Goal: Contribute content: Contribute content

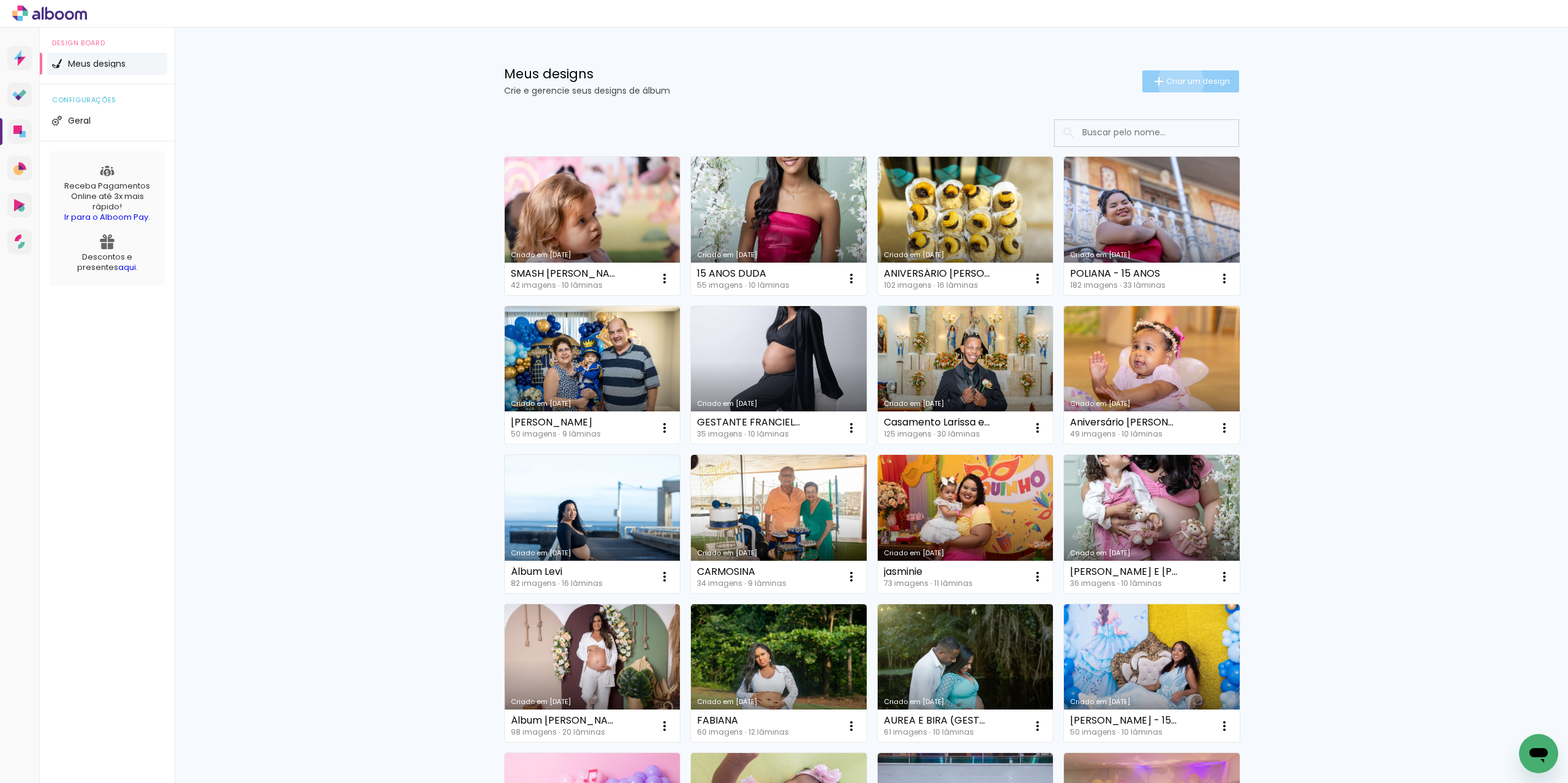
click at [1174, 82] on span "Criar um design" at bounding box center [1198, 81] width 63 height 8
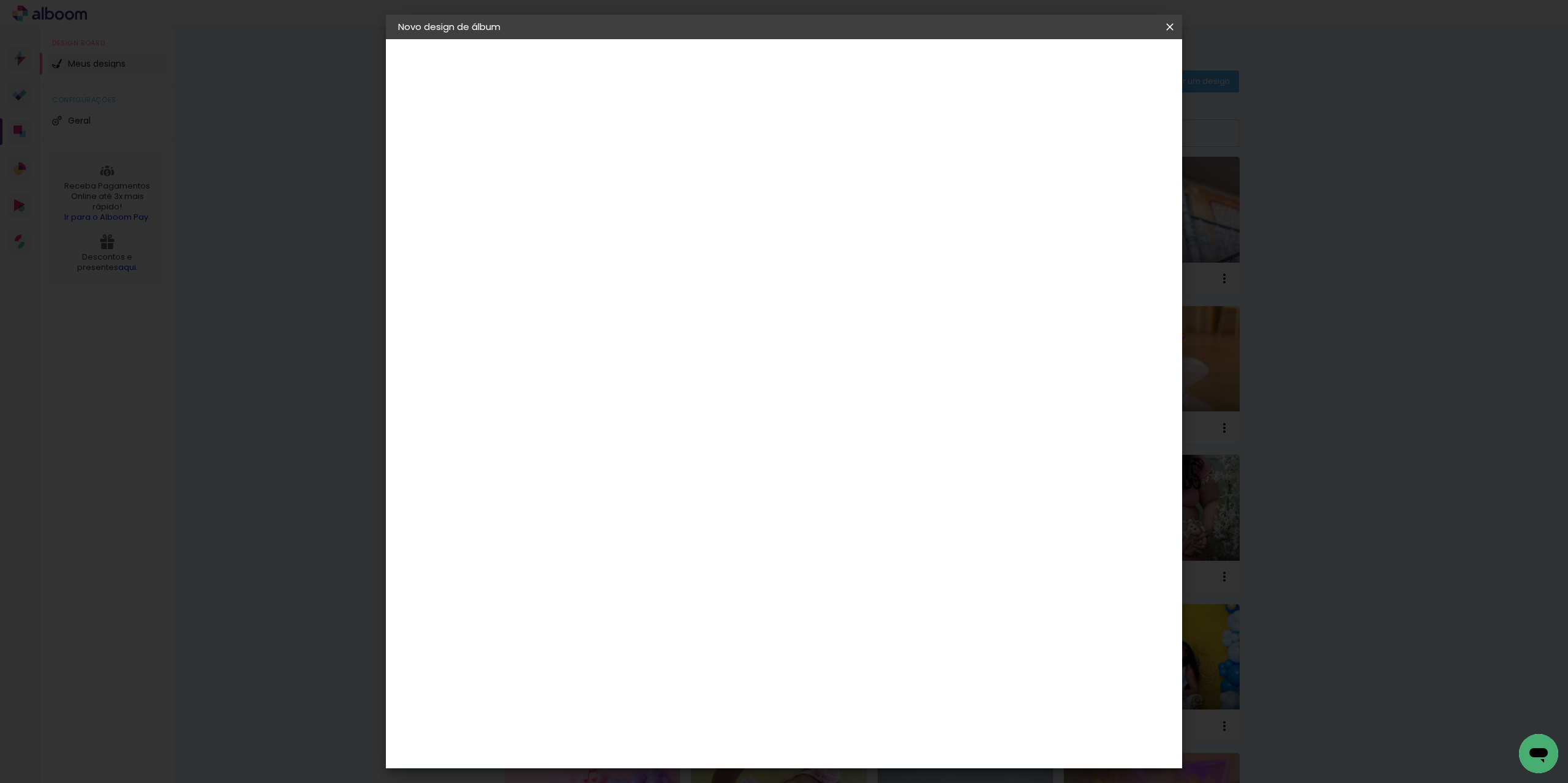
click at [599, 165] on input at bounding box center [599, 164] width 0 height 19
paste input "NEWBORN [PERSON_NAME] ( [PERSON_NAME] )"
type input "NEWBORN [PERSON_NAME] ( [PERSON_NAME] )"
type paper-input "NEWBORN [PERSON_NAME] ( [PERSON_NAME] )"
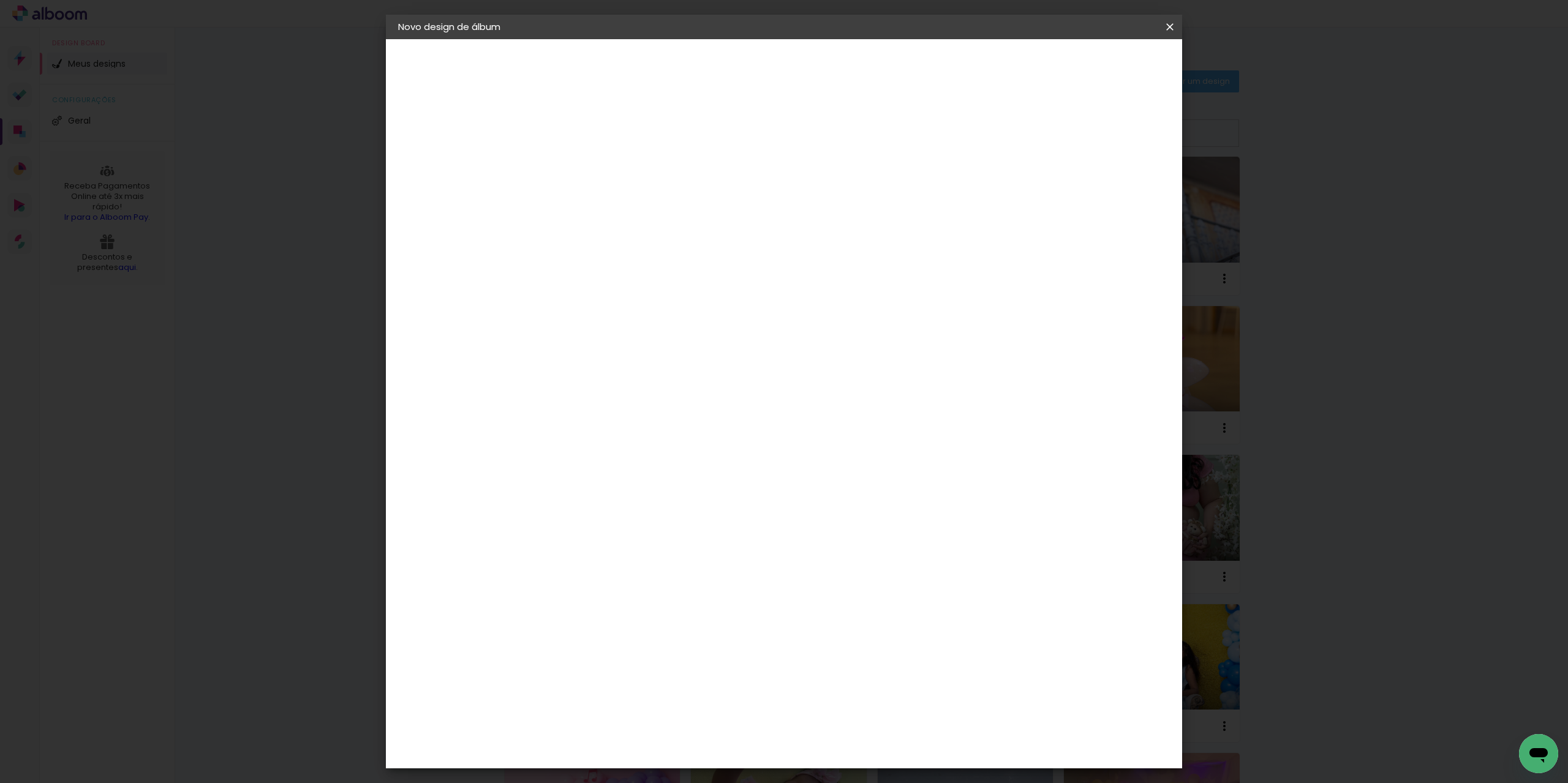
click at [0, 0] on slot "Avançar" at bounding box center [0, 0] width 0 height 0
click at [691, 232] on input at bounding box center [629, 233] width 124 height 15
type input "sa"
type paper-input "sa"
click at [672, 413] on div "[PERSON_NAME]" at bounding box center [630, 418] width 81 height 10
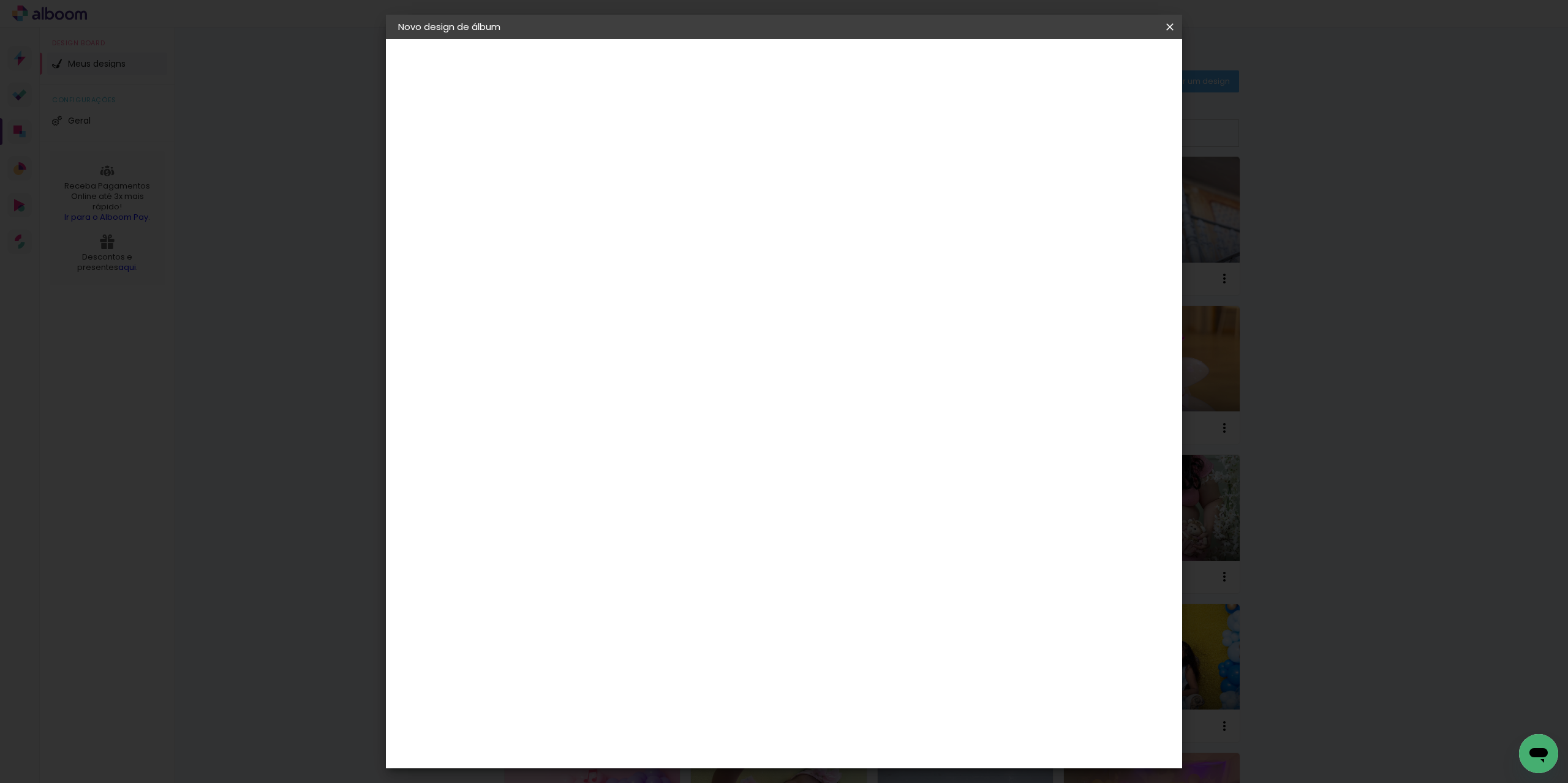
click at [801, 57] on paper-button "Avançar" at bounding box center [770, 65] width 60 height 21
click at [766, 321] on span "25.4 × 61 cm" at bounding box center [746, 334] width 40 height 25
click at [0, 0] on slot "Avançar" at bounding box center [0, 0] width 0 height 0
click at [1117, 77] on header "Revisão Verifique as configurações do seu álbum. Voltar Iniciar design" at bounding box center [834, 70] width 578 height 63
click at [1092, 69] on span "Iniciar design" at bounding box center [1064, 65] width 56 height 9
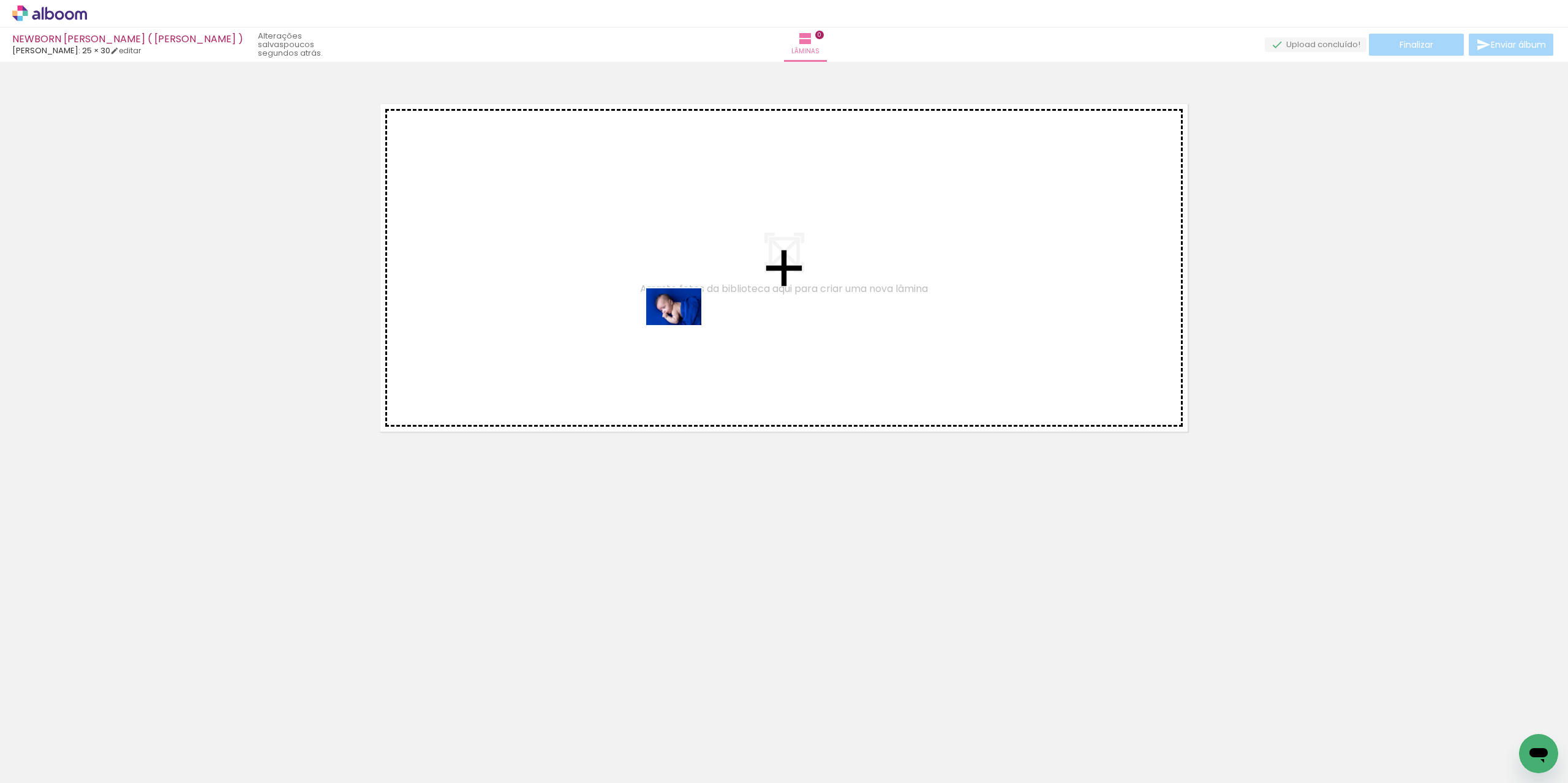
drag, startPoint x: 126, startPoint y: 757, endPoint x: 370, endPoint y: 594, distance: 293.4
click at [683, 325] on quentale-workspace at bounding box center [784, 391] width 1568 height 783
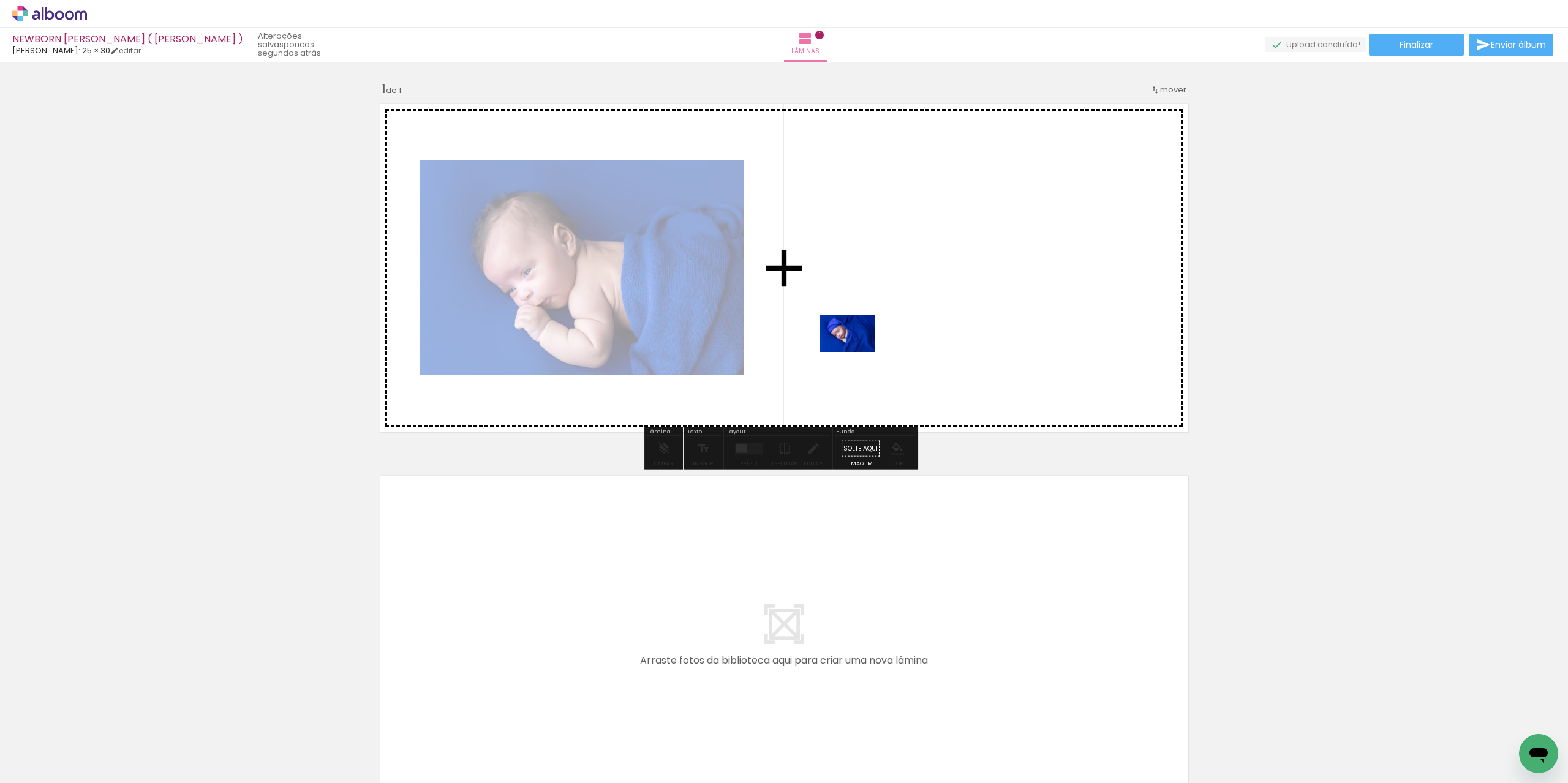
drag, startPoint x: 402, startPoint y: 632, endPoint x: 745, endPoint y: 430, distance: 398.1
click at [857, 352] on quentale-workspace at bounding box center [784, 391] width 1568 height 783
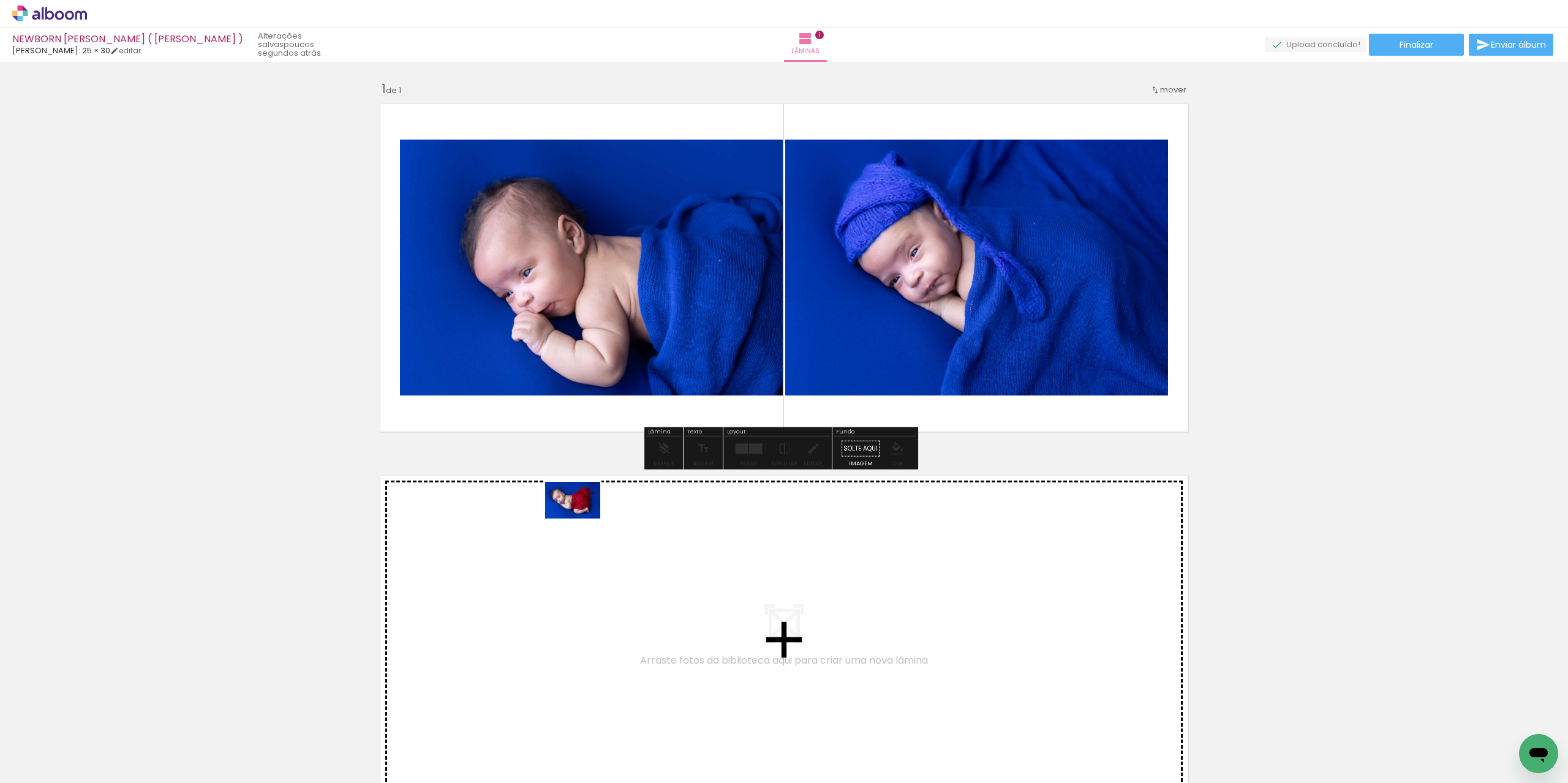
drag, startPoint x: 281, startPoint y: 746, endPoint x: 387, endPoint y: 745, distance: 106.0
click at [568, 531] on quentale-workspace at bounding box center [784, 391] width 1568 height 783
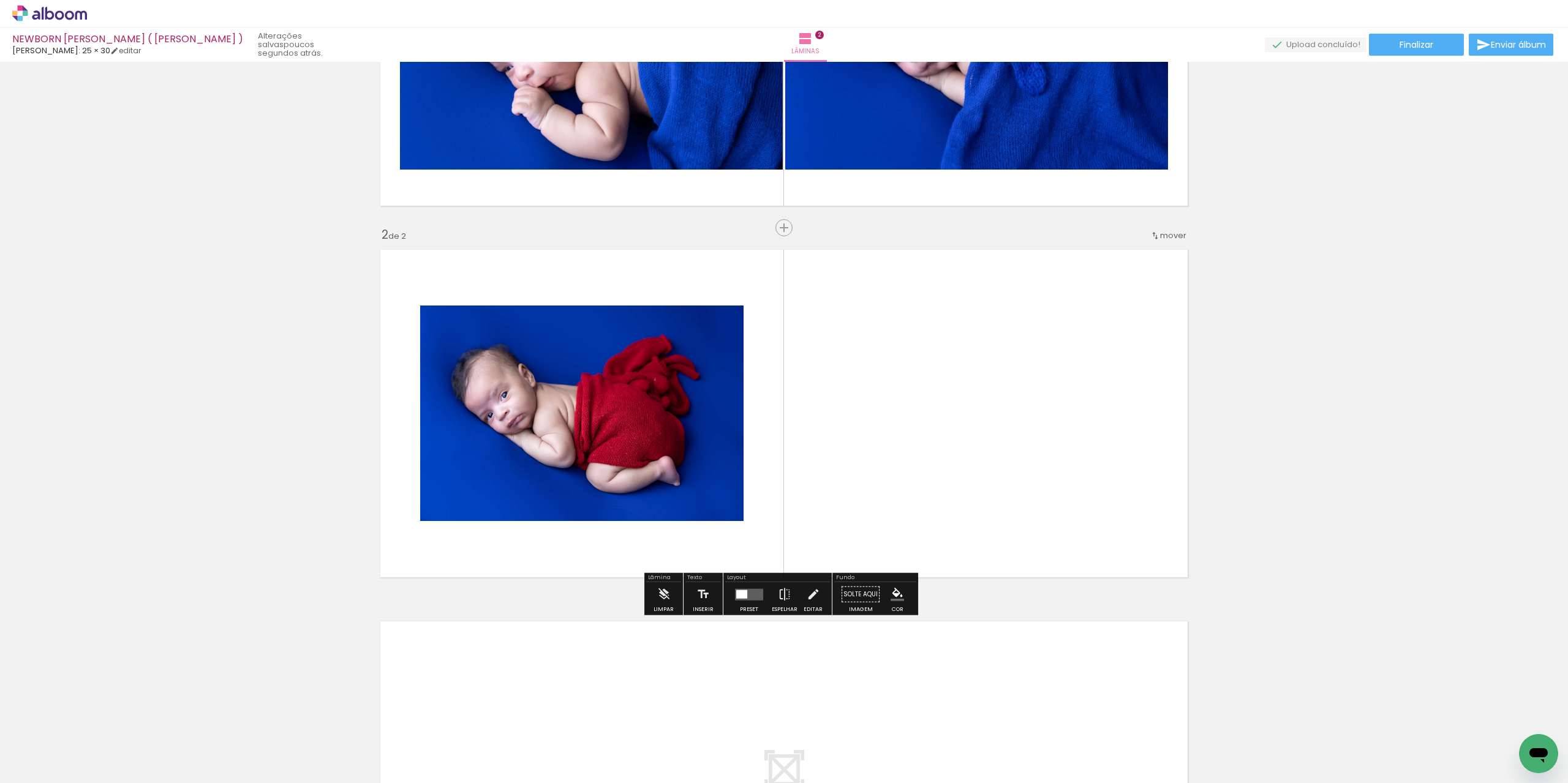
scroll to position [255, 0]
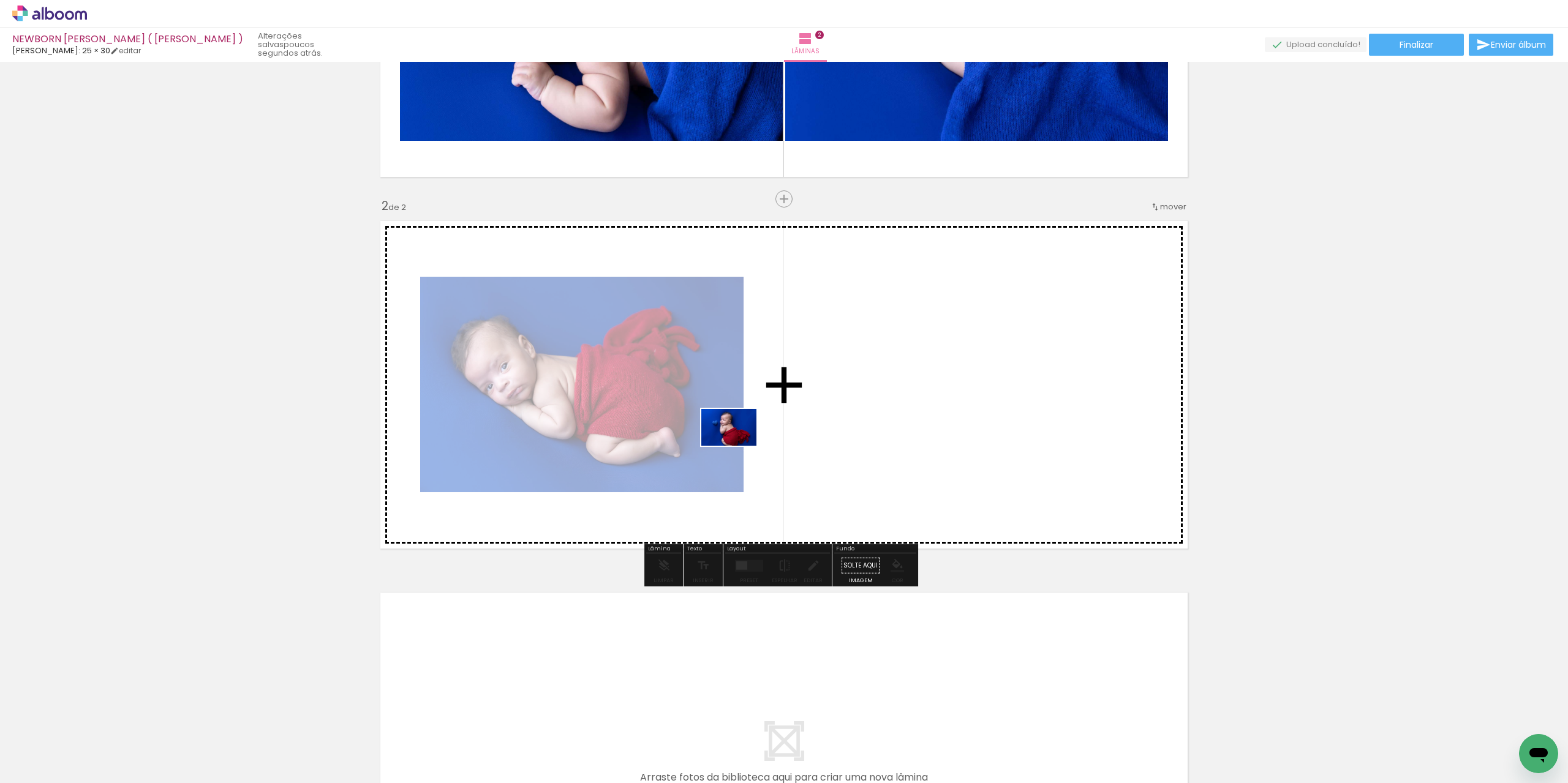
drag, startPoint x: 338, startPoint y: 727, endPoint x: 738, endPoint y: 446, distance: 488.8
click at [738, 446] on quentale-workspace at bounding box center [784, 391] width 1568 height 783
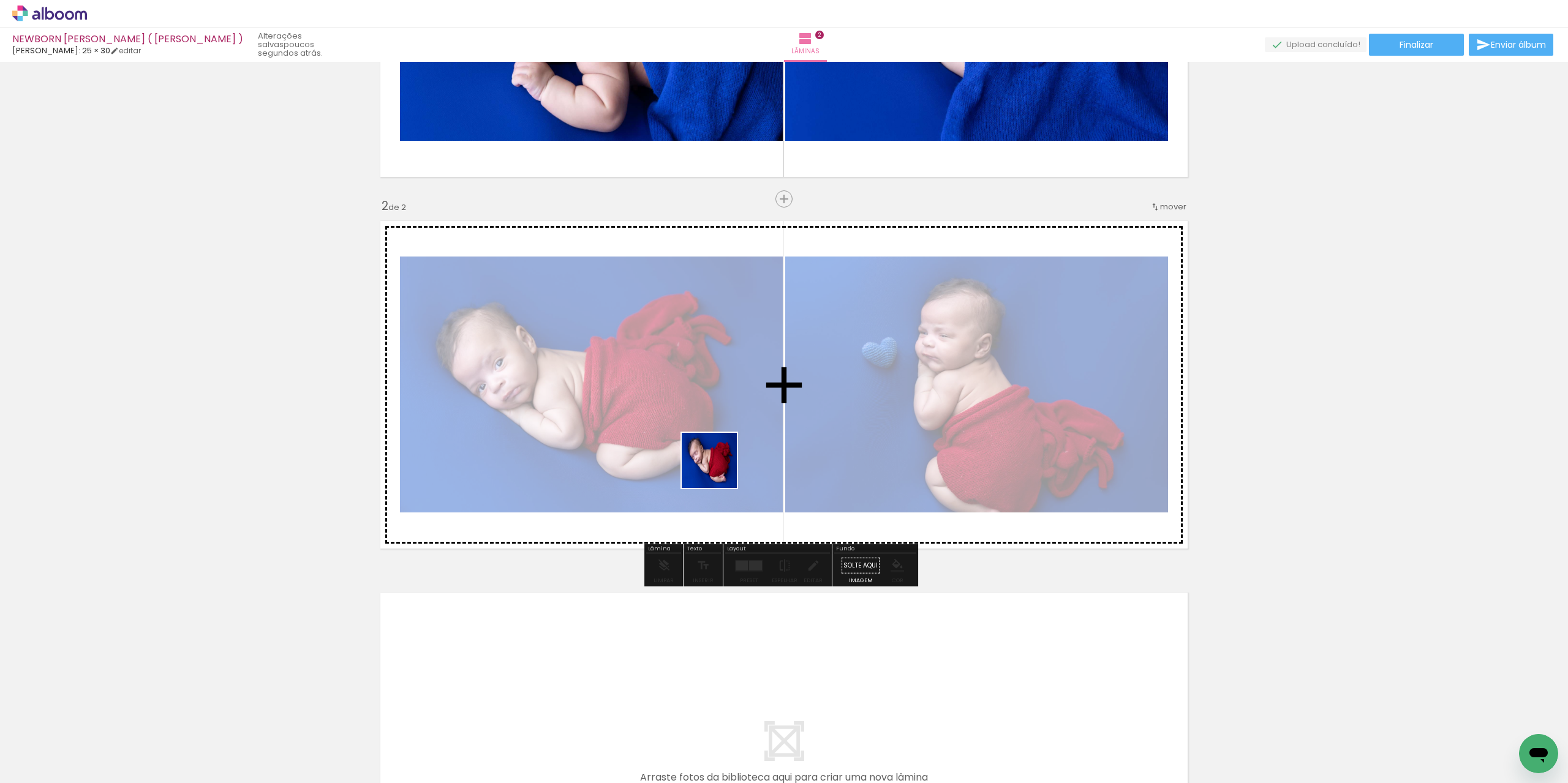
drag, startPoint x: 414, startPoint y: 739, endPoint x: 718, endPoint y: 469, distance: 406.6
click at [718, 469] on quentale-workspace at bounding box center [784, 391] width 1568 height 783
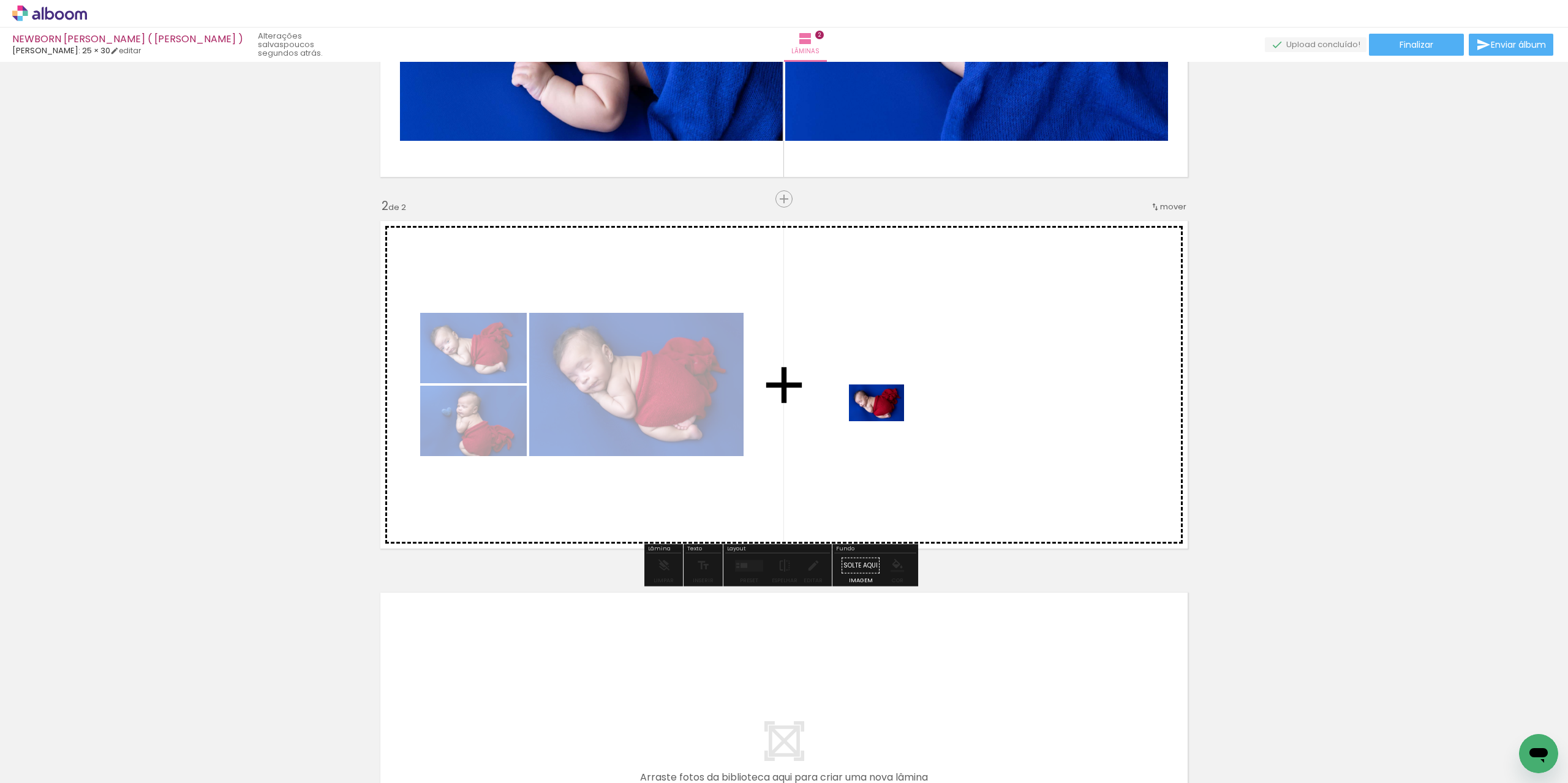
drag, startPoint x: 482, startPoint y: 755, endPoint x: 885, endPoint y: 422, distance: 522.8
click at [885, 422] on quentale-workspace at bounding box center [784, 391] width 1568 height 783
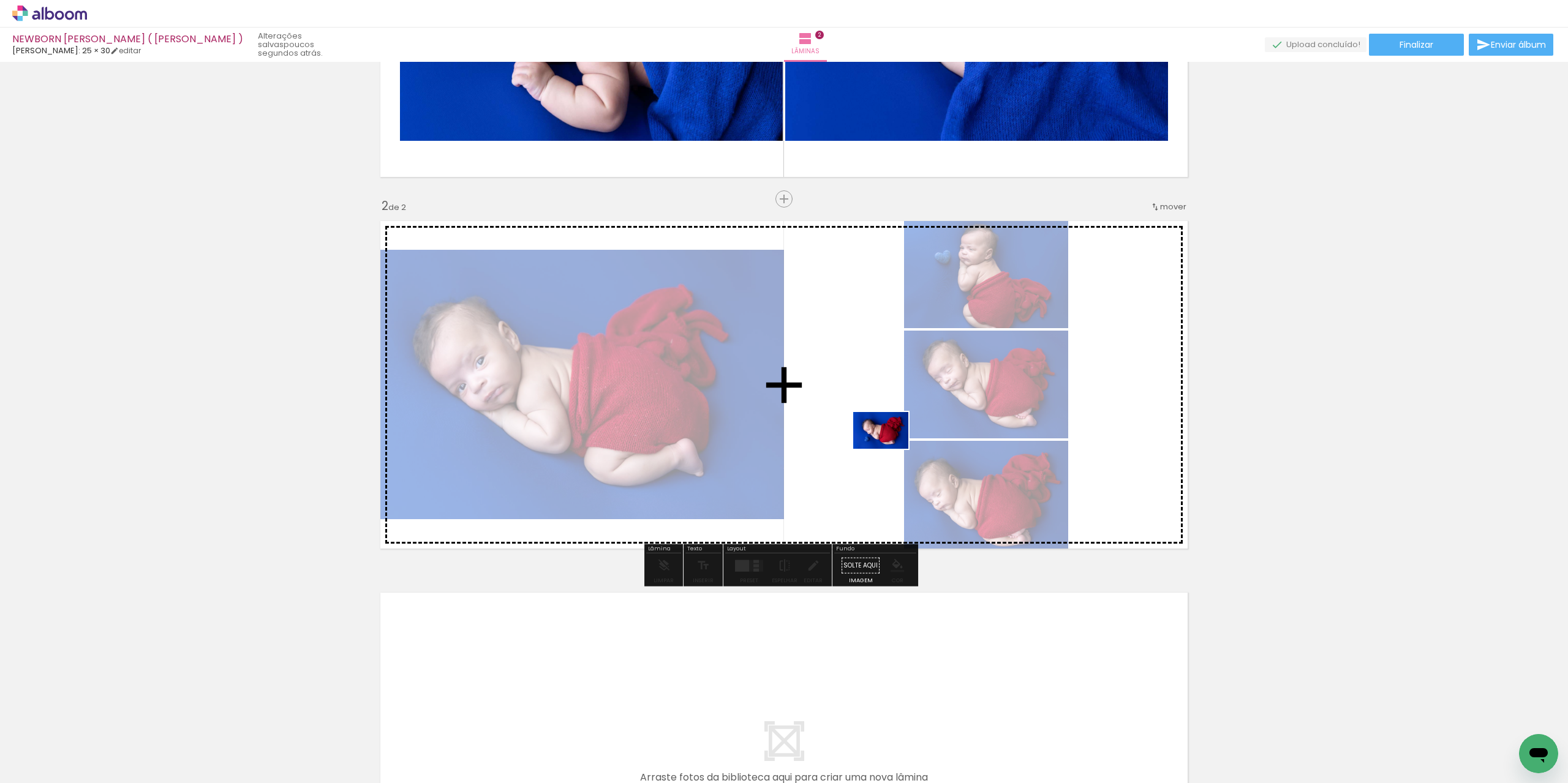
drag, startPoint x: 557, startPoint y: 723, endPoint x: 890, endPoint y: 449, distance: 431.2
click at [890, 449] on quentale-workspace at bounding box center [784, 391] width 1568 height 783
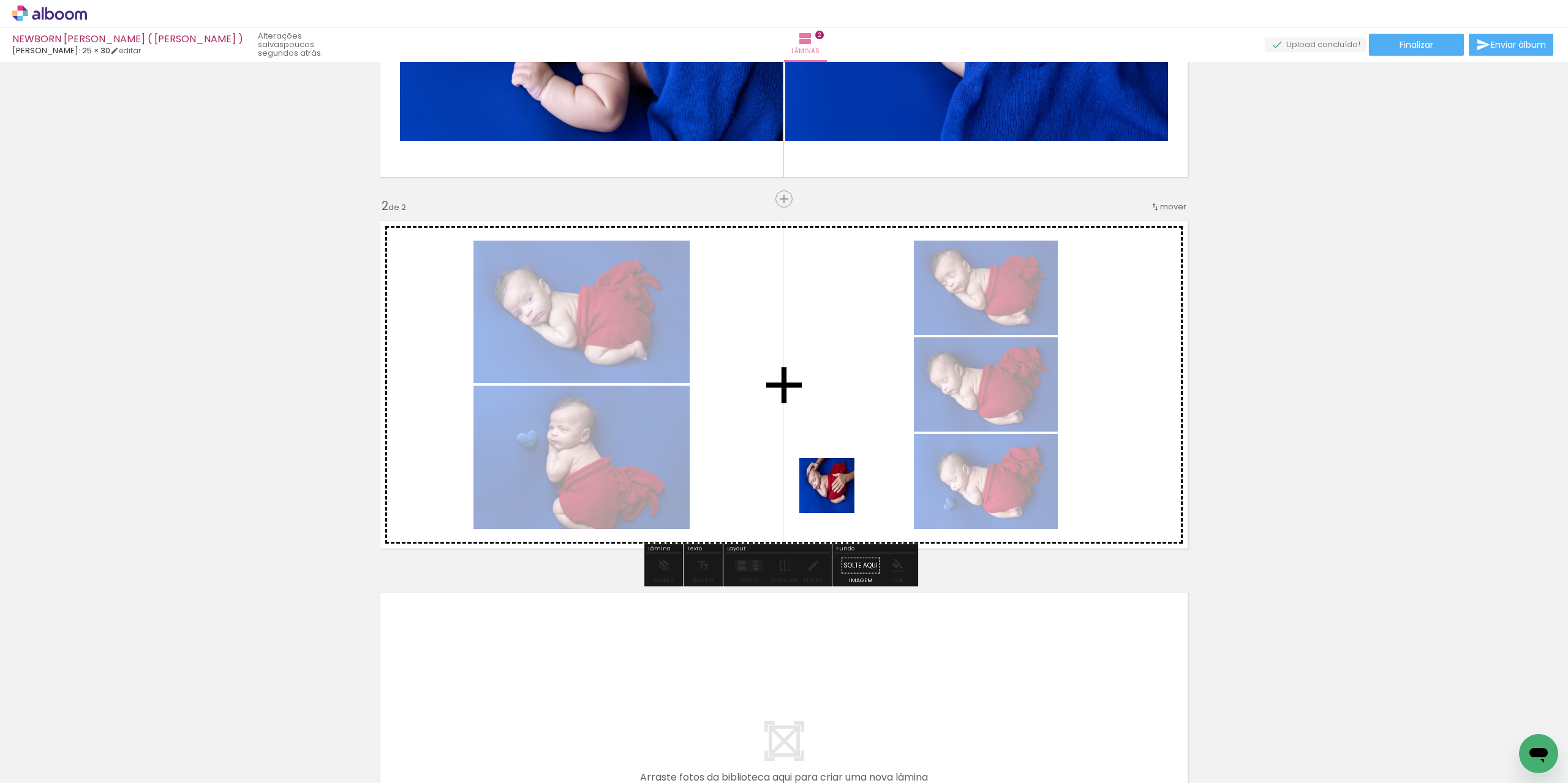
drag, startPoint x: 714, startPoint y: 639, endPoint x: 677, endPoint y: 675, distance: 51.6
click at [854, 465] on quentale-workspace at bounding box center [784, 391] width 1568 height 783
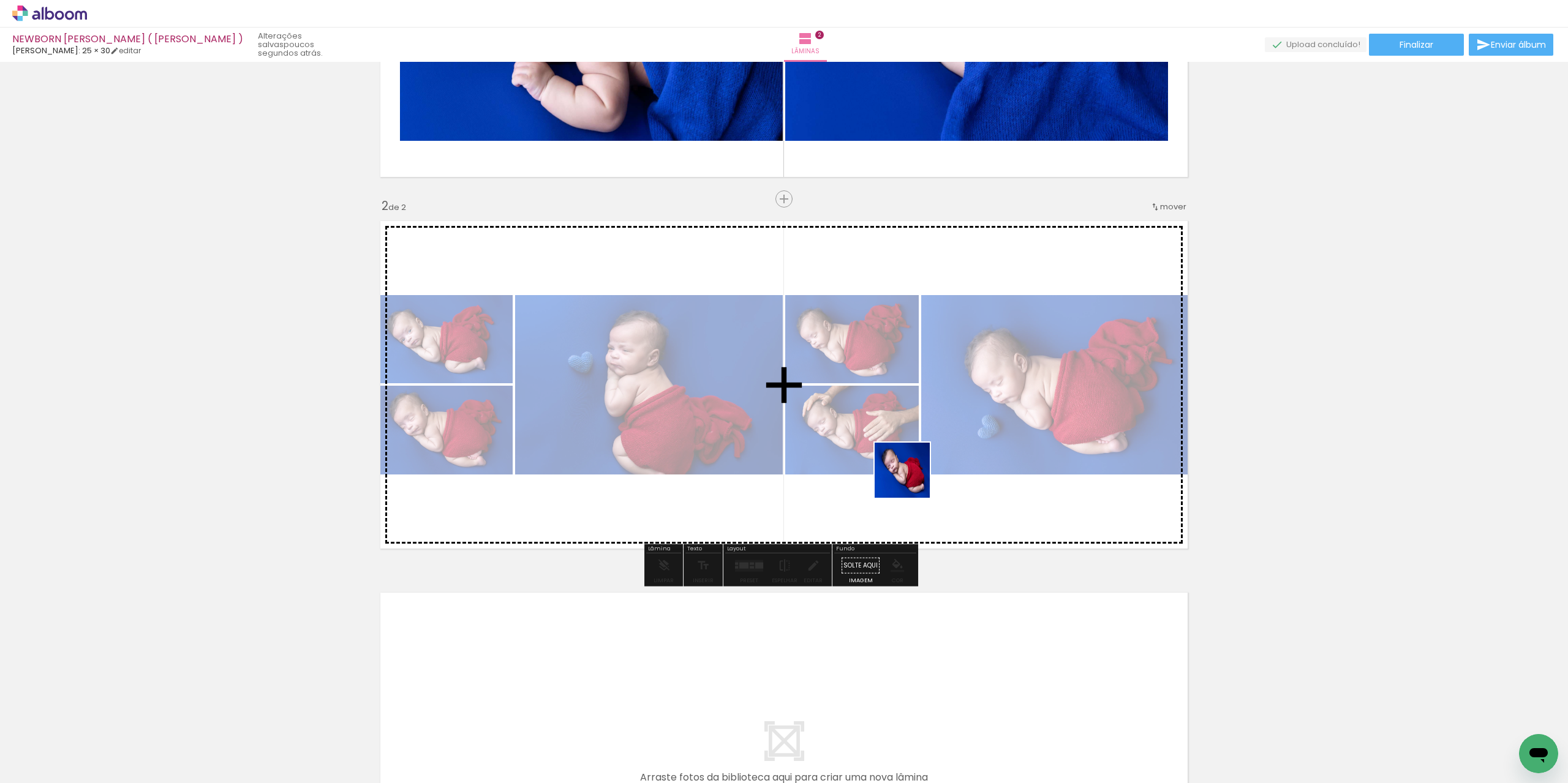
drag, startPoint x: 692, startPoint y: 747, endPoint x: 943, endPoint y: 441, distance: 395.8
click at [943, 441] on quentale-workspace at bounding box center [784, 391] width 1568 height 783
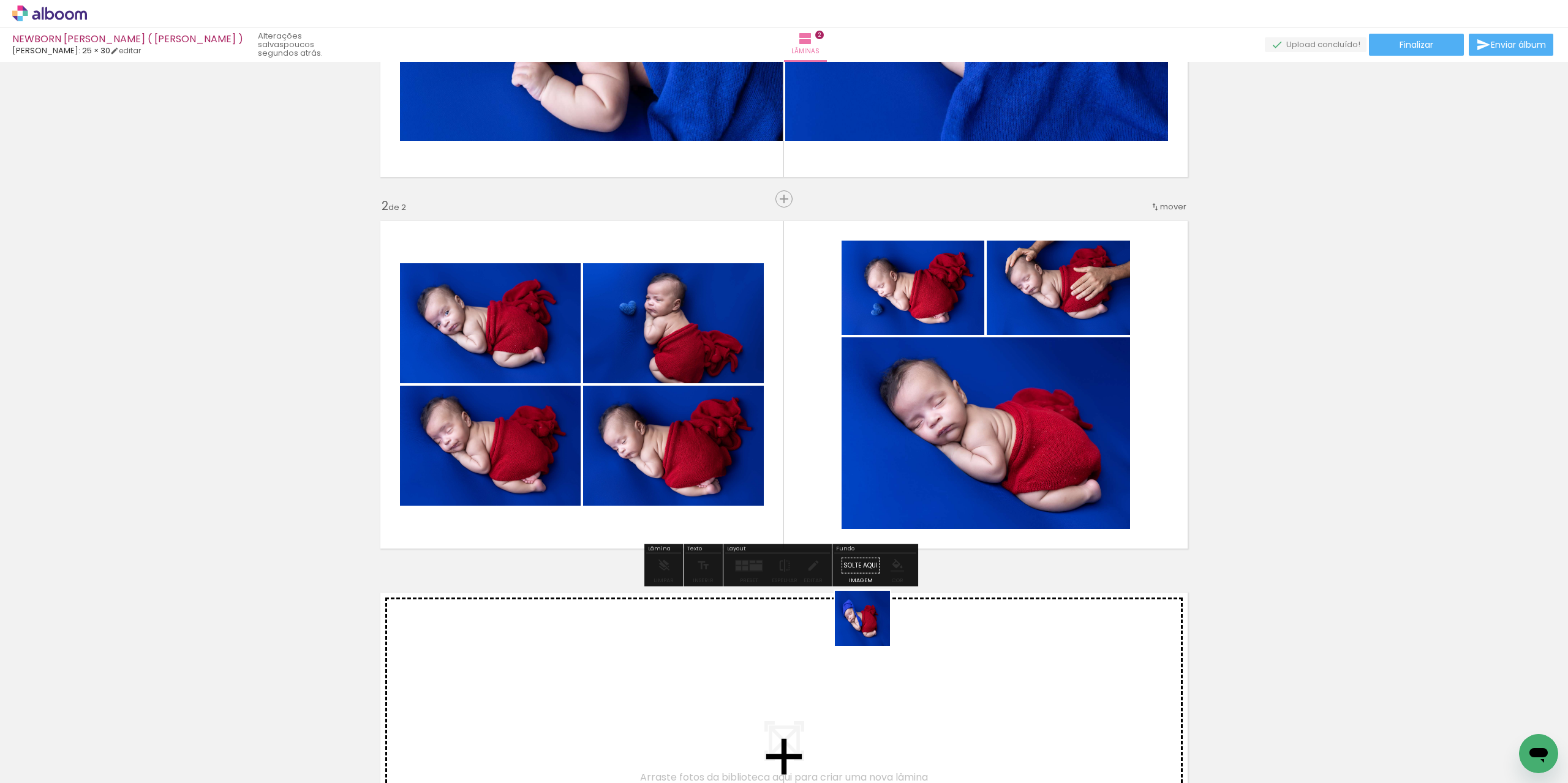
drag, startPoint x: 745, startPoint y: 739, endPoint x: 992, endPoint y: 487, distance: 352.9
click at [997, 484] on quentale-workspace at bounding box center [784, 391] width 1568 height 783
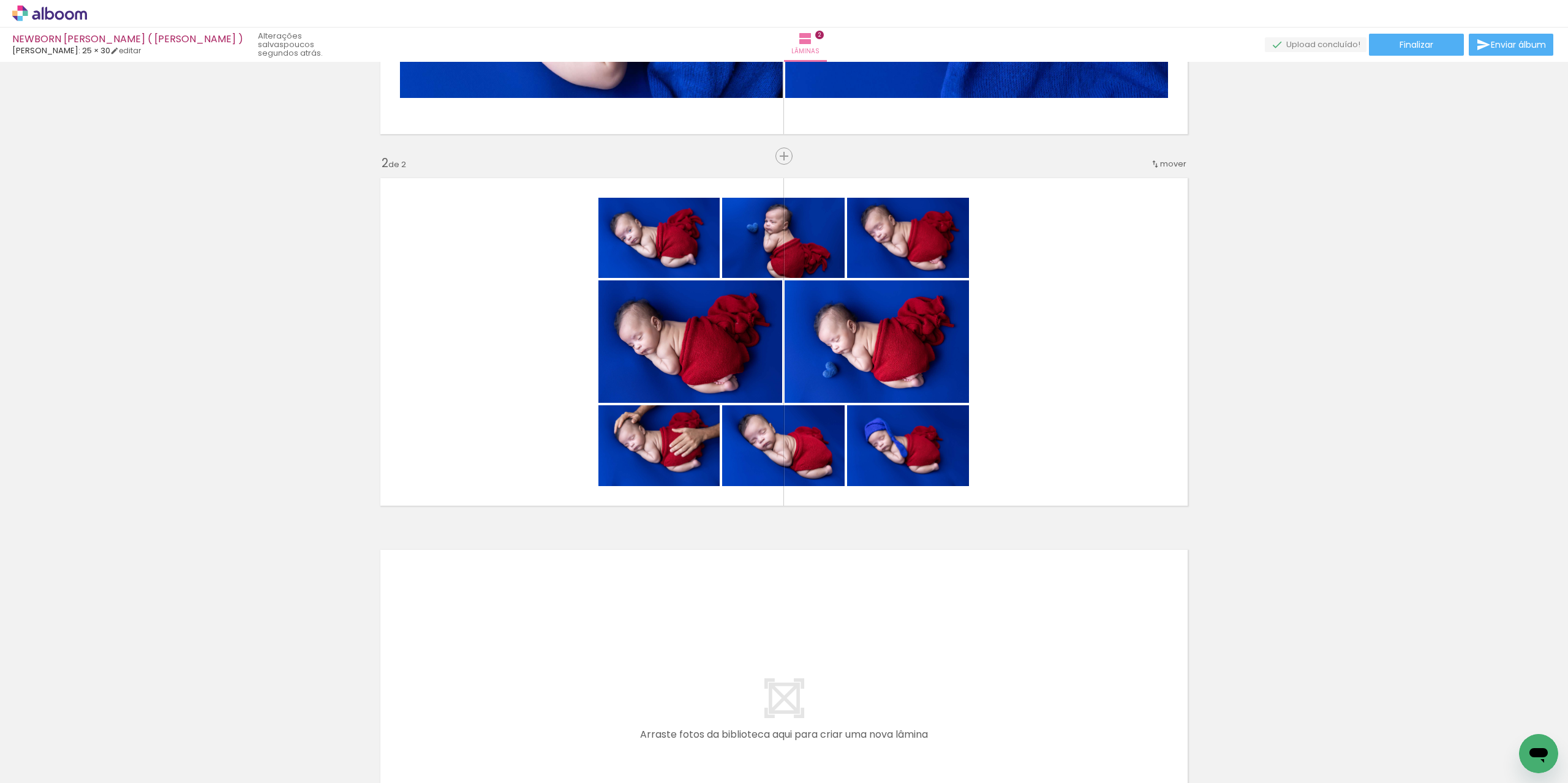
scroll to position [316, 0]
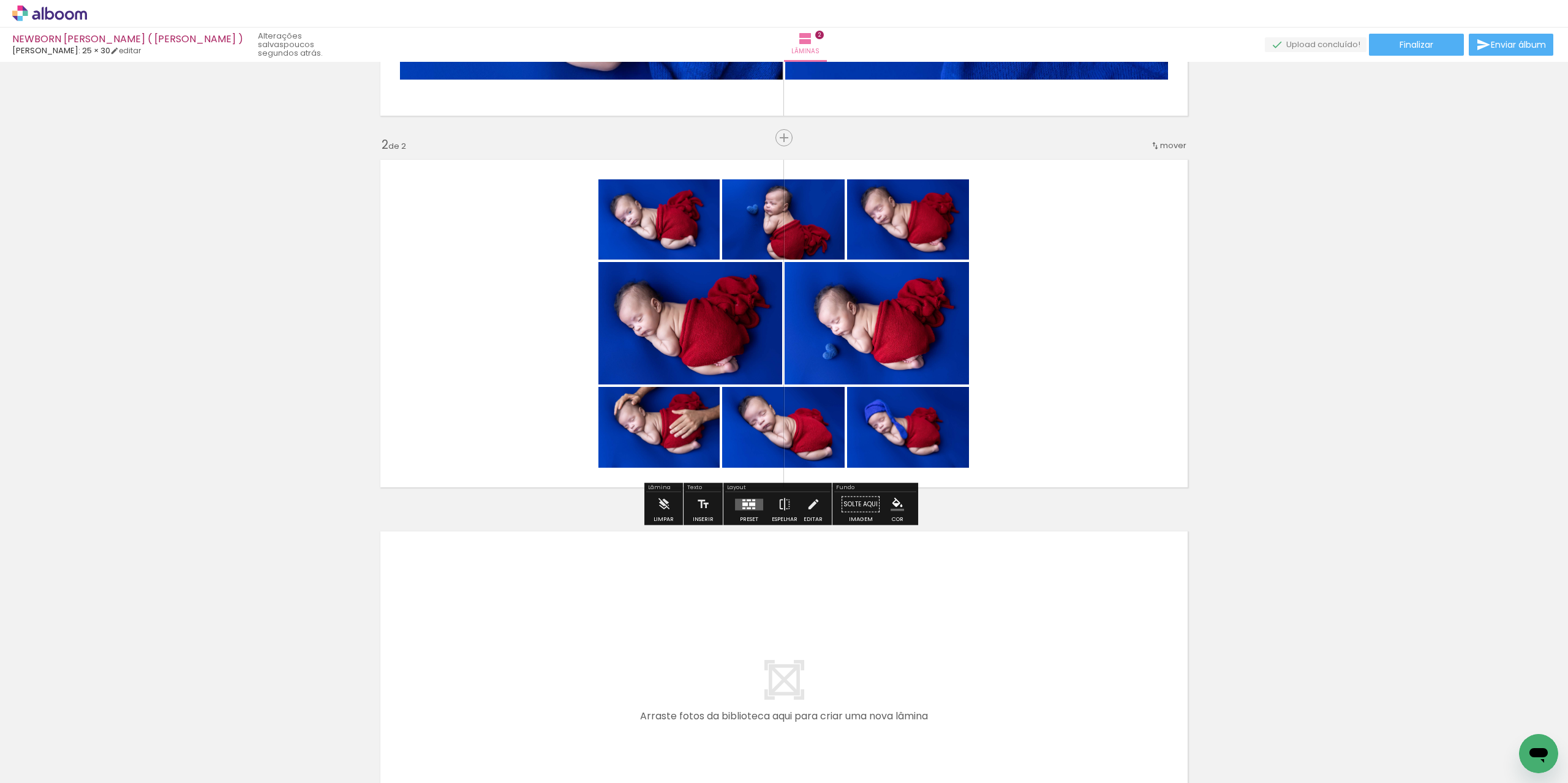
click at [754, 500] on quentale-layouter at bounding box center [749, 504] width 28 height 12
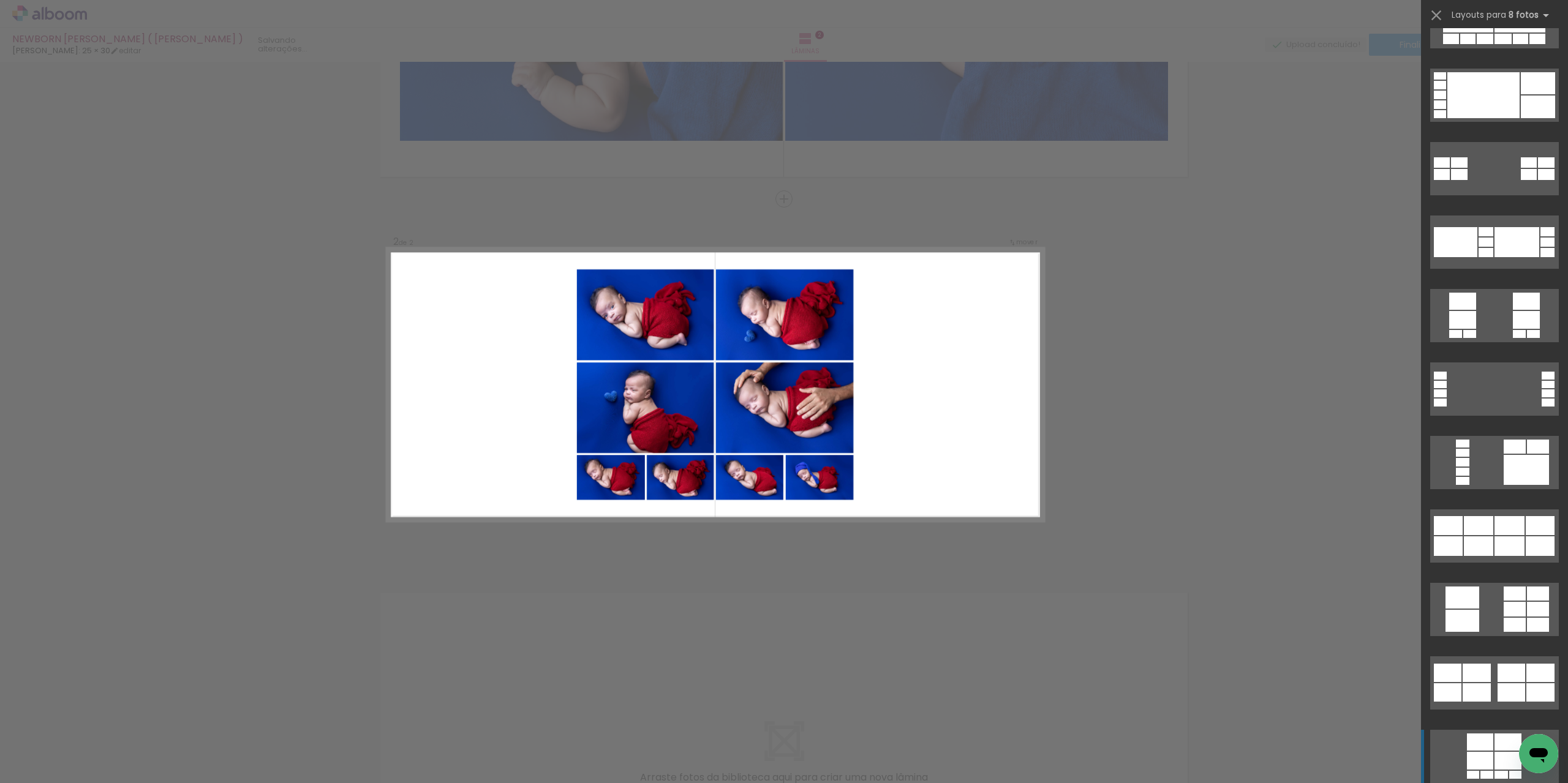
scroll to position [858, 0]
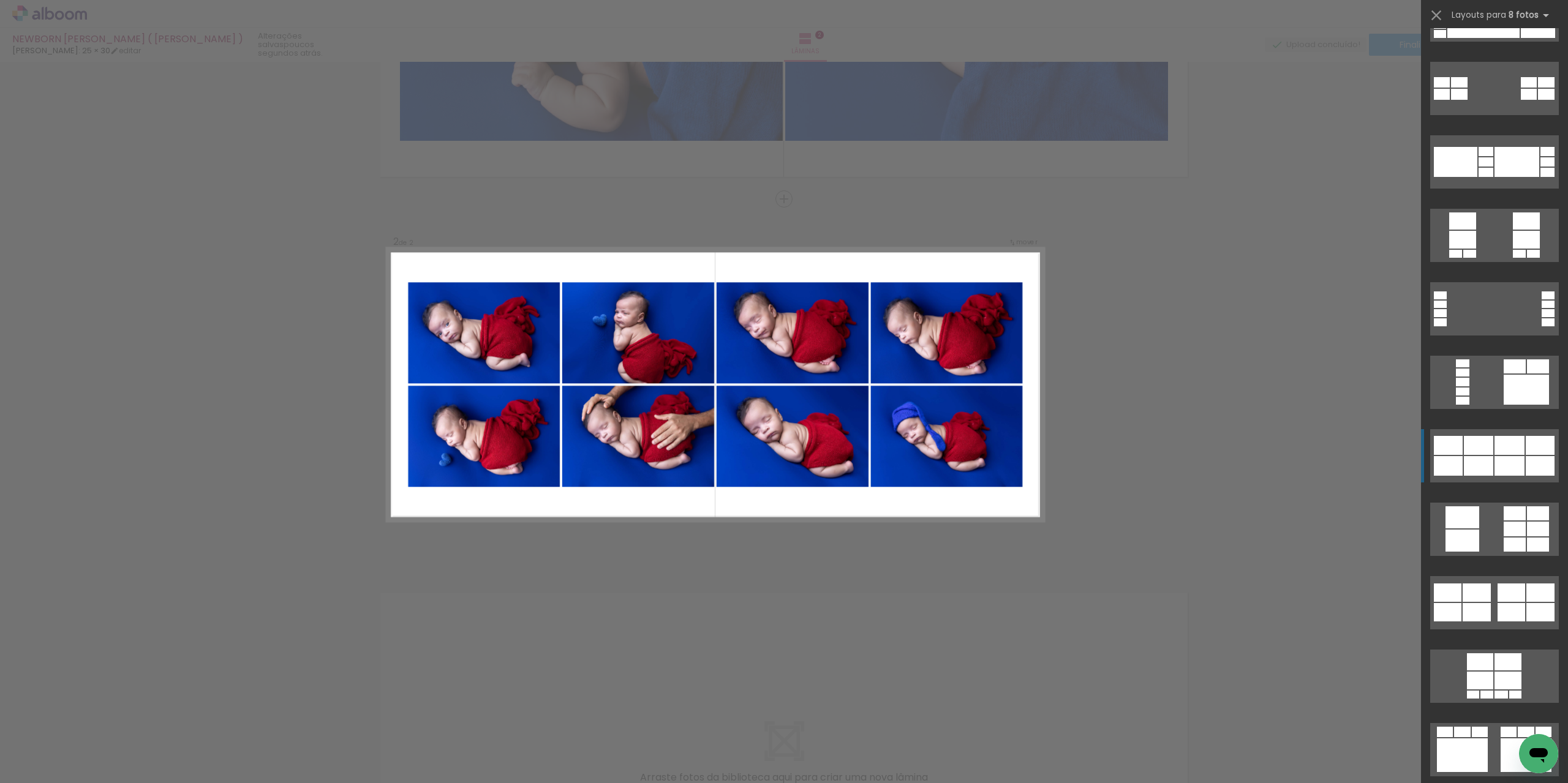
click at [1503, 468] on div at bounding box center [1509, 466] width 30 height 20
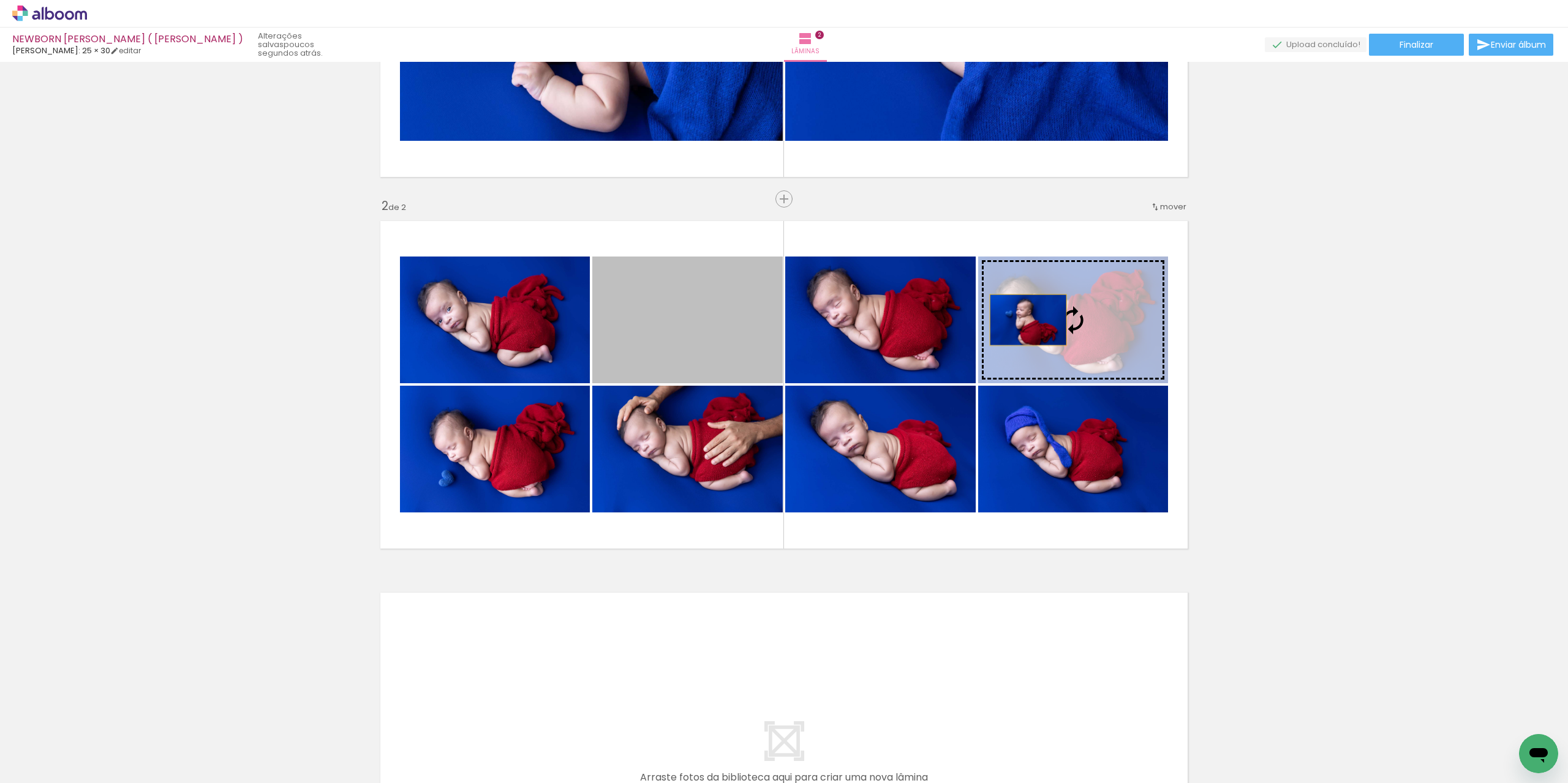
drag, startPoint x: 681, startPoint y: 355, endPoint x: 1024, endPoint y: 320, distance: 344.8
click at [0, 0] on slot at bounding box center [0, 0] width 0 height 0
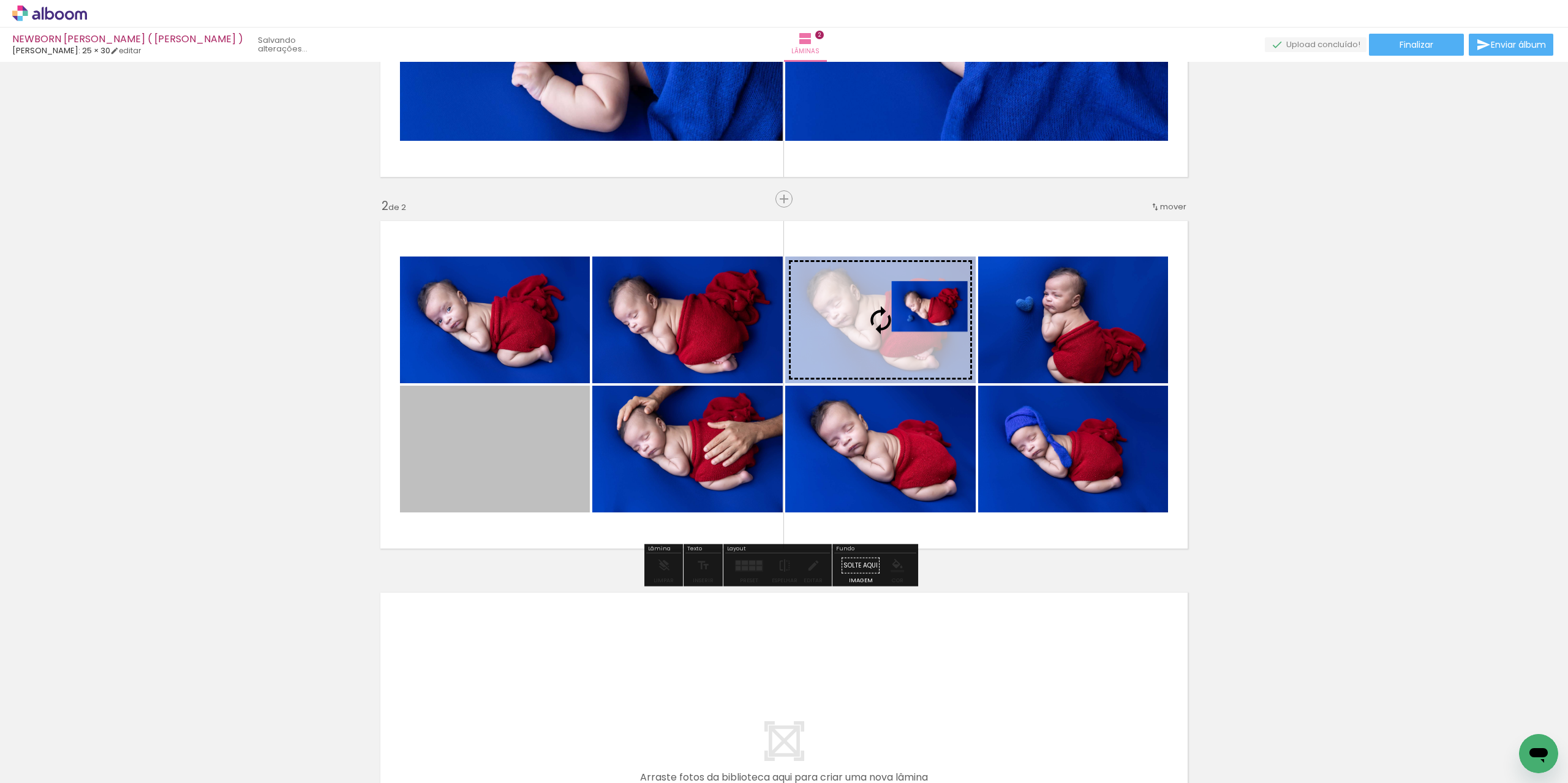
drag, startPoint x: 695, startPoint y: 371, endPoint x: 920, endPoint y: 313, distance: 232.4
click at [0, 0] on slot at bounding box center [0, 0] width 0 height 0
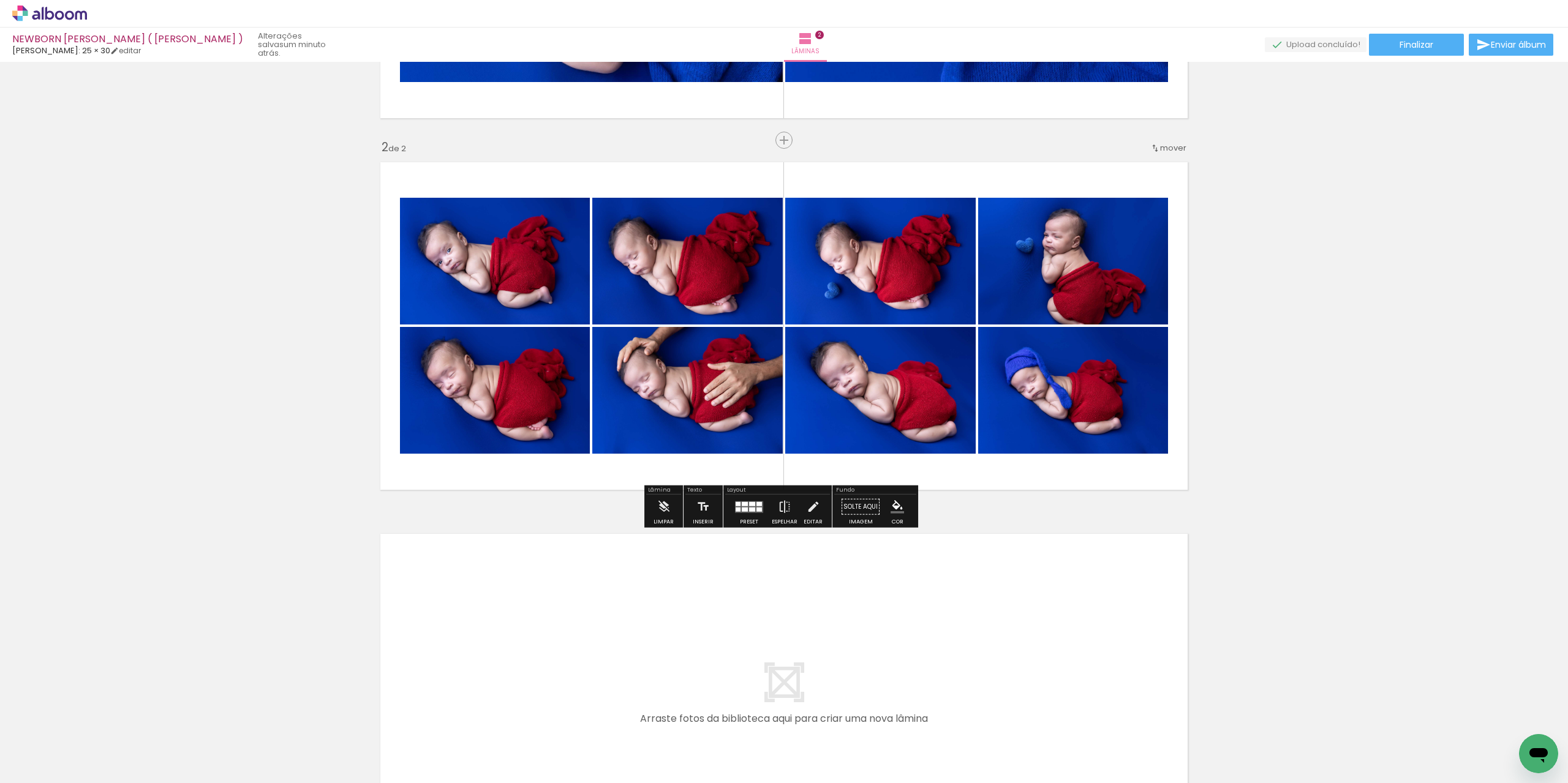
scroll to position [316, 0]
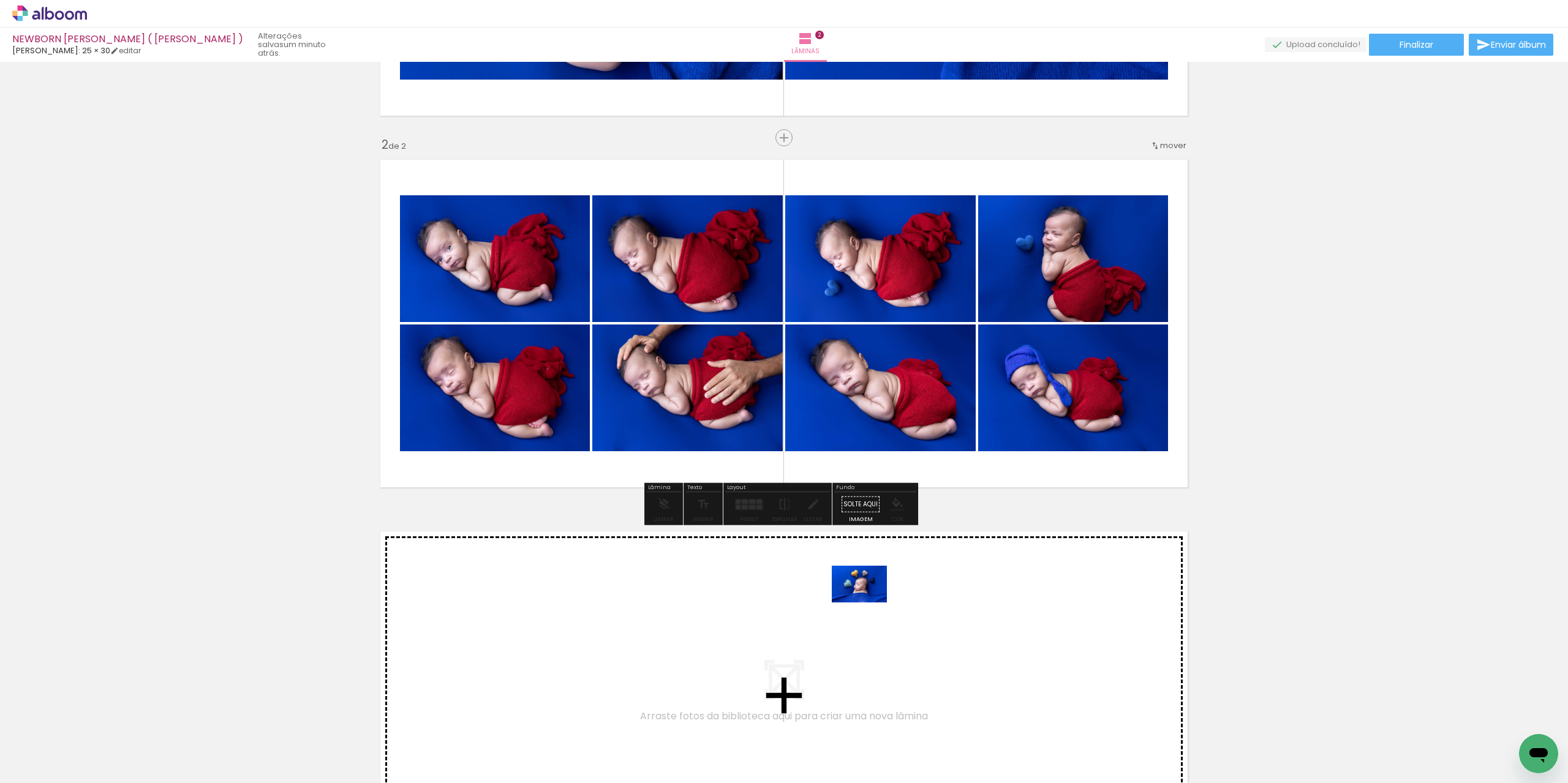
drag, startPoint x: 823, startPoint y: 745, endPoint x: 868, endPoint y: 603, distance: 149.0
click at [868, 603] on quentale-workspace at bounding box center [784, 391] width 1568 height 783
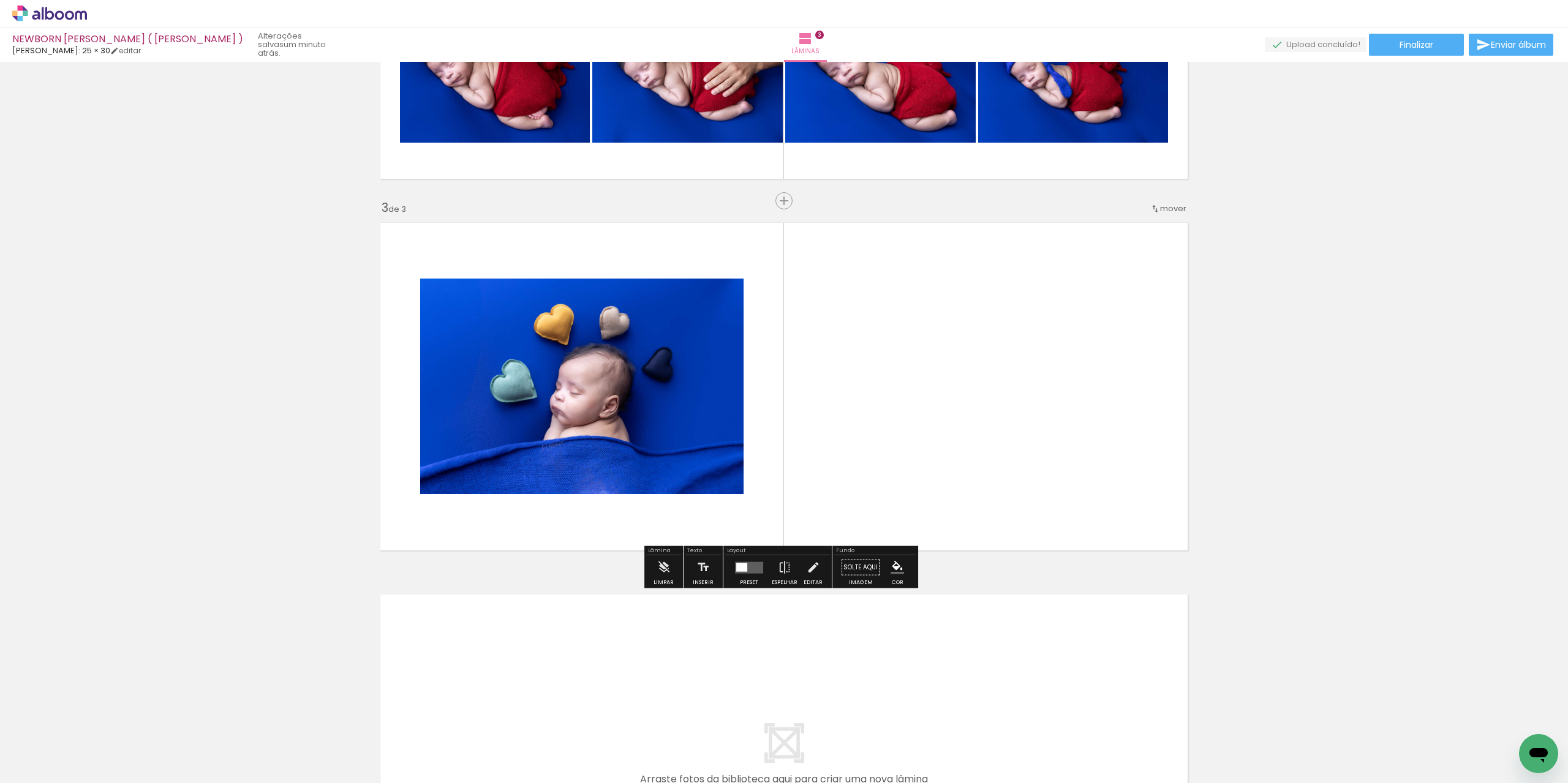
scroll to position [627, 0]
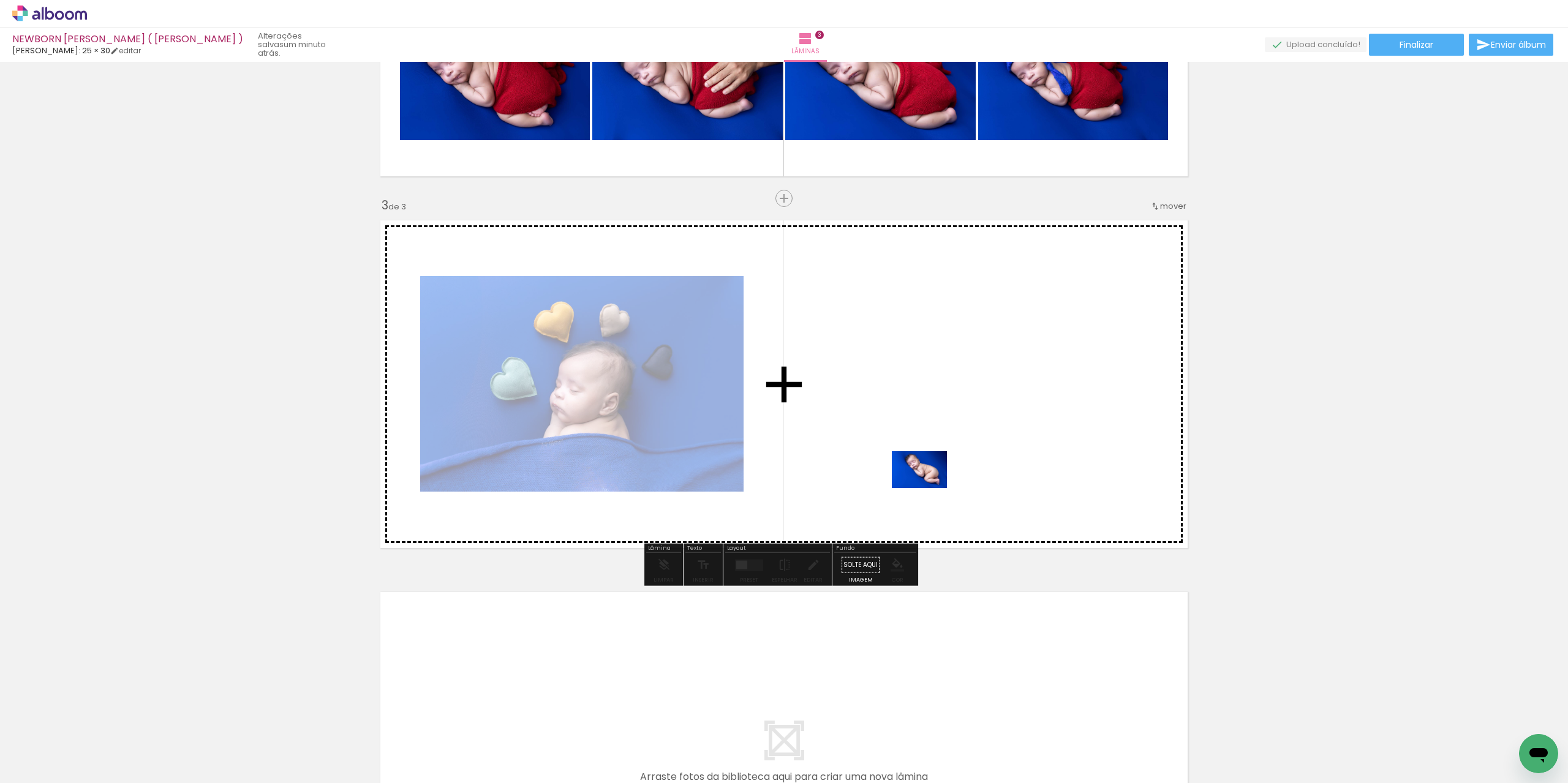
drag, startPoint x: 901, startPoint y: 741, endPoint x: 928, endPoint y: 488, distance: 254.4
click at [928, 488] on quentale-workspace at bounding box center [784, 391] width 1568 height 783
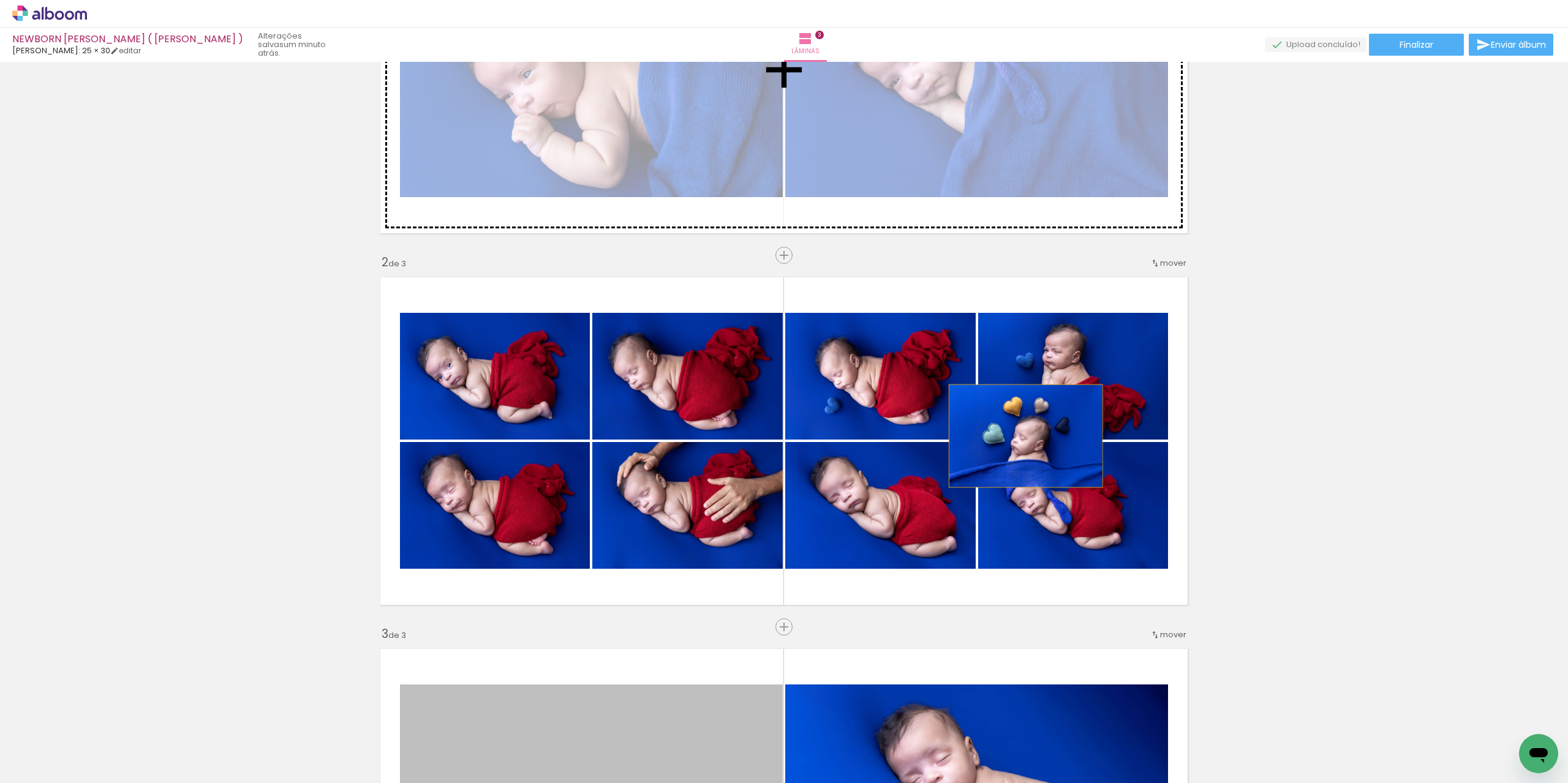
scroll to position [15, 0]
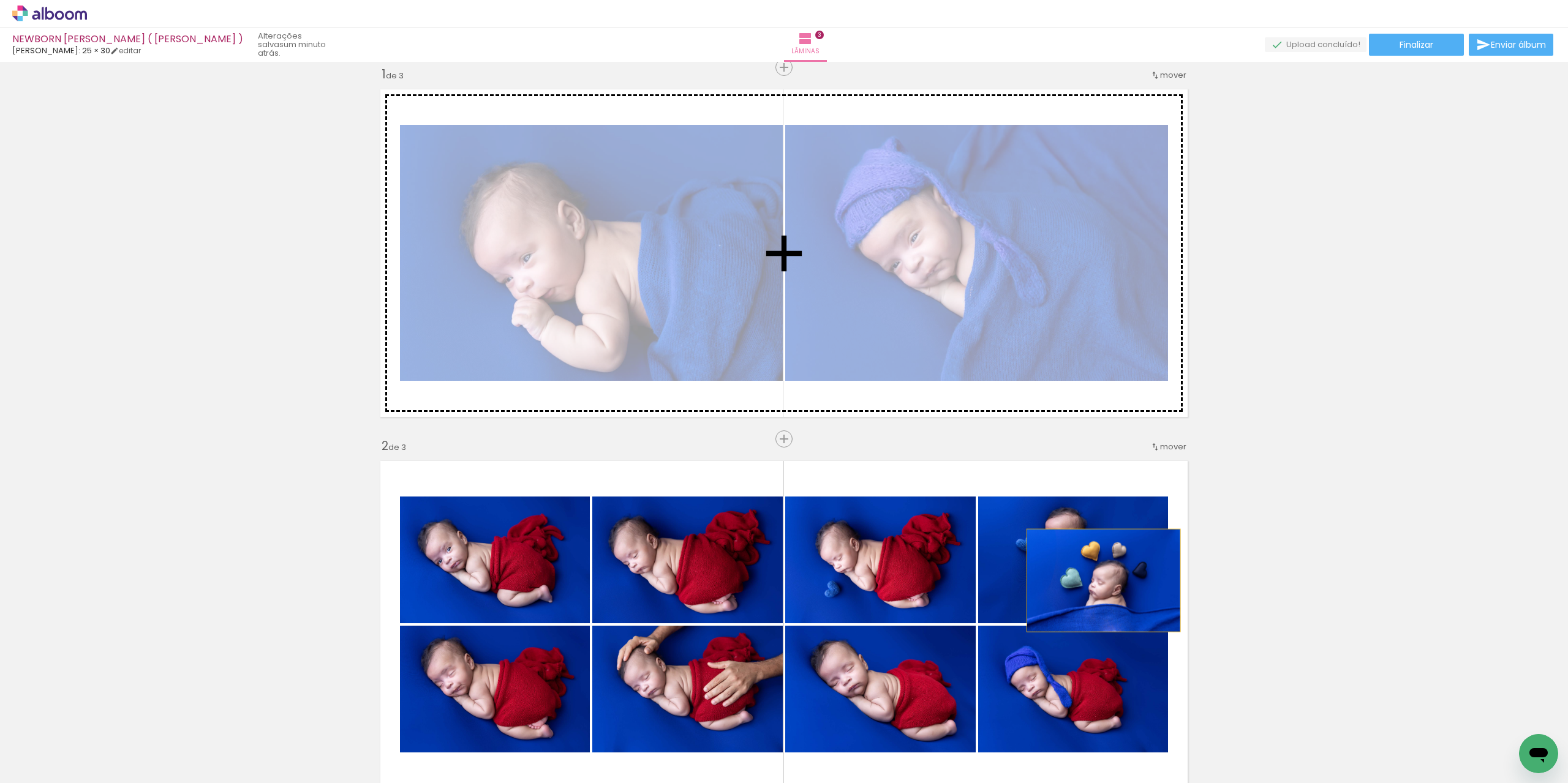
drag, startPoint x: 638, startPoint y: 400, endPoint x: 1099, endPoint y: 152, distance: 523.5
click at [1099, 152] on div "Inserir lâmina 1 de 3 Inserir lâmina 2 de 3 Inserir lâmina 3 de 3" at bounding box center [784, 795] width 1568 height 1487
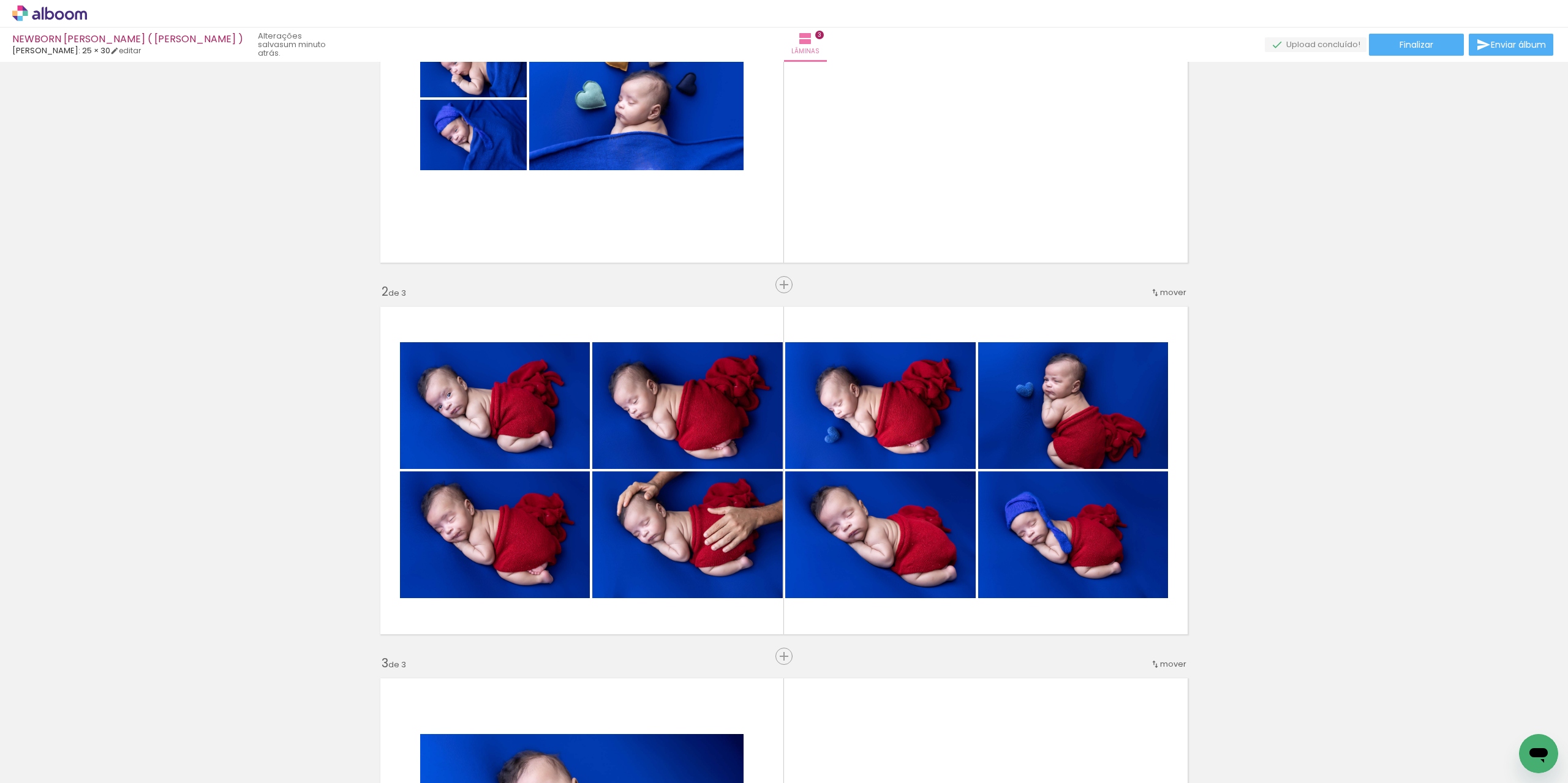
scroll to position [382, 0]
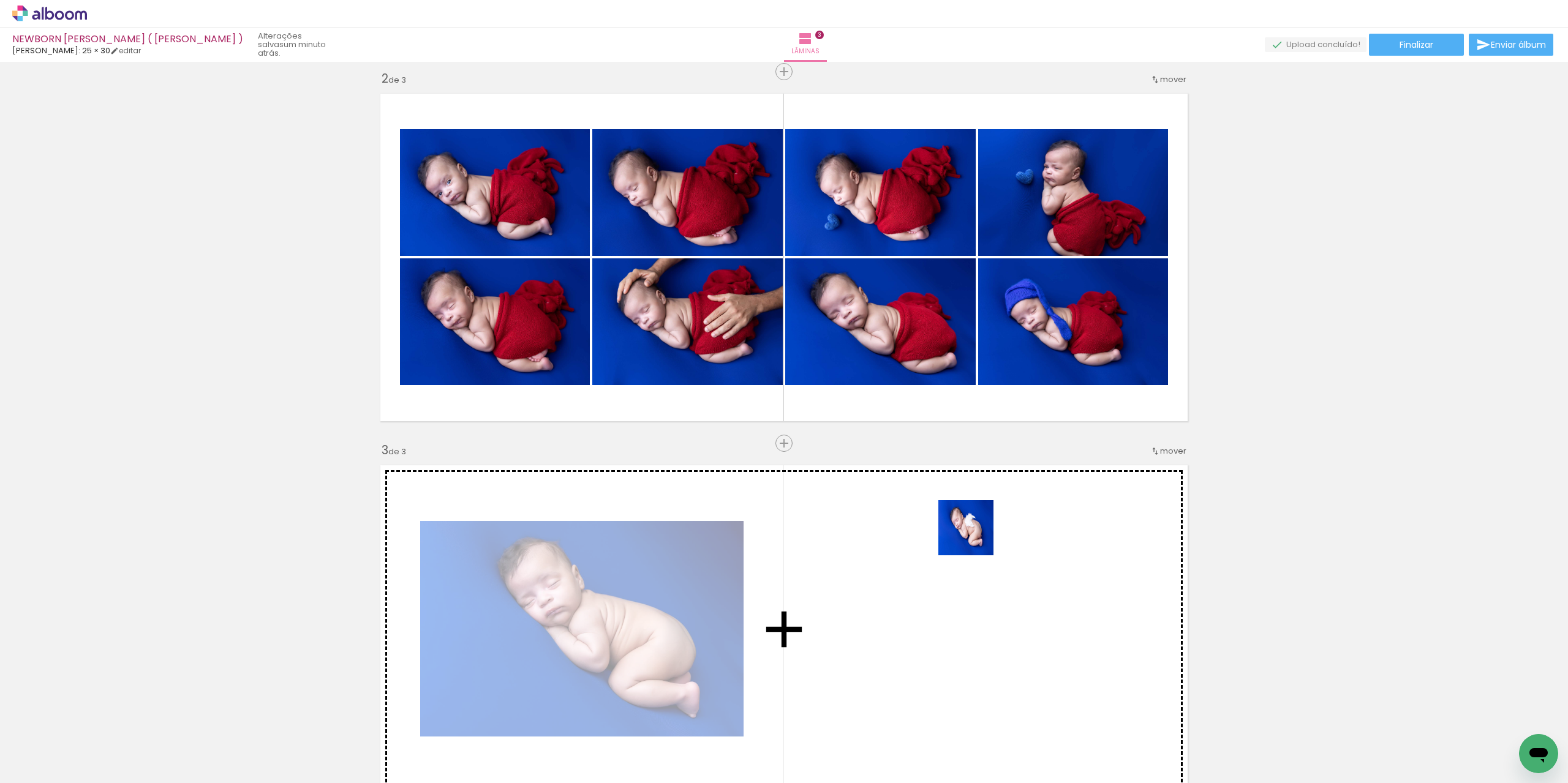
drag, startPoint x: 964, startPoint y: 701, endPoint x: 998, endPoint y: 712, distance: 35.7
click at [975, 523] on quentale-workspace at bounding box center [784, 391] width 1568 height 783
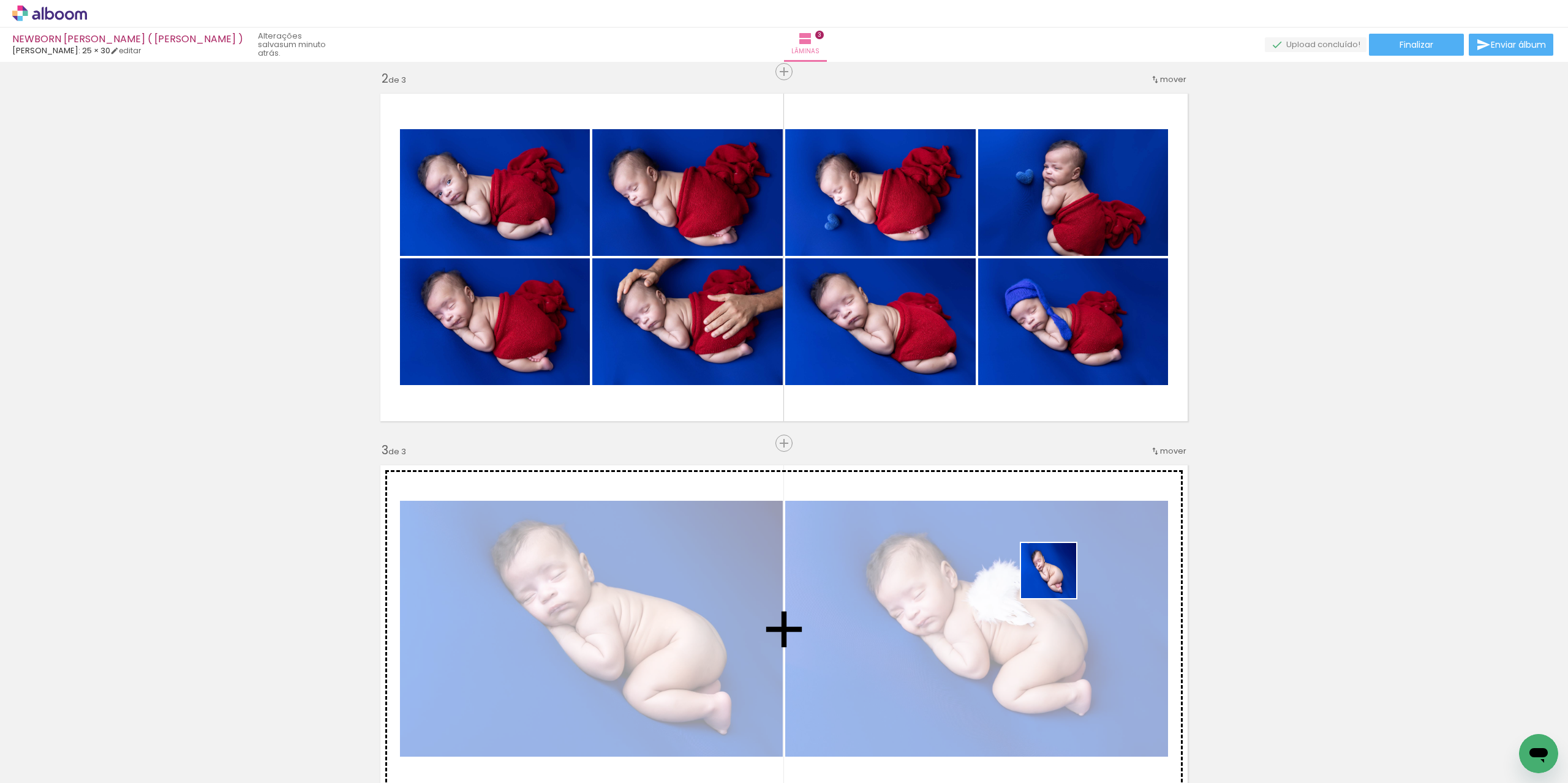
drag, startPoint x: 1022, startPoint y: 751, endPoint x: 1092, endPoint y: 696, distance: 89.0
click at [1059, 564] on quentale-workspace at bounding box center [784, 391] width 1568 height 783
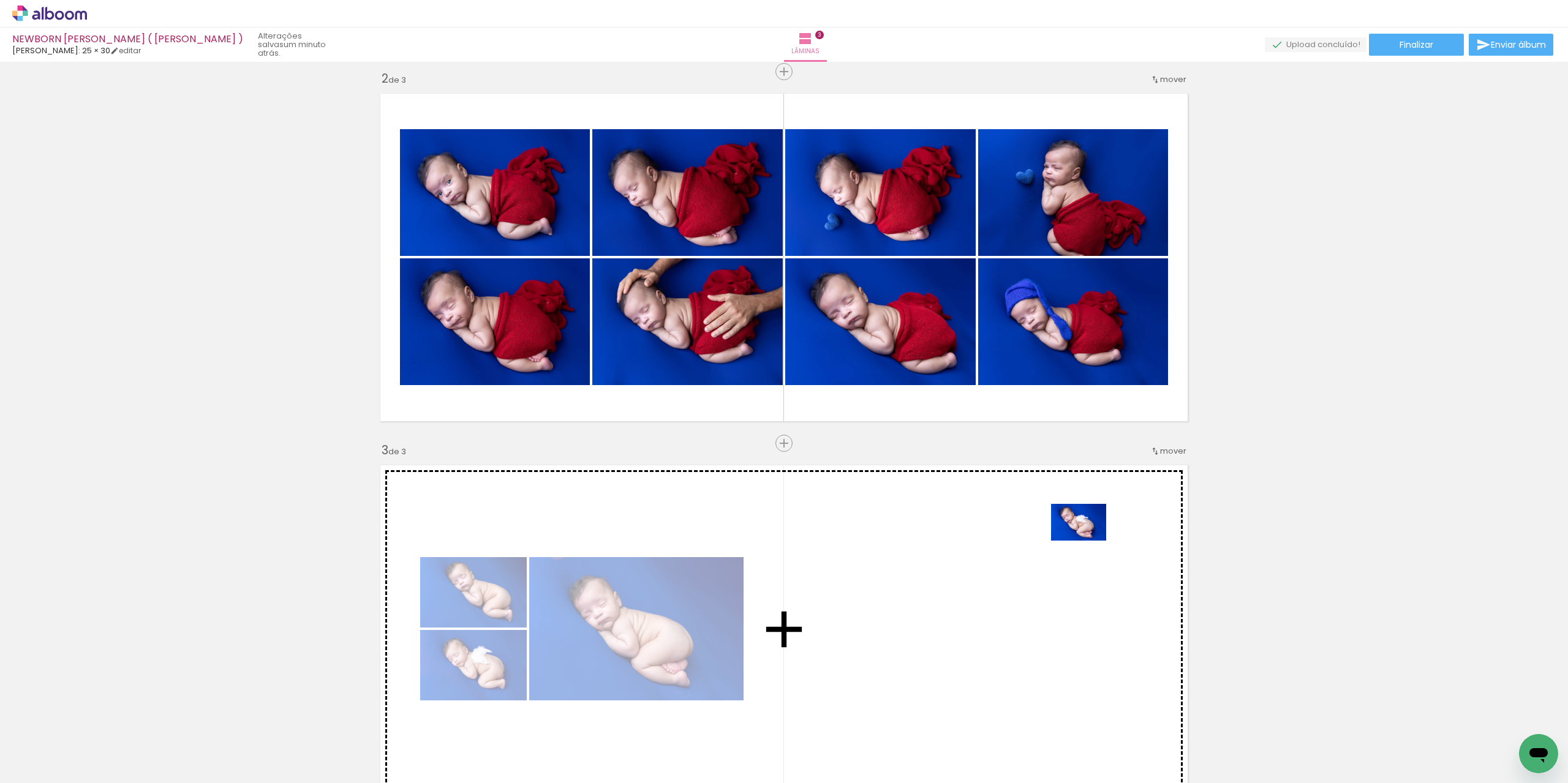
drag, startPoint x: 1092, startPoint y: 753, endPoint x: 1078, endPoint y: 555, distance: 198.5
click at [1088, 543] on quentale-workspace at bounding box center [784, 391] width 1568 height 783
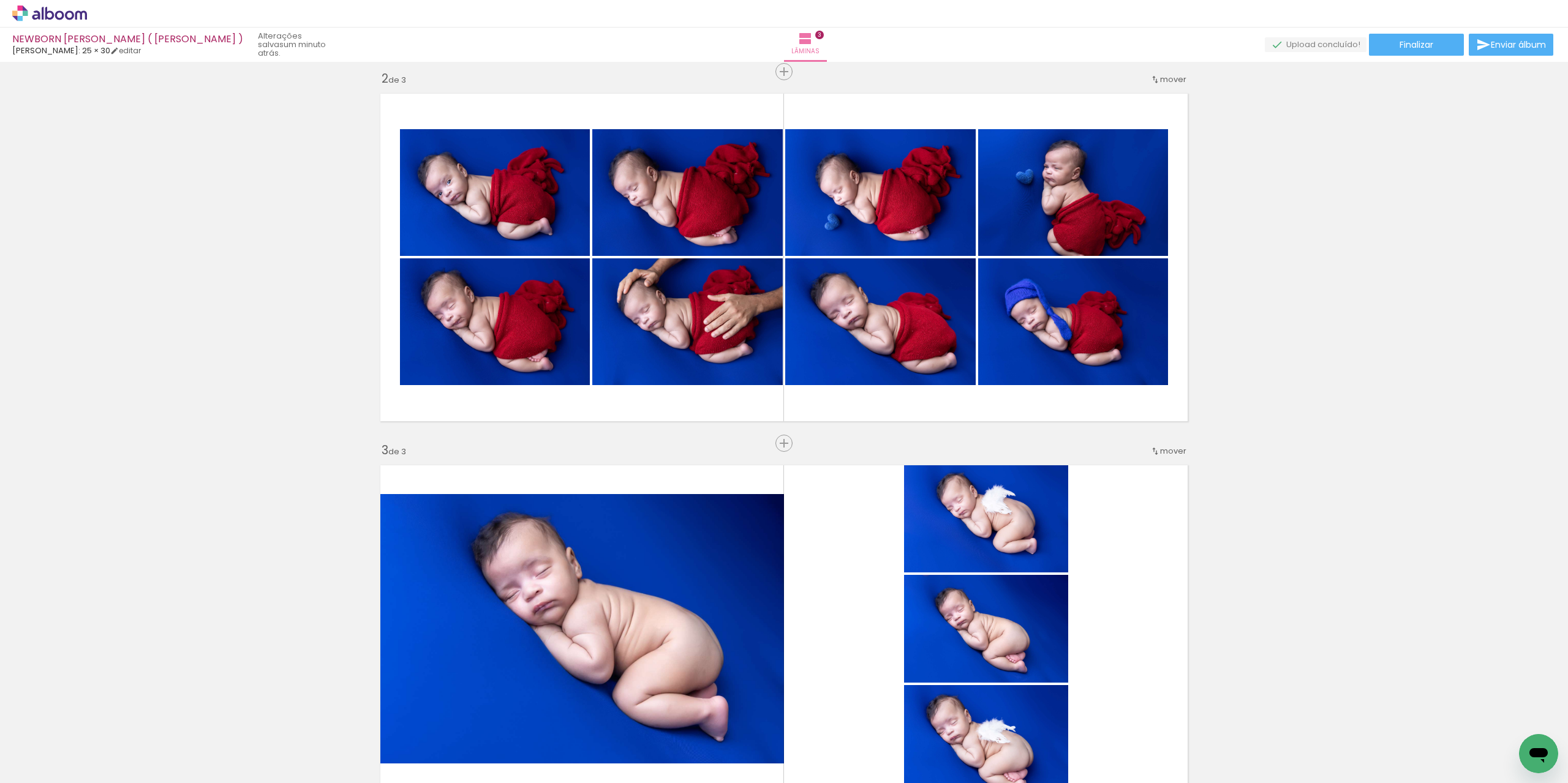
scroll to position [566, 0]
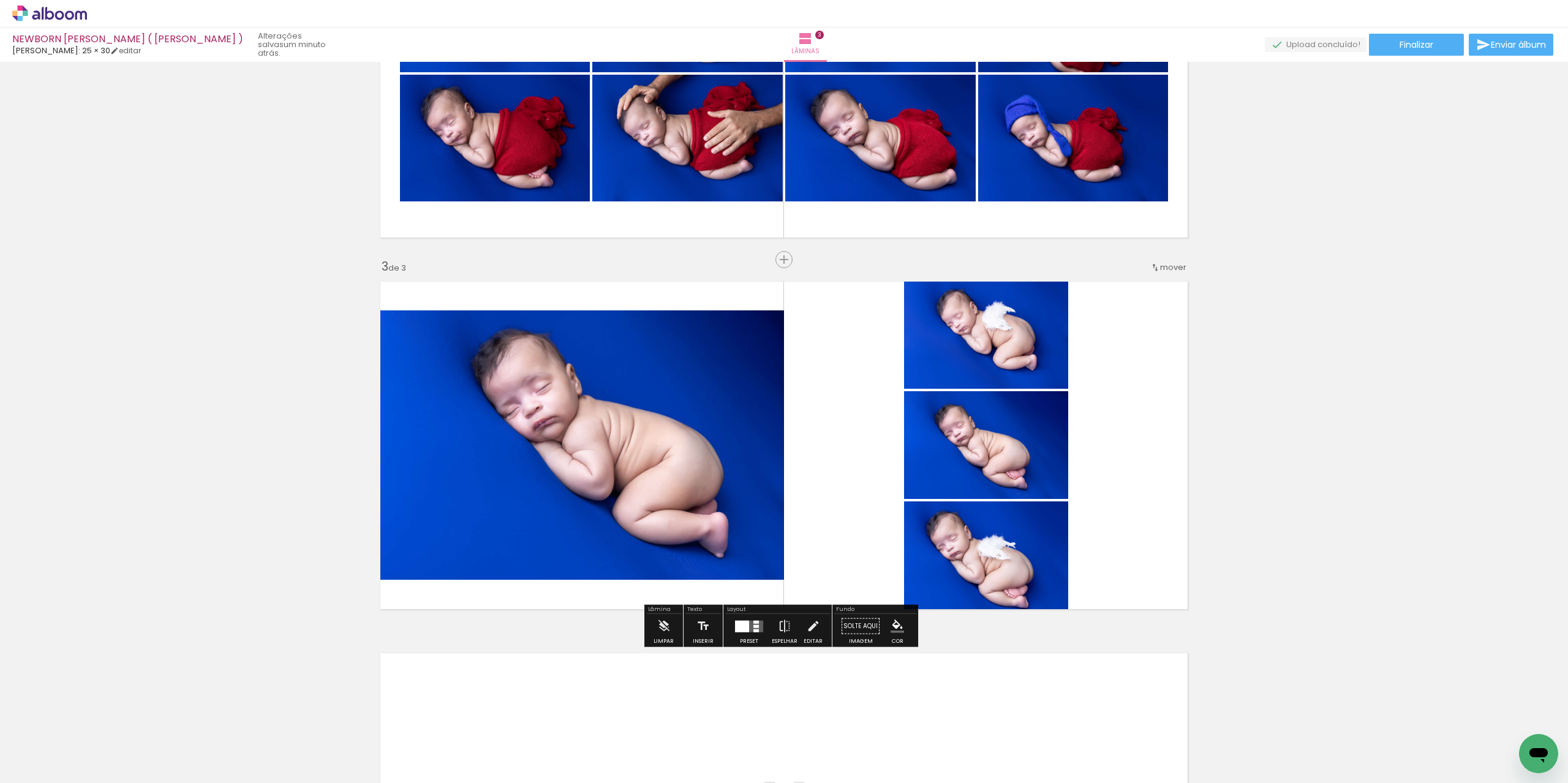
click at [745, 620] on div at bounding box center [741, 626] width 14 height 12
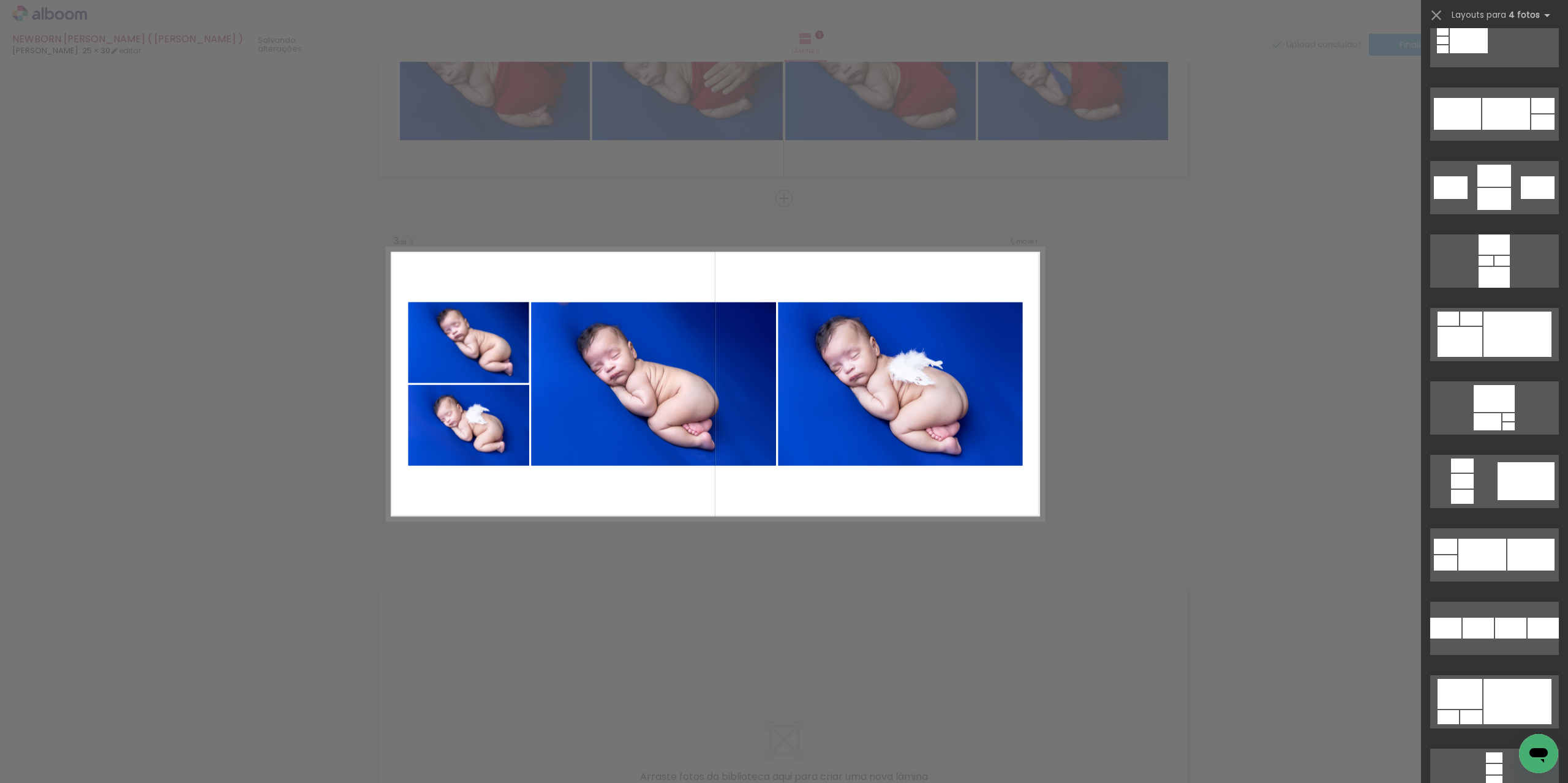
scroll to position [4654, 0]
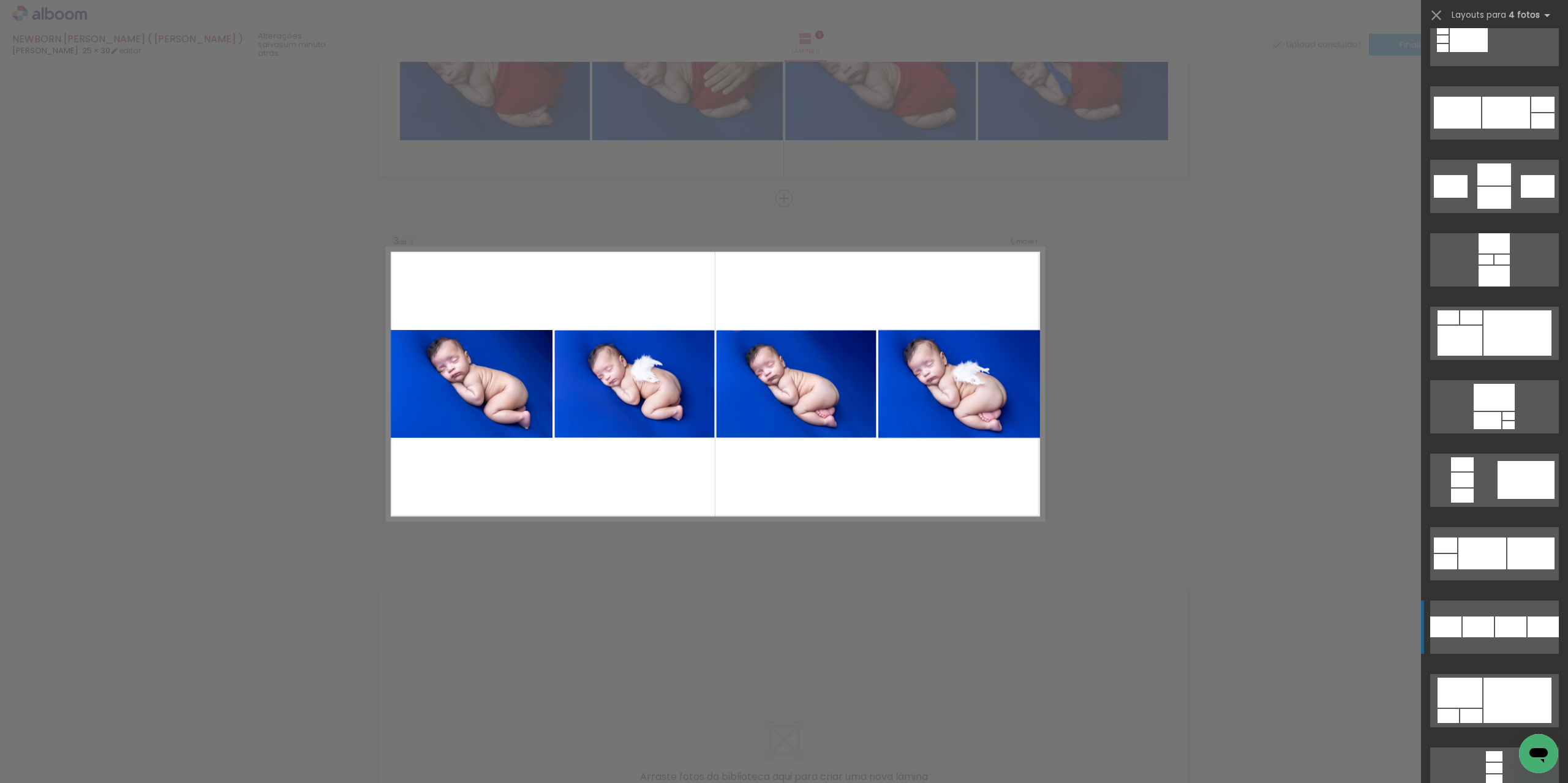
click at [1473, 641] on quentale-layouter at bounding box center [1494, 627] width 129 height 54
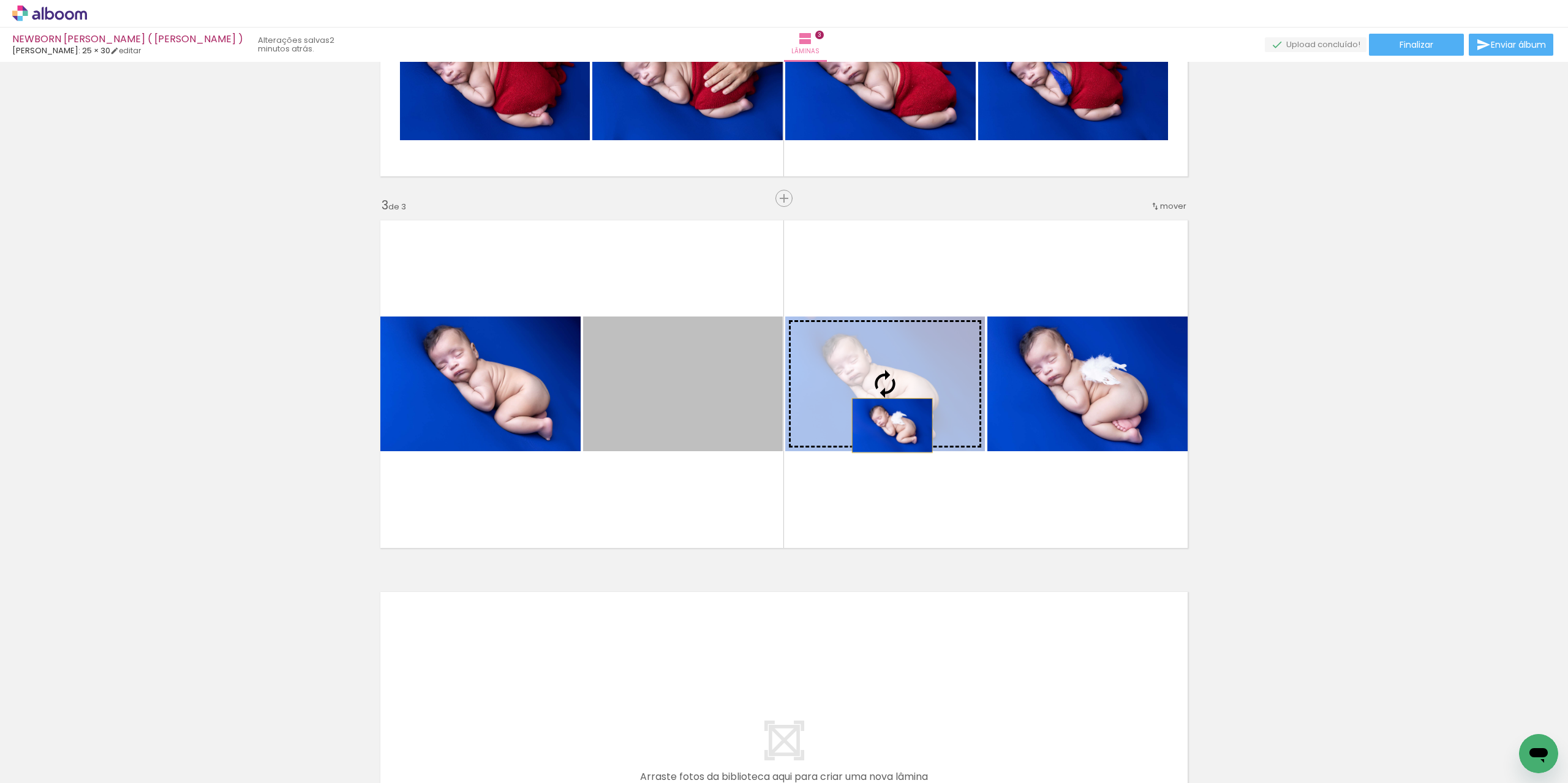
drag, startPoint x: 725, startPoint y: 443, endPoint x: 889, endPoint y: 426, distance: 164.9
click at [0, 0] on slot at bounding box center [0, 0] width 0 height 0
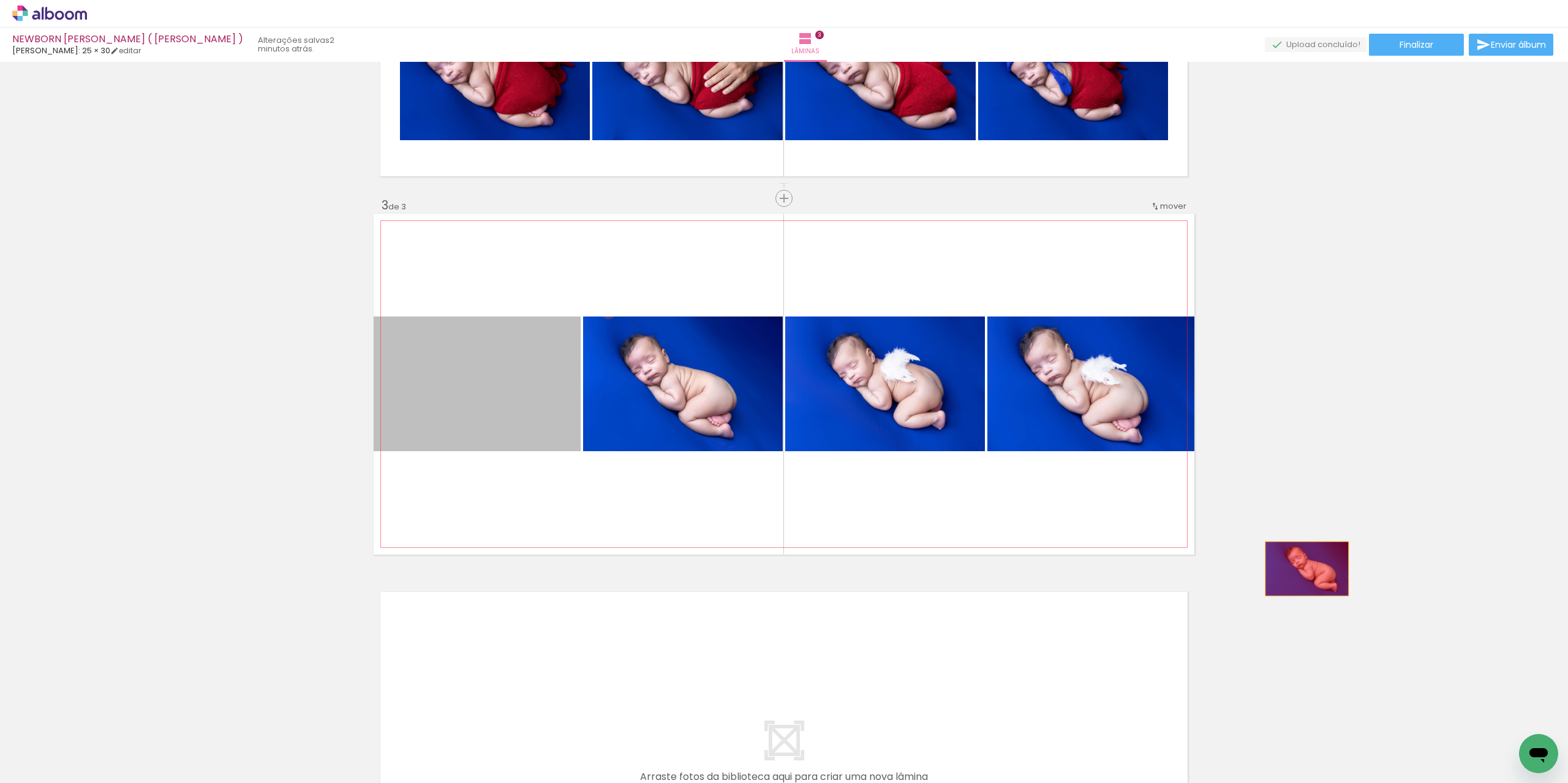
drag, startPoint x: 482, startPoint y: 400, endPoint x: 1320, endPoint y: 531, distance: 848.2
click at [1327, 529] on div "Inserir lâmina 1 de 3 Inserir lâmina 2 de 3 Inserir lâmina 3 de 3" at bounding box center [784, 182] width 1568 height 1487
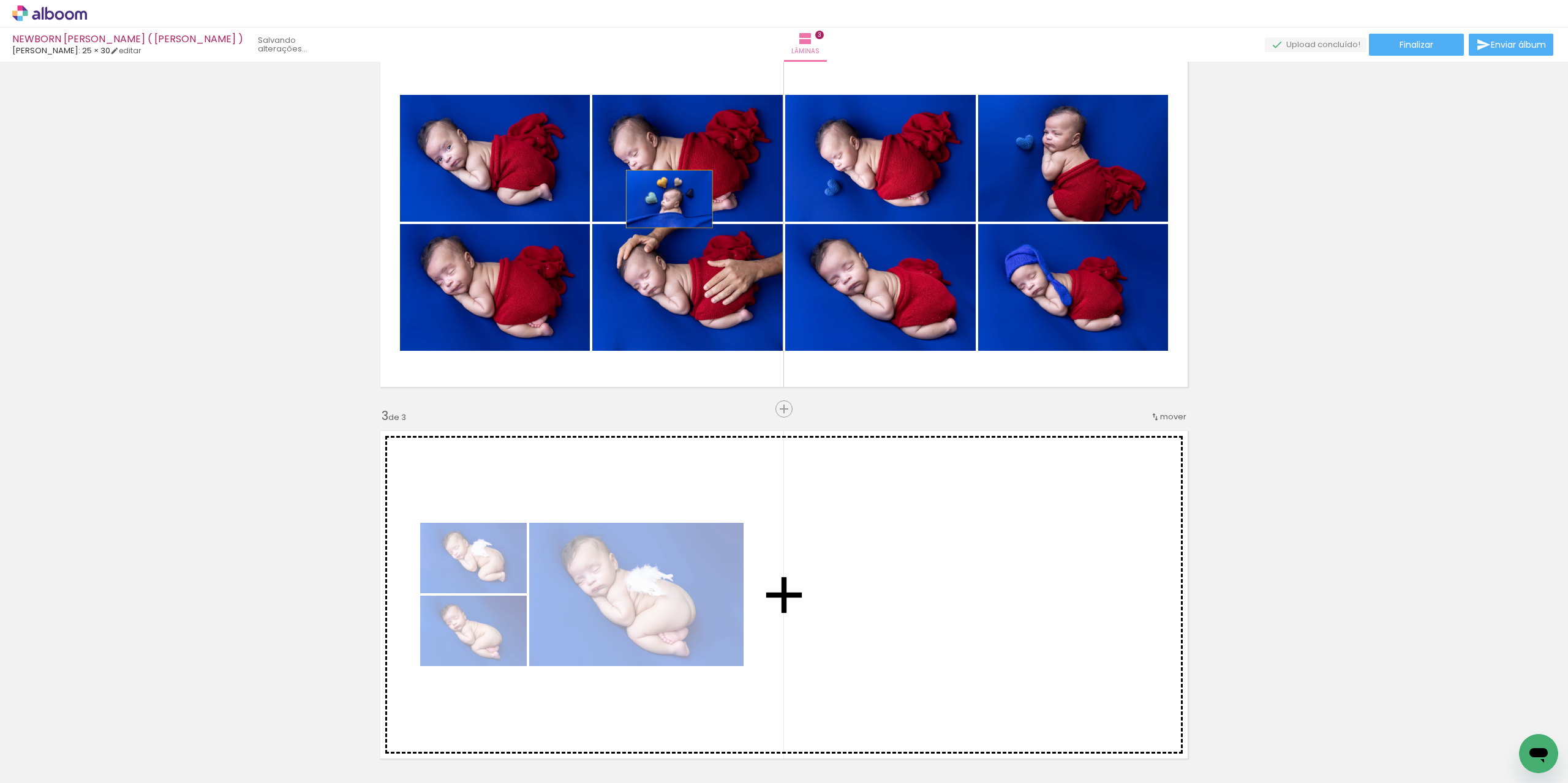
scroll to position [505, 0]
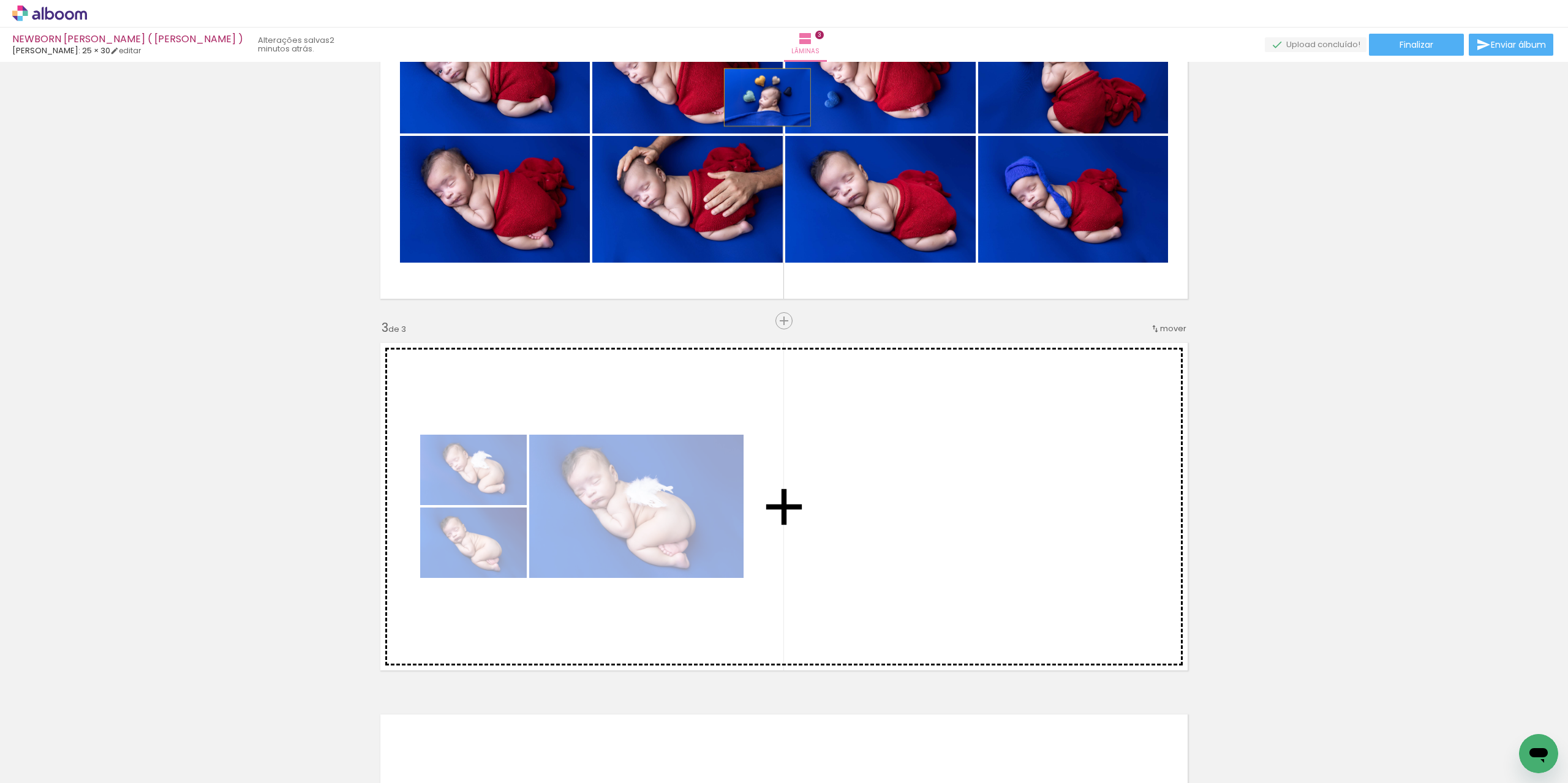
drag, startPoint x: 681, startPoint y: 251, endPoint x: 763, endPoint y: 586, distance: 344.9
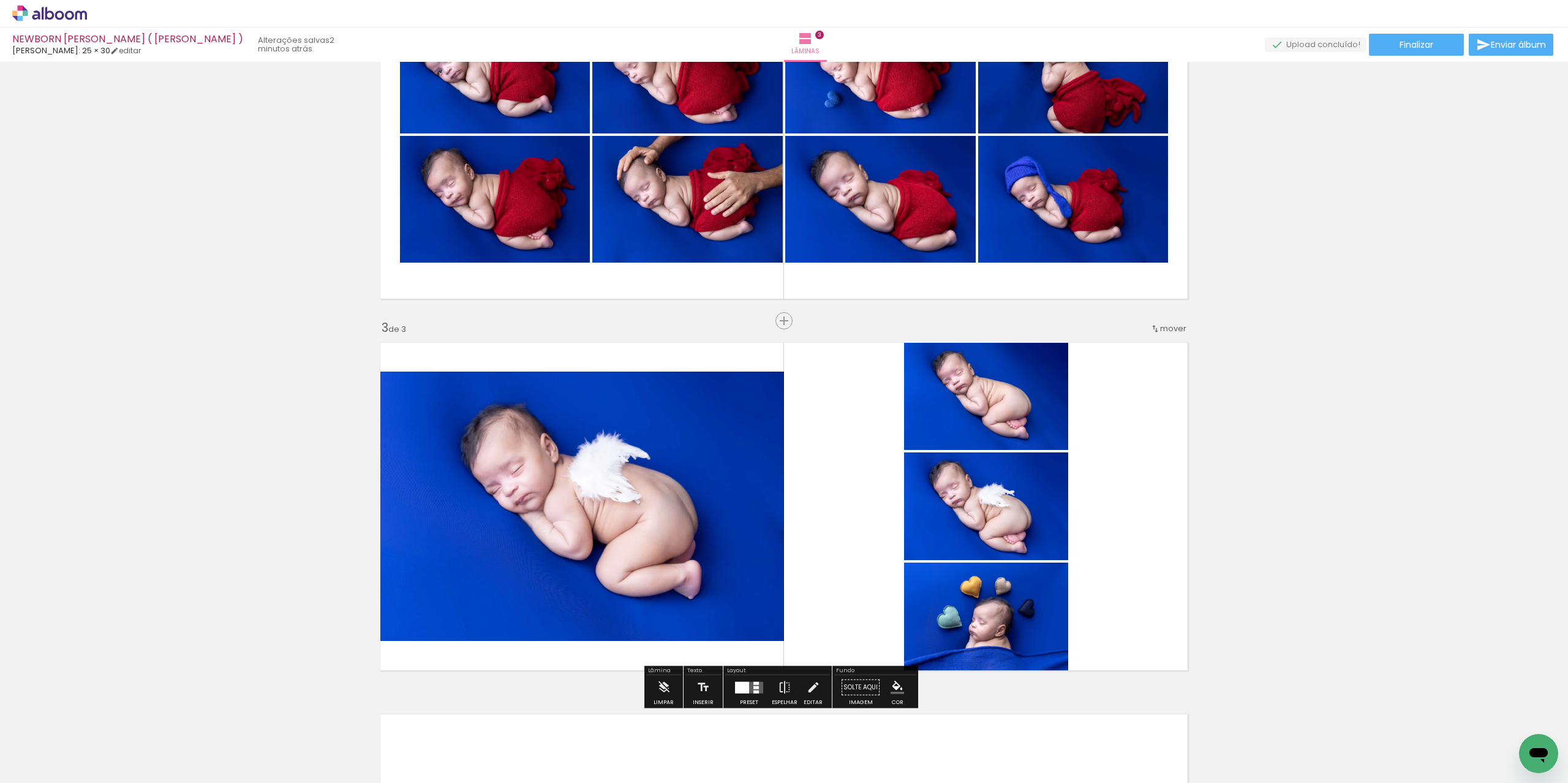
click at [753, 682] on div at bounding box center [756, 683] width 5 height 3
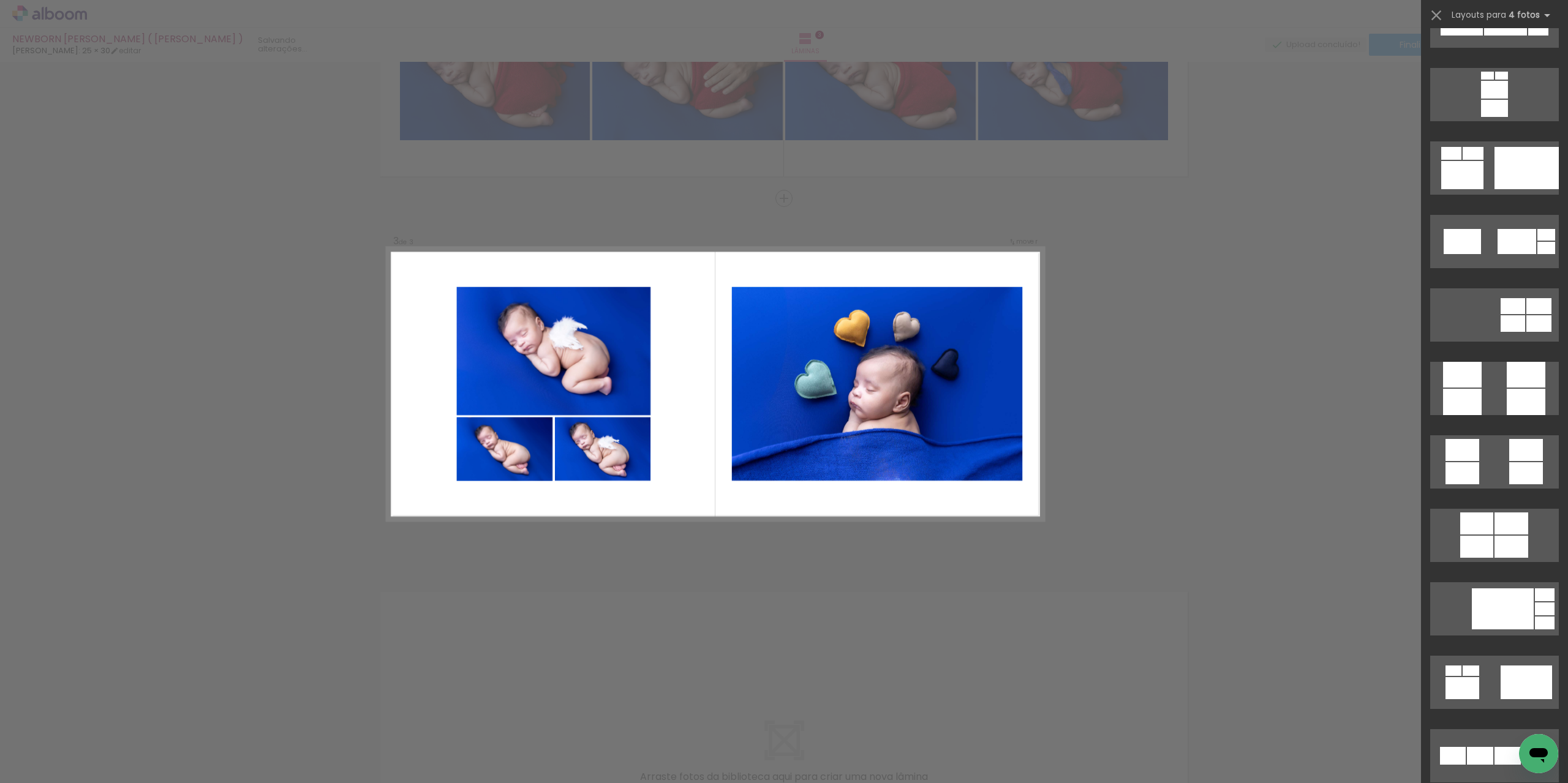
scroll to position [3123, 0]
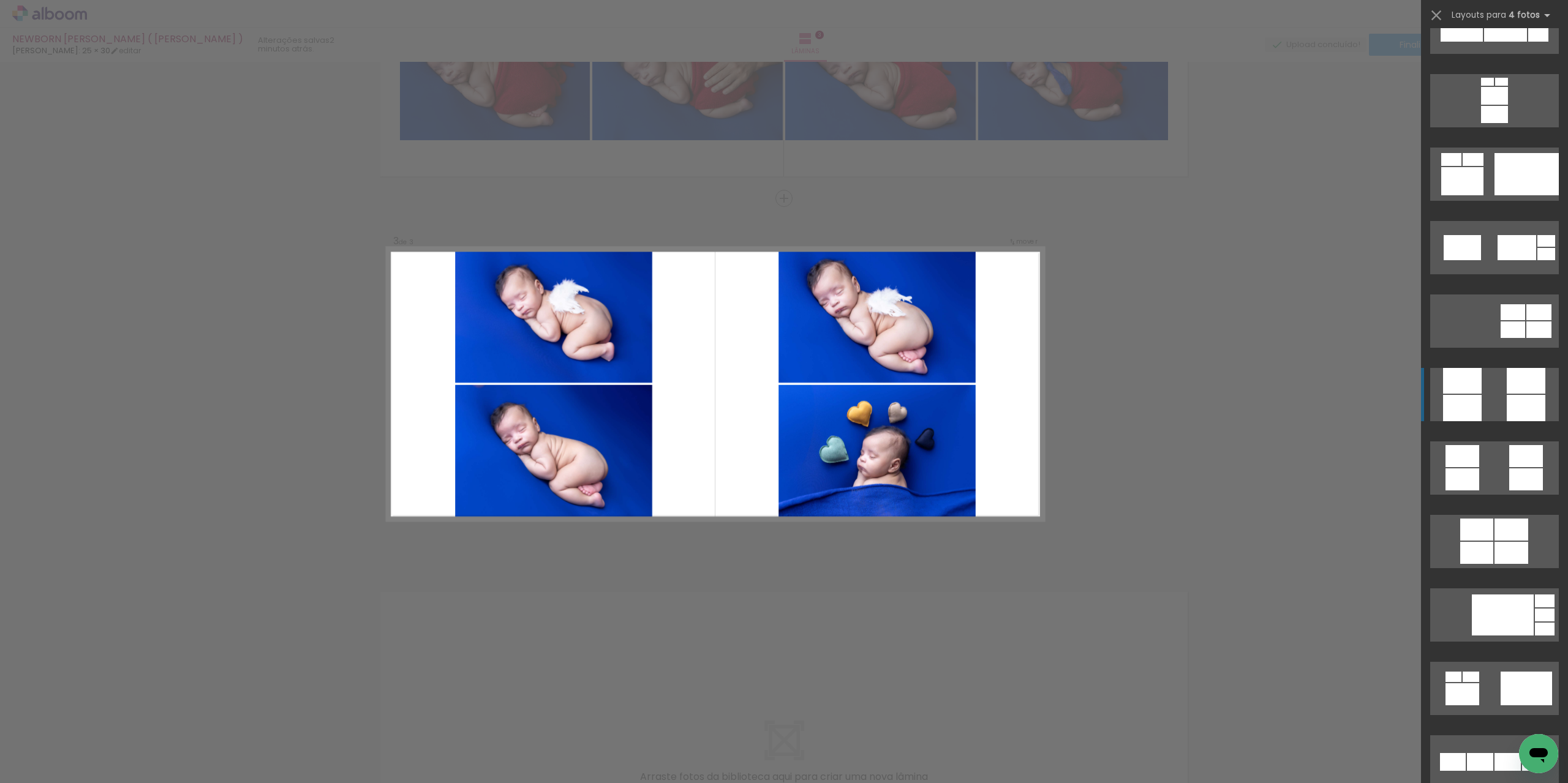
click at [1518, 410] on div at bounding box center [1526, 408] width 38 height 26
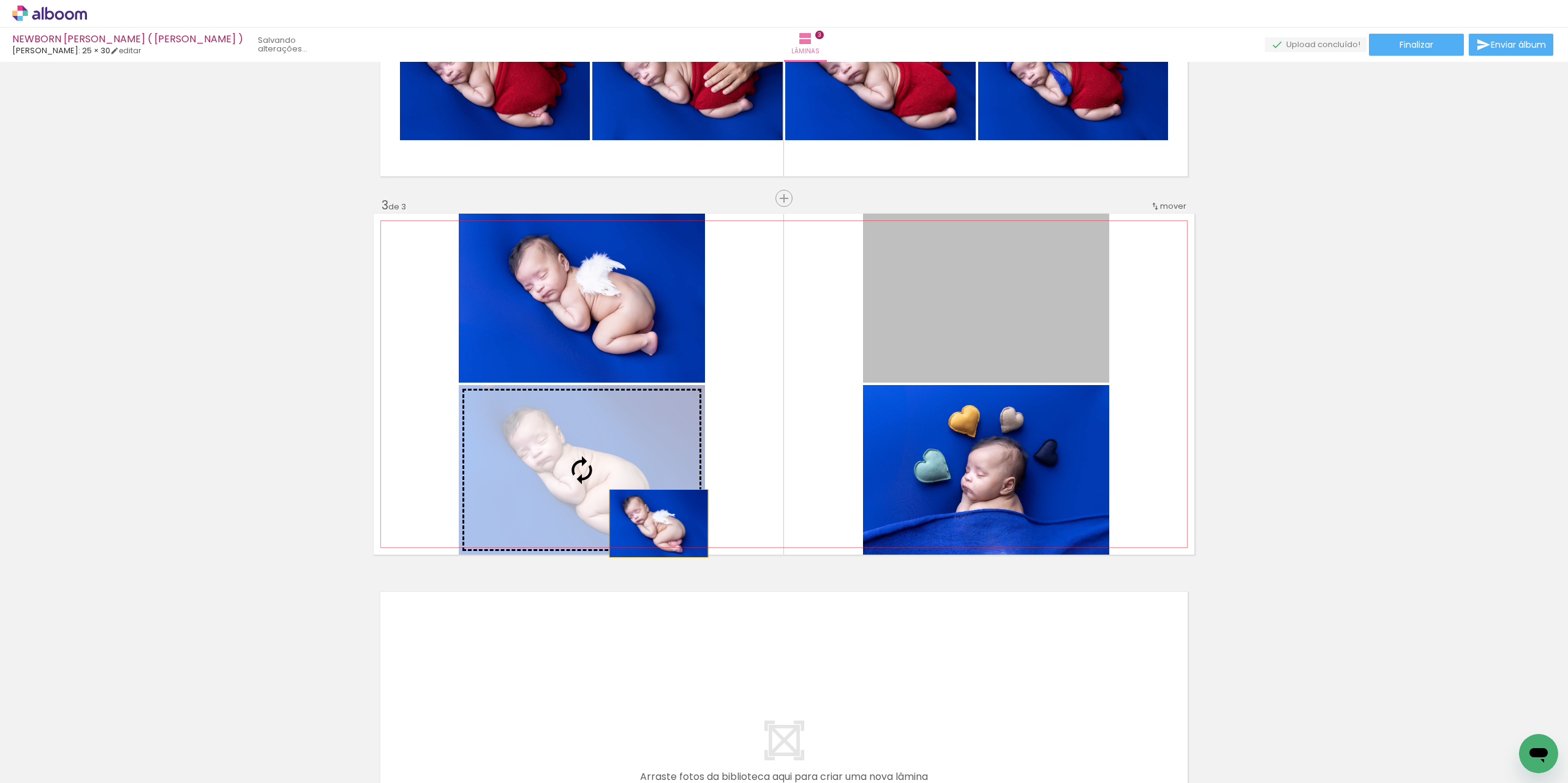
drag, startPoint x: 990, startPoint y: 322, endPoint x: 654, endPoint y: 523, distance: 391.5
click at [0, 0] on slot at bounding box center [0, 0] width 0 height 0
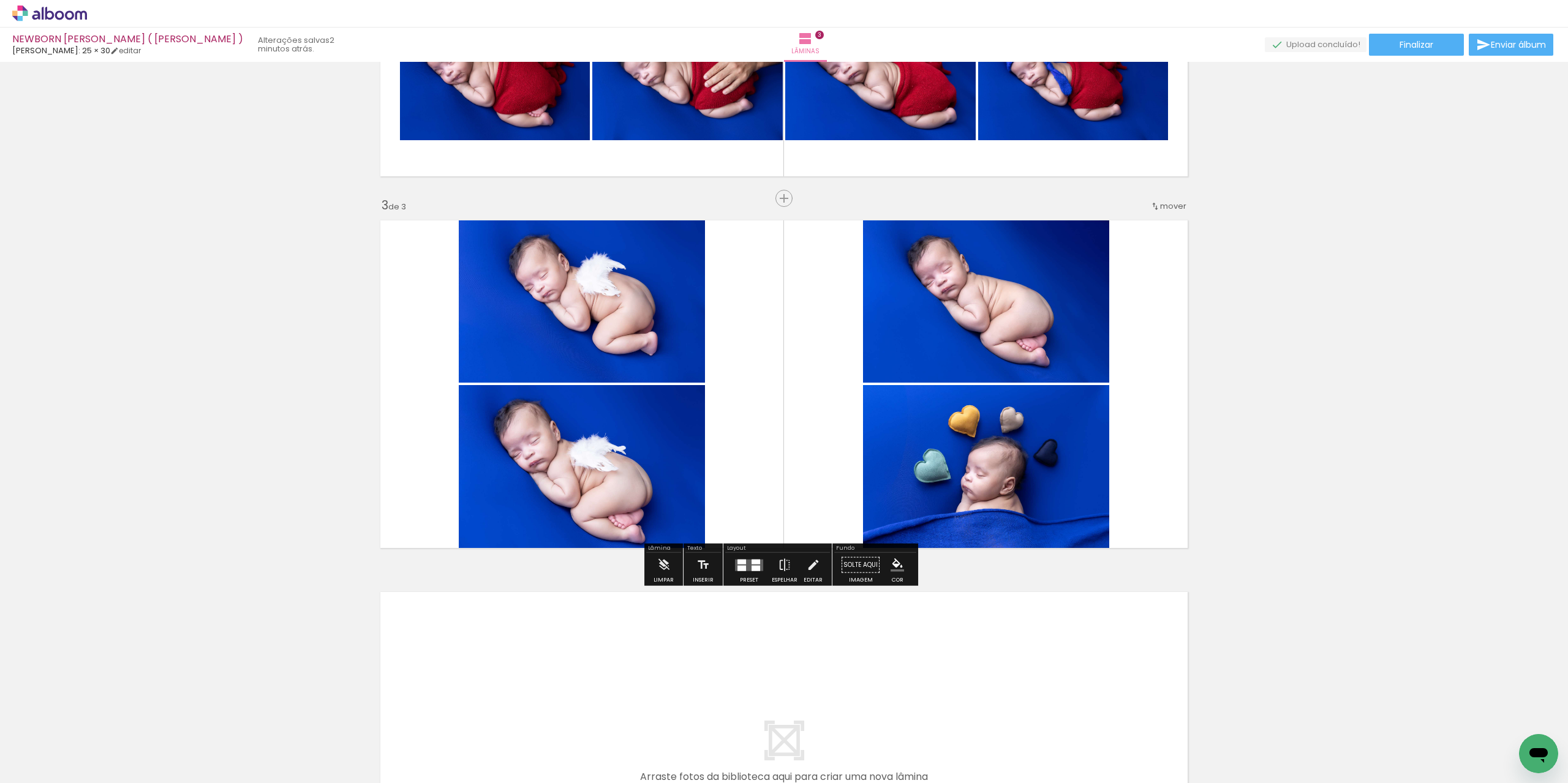
click at [1331, 391] on div "Inserir lâmina 1 de 3 Inserir lâmina 2 de 3 Inserir lâmina 3 de 3" at bounding box center [784, 182] width 1568 height 1487
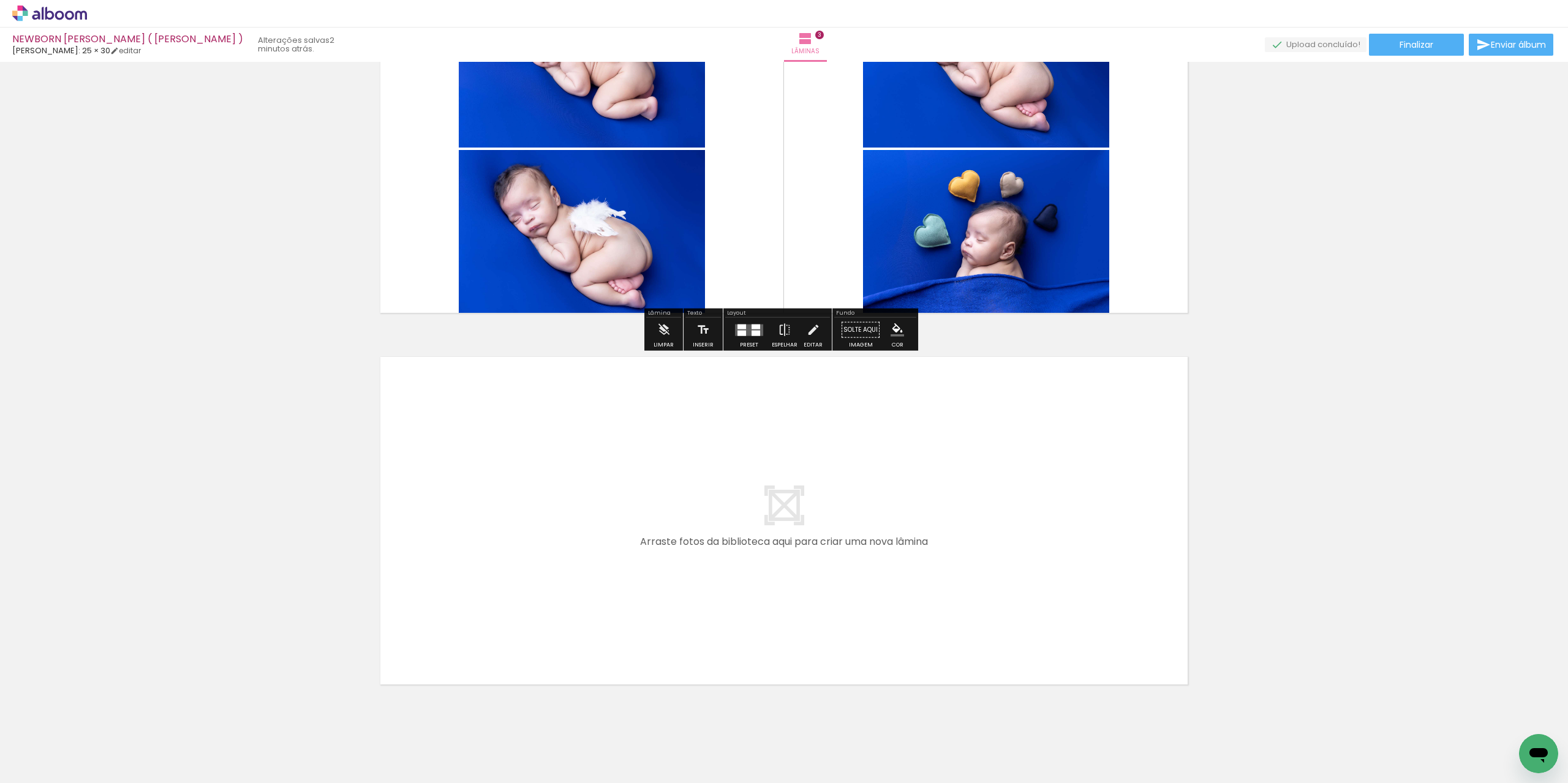
scroll to position [889, 0]
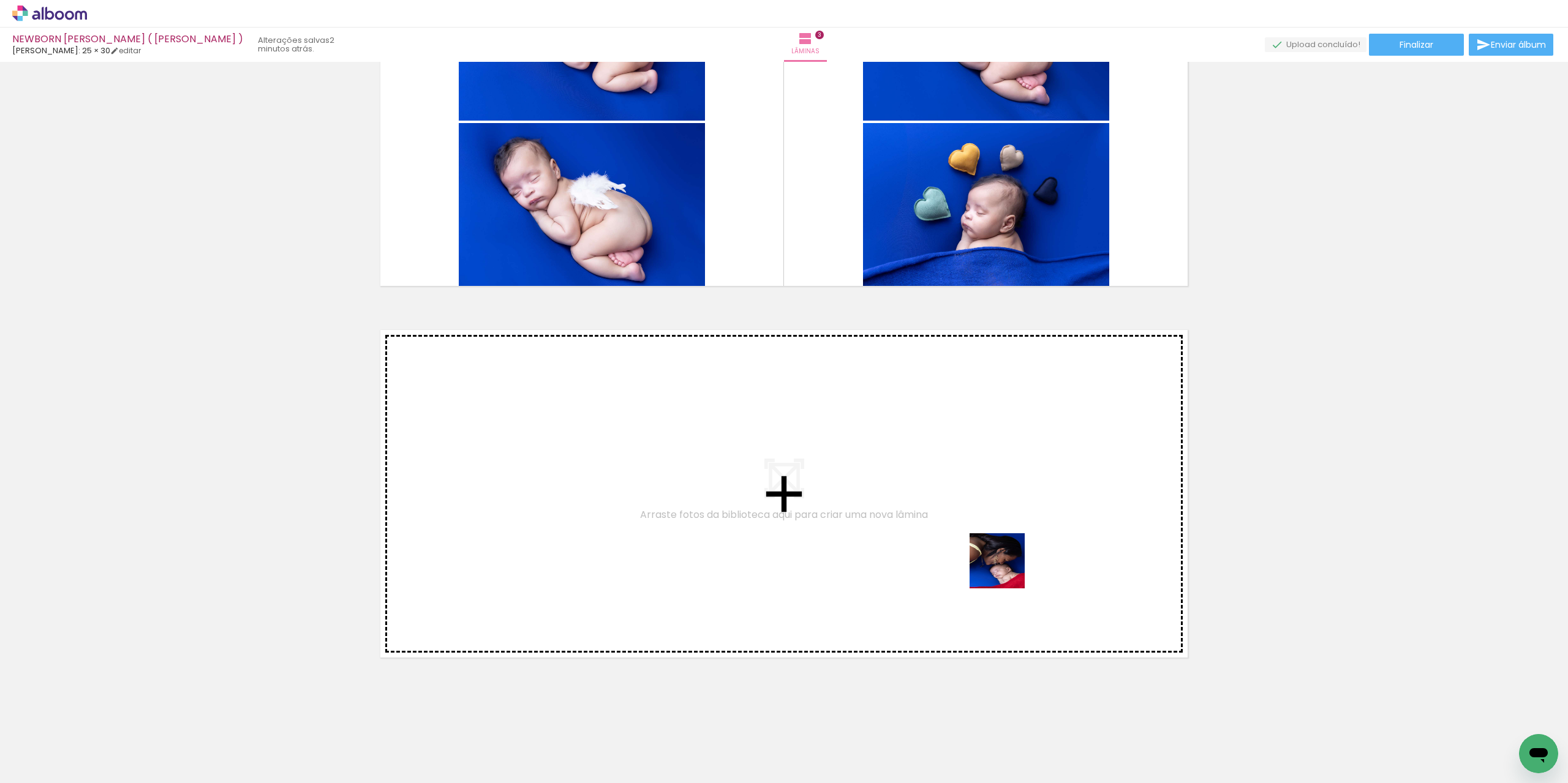
drag, startPoint x: 1158, startPoint y: 759, endPoint x: 1118, endPoint y: 666, distance: 101.2
click at [1001, 566] on quentale-workspace at bounding box center [784, 391] width 1568 height 783
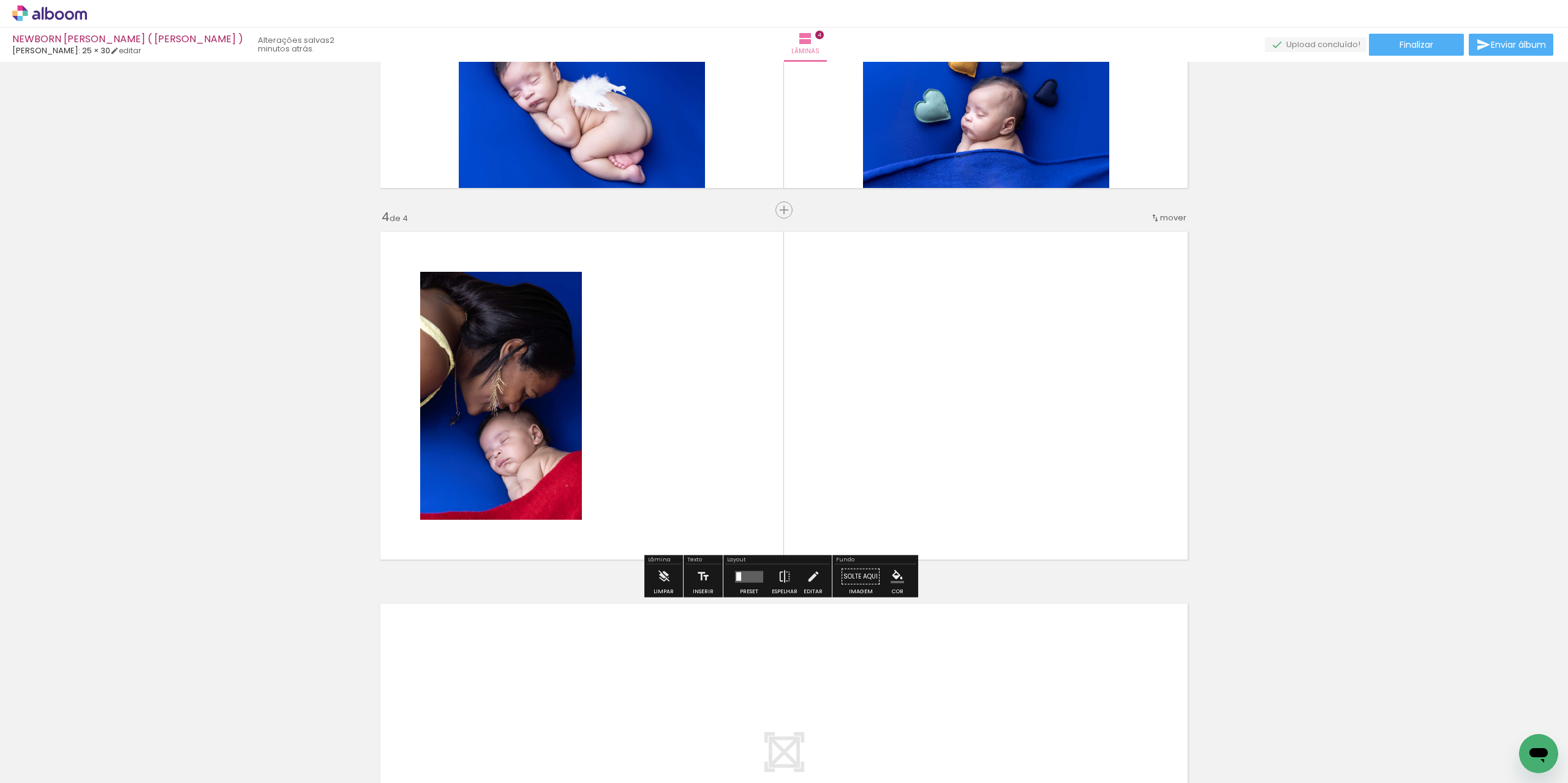
scroll to position [998, 0]
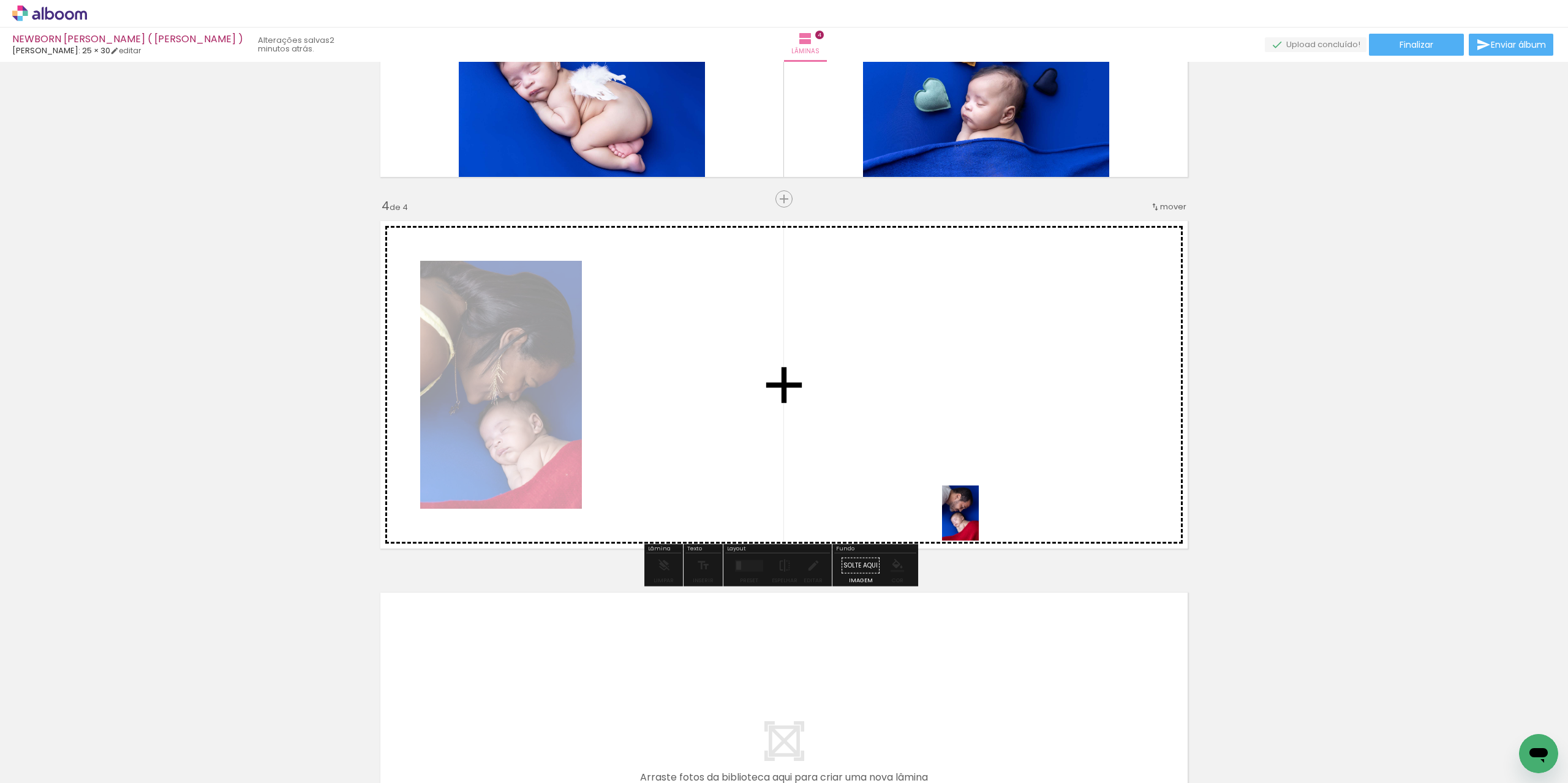
drag, startPoint x: 1229, startPoint y: 755, endPoint x: 979, endPoint y: 521, distance: 342.4
click at [979, 521] on quentale-workspace at bounding box center [784, 391] width 1568 height 783
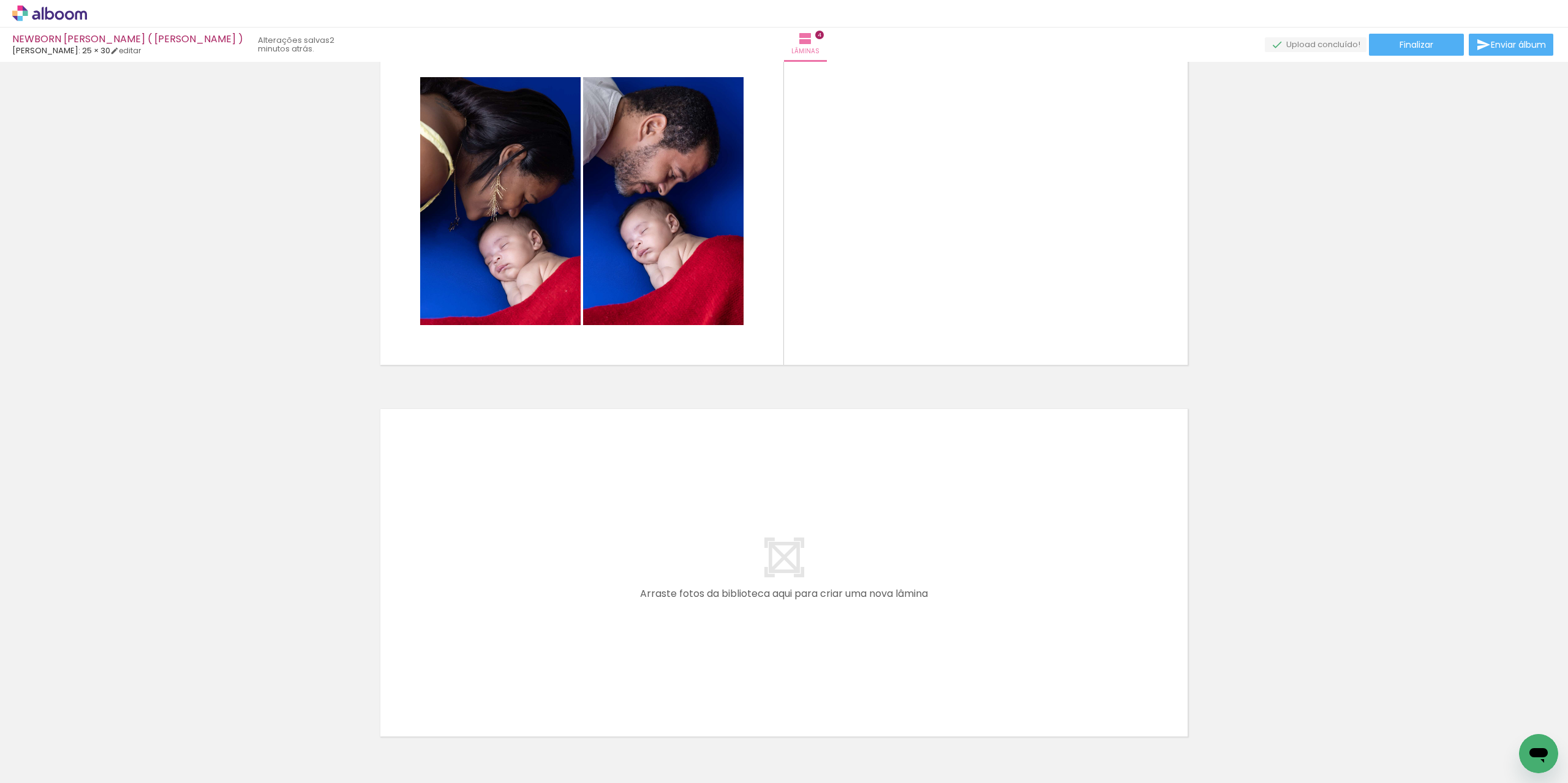
scroll to position [0, 696]
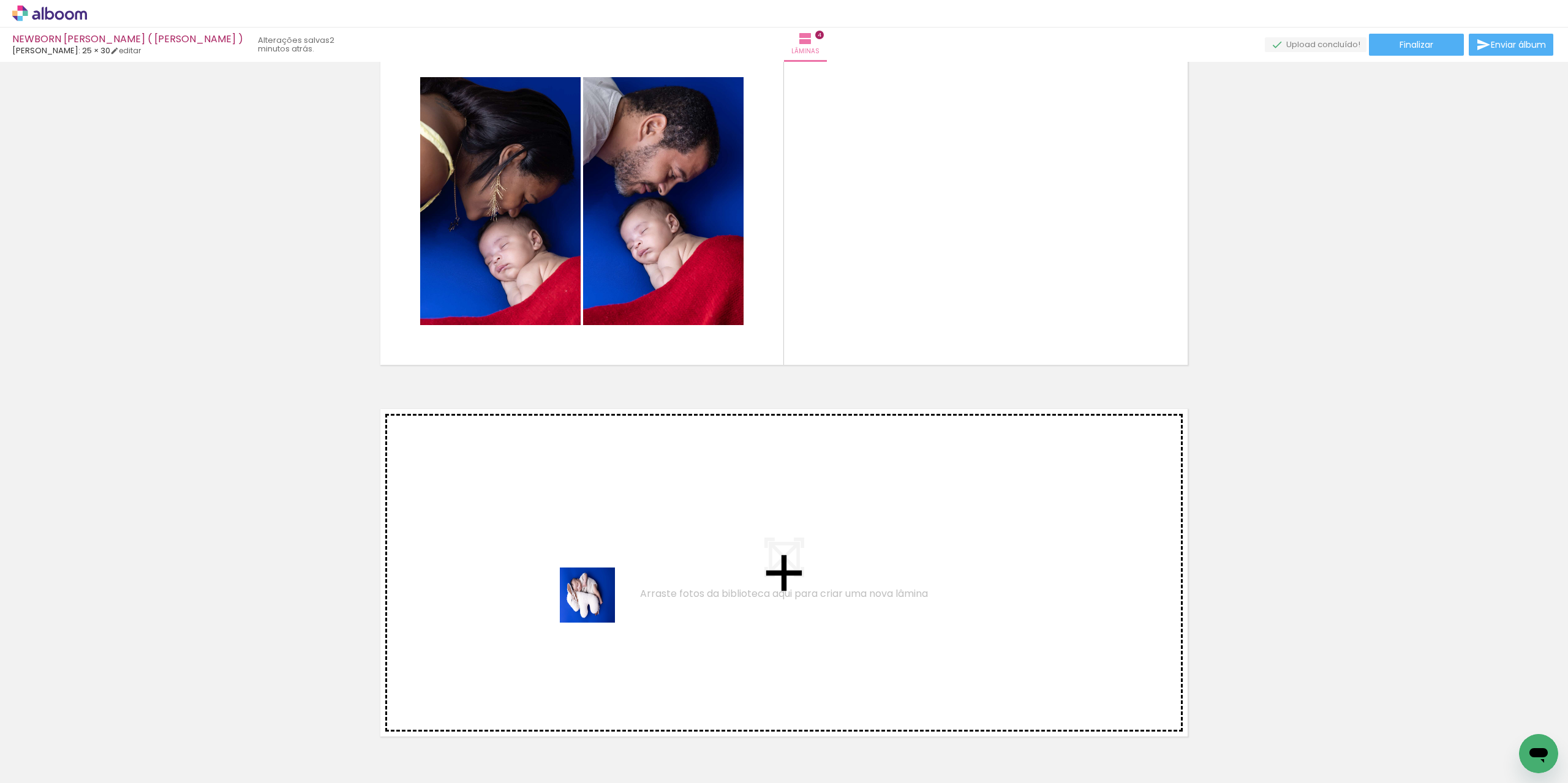
drag, startPoint x: 590, startPoint y: 749, endPoint x: 594, endPoint y: 591, distance: 158.1
click at [594, 591] on quentale-workspace at bounding box center [784, 391] width 1568 height 783
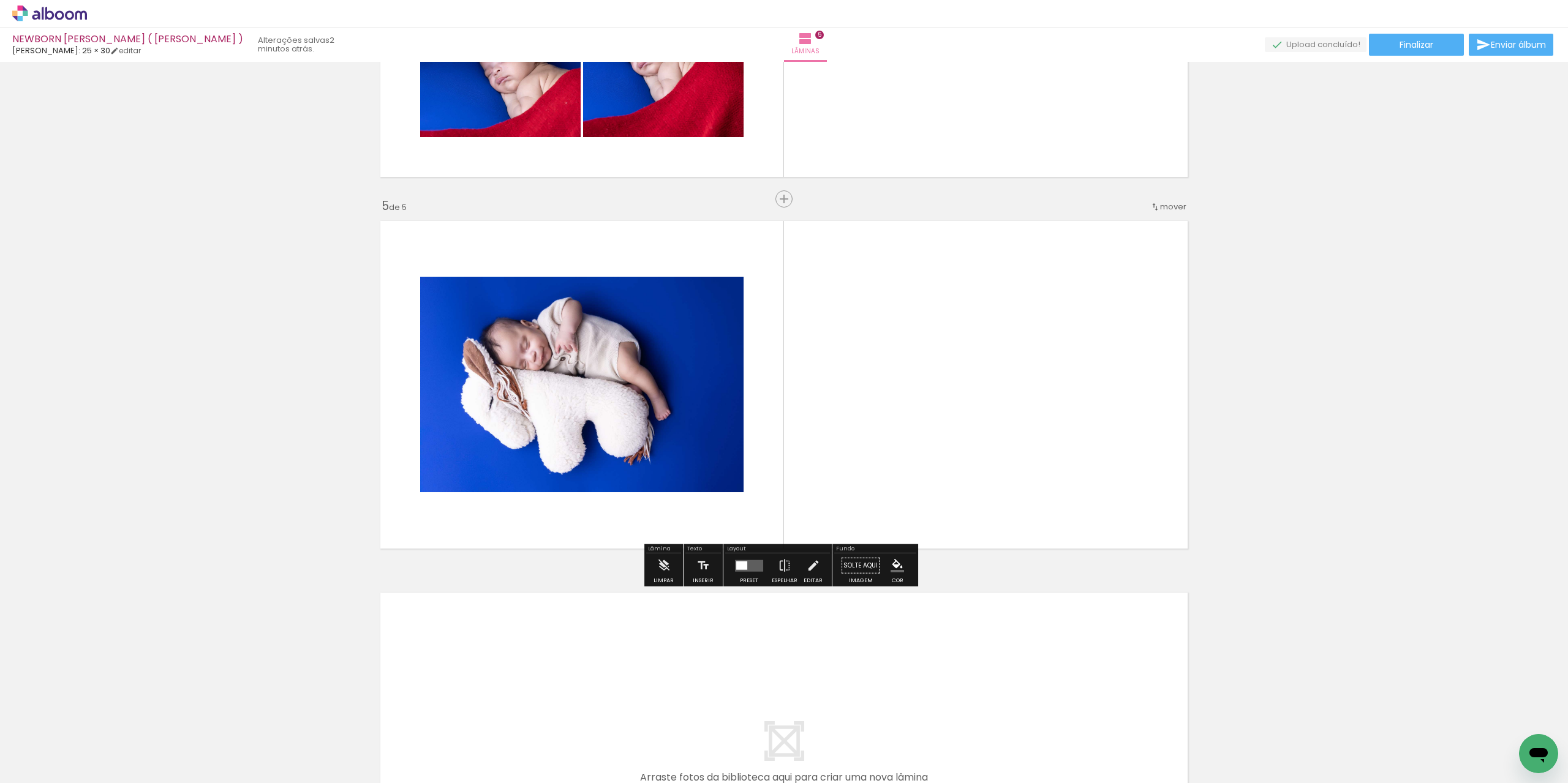
scroll to position [1370, 0]
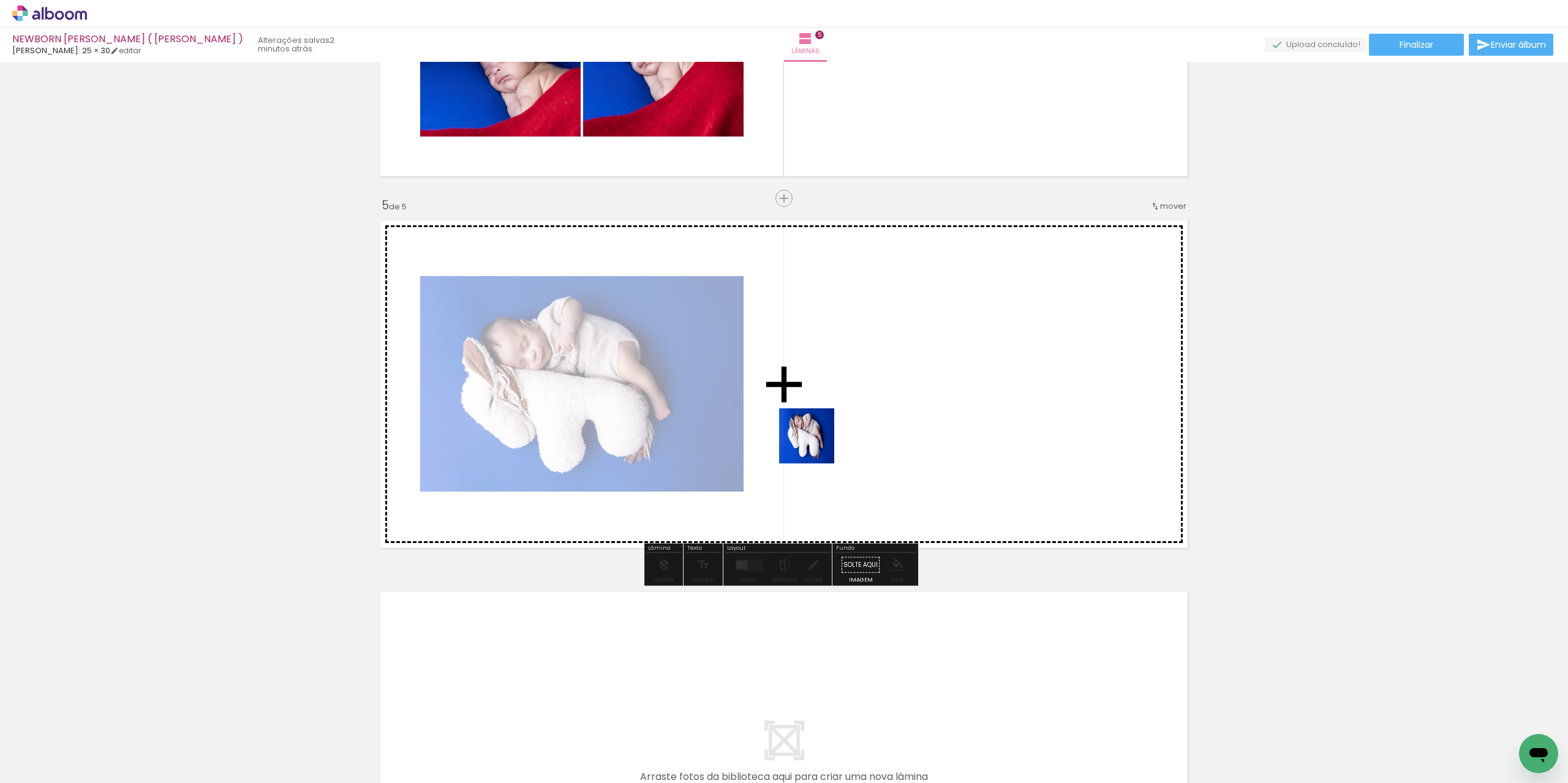
drag, startPoint x: 699, startPoint y: 689, endPoint x: 742, endPoint y: 567, distance: 129.4
click at [822, 405] on quentale-workspace at bounding box center [784, 391] width 1568 height 783
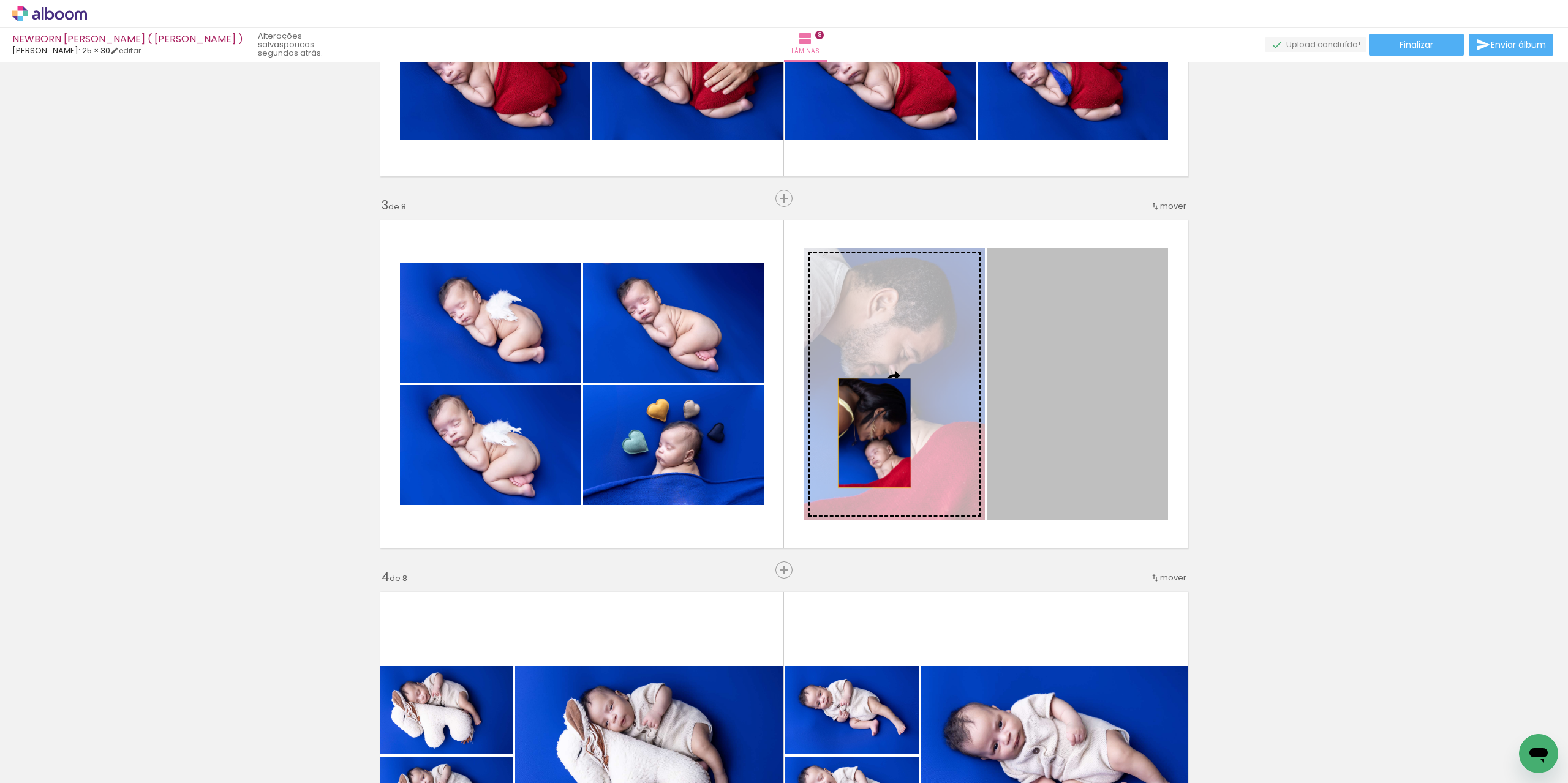
scroll to position [0, 2309]
drag, startPoint x: 888, startPoint y: 431, endPoint x: 870, endPoint y: 433, distance: 18.1
click at [0, 0] on slot at bounding box center [0, 0] width 0 height 0
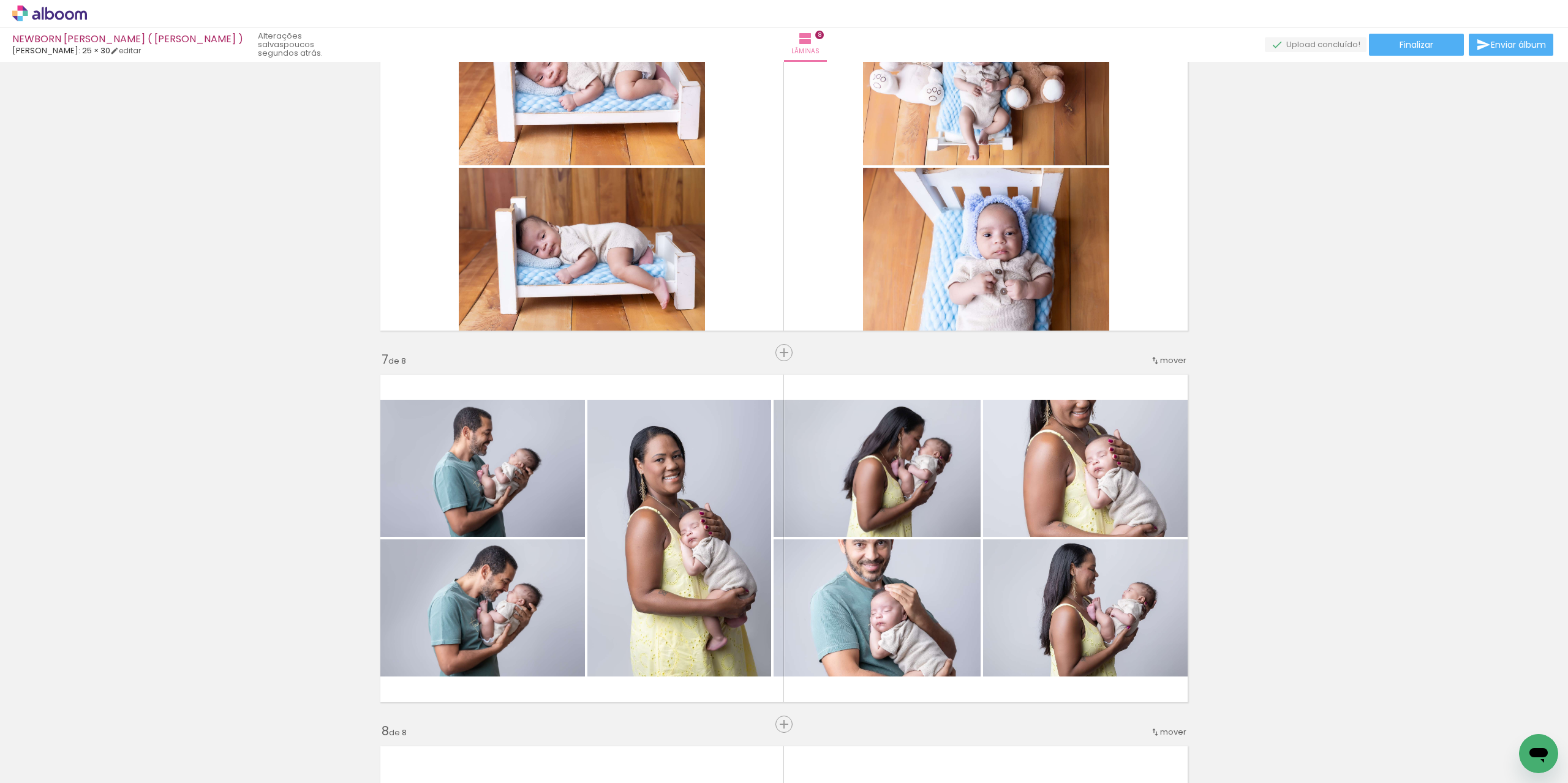
scroll to position [2205, 0]
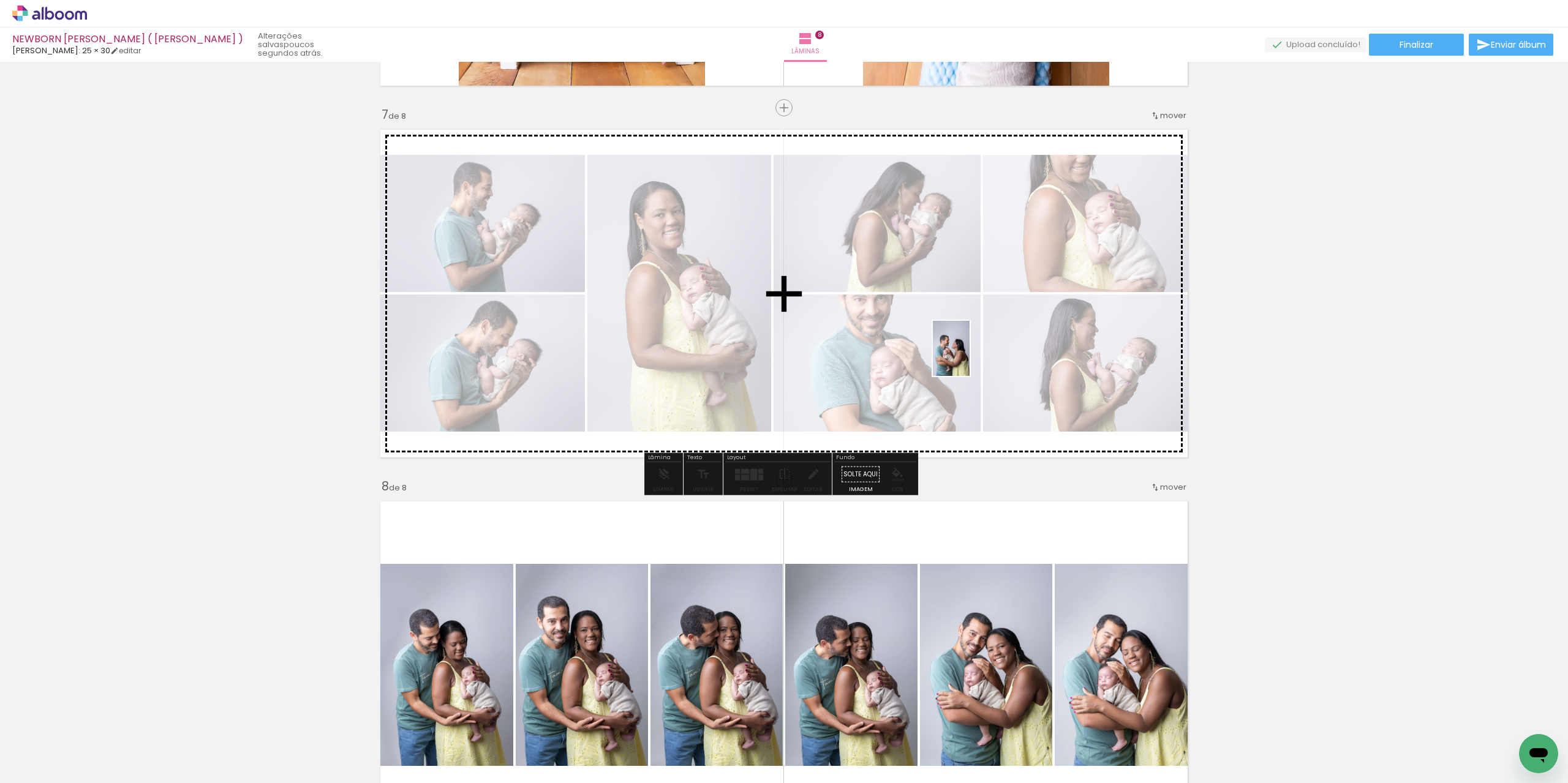
drag, startPoint x: 578, startPoint y: 750, endPoint x: 969, endPoint y: 357, distance: 554.4
click at [969, 357] on quentale-workspace at bounding box center [784, 391] width 1568 height 783
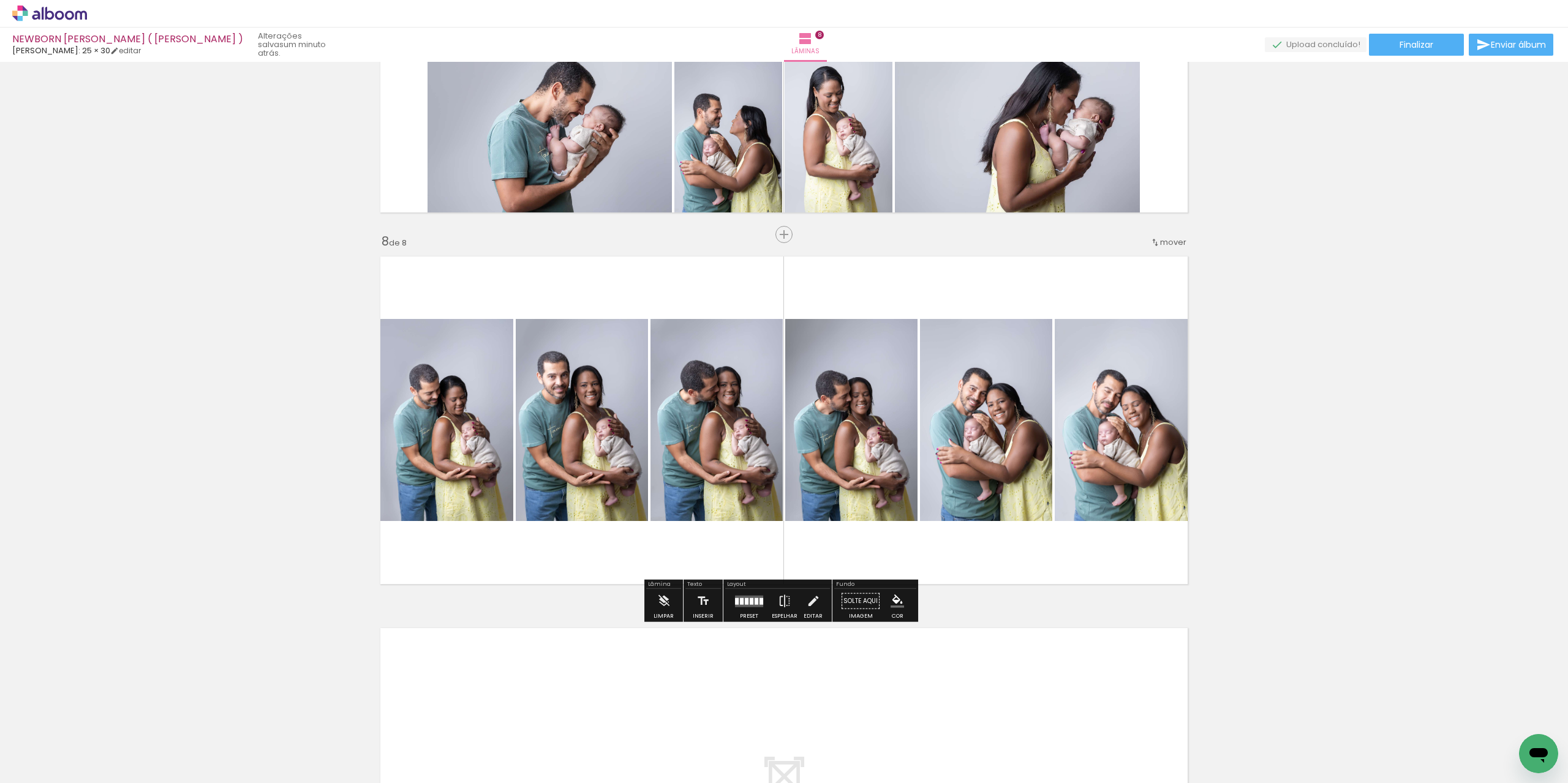
scroll to position [2633, 0]
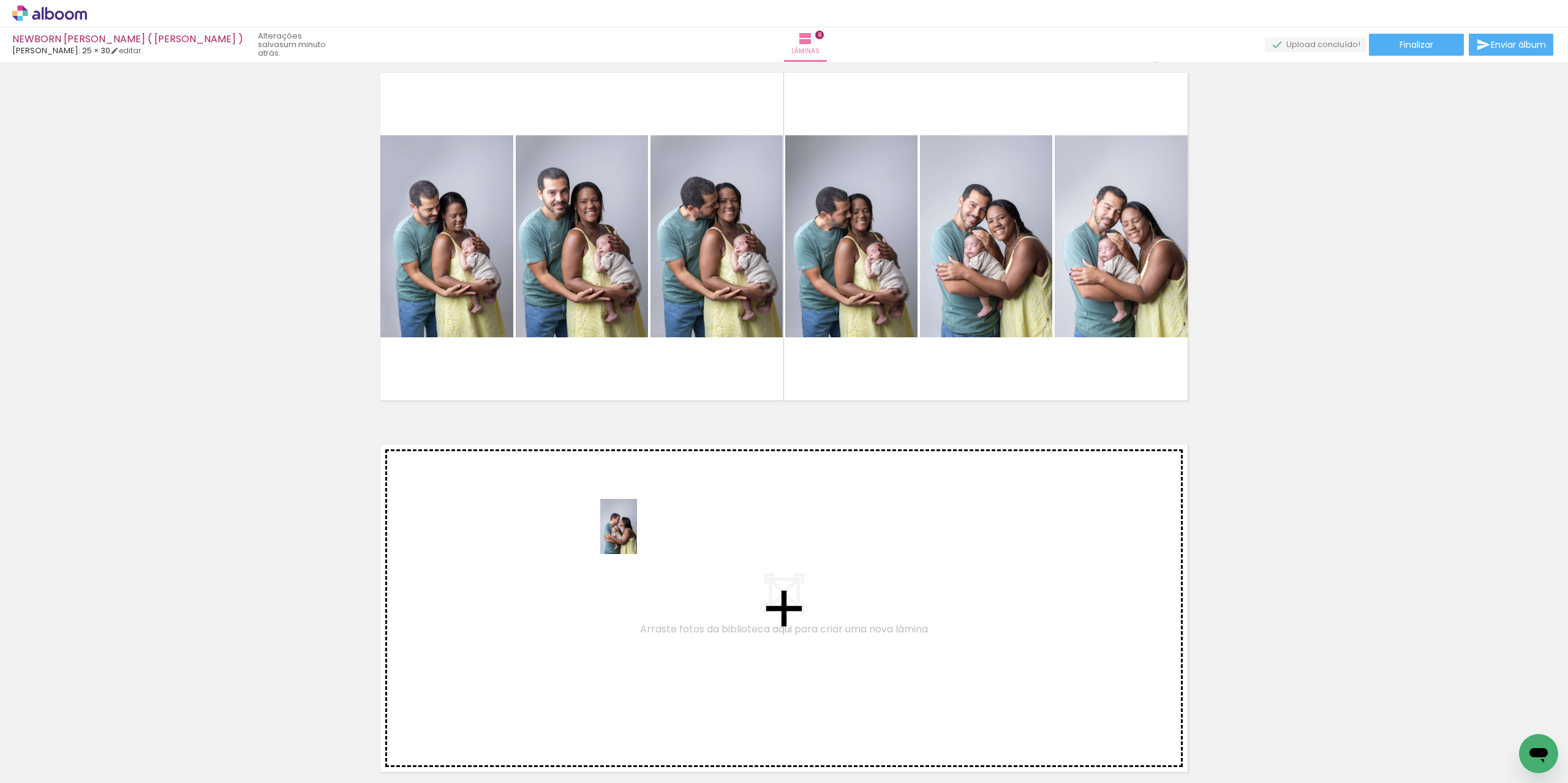
drag, startPoint x: 624, startPoint y: 756, endPoint x: 637, endPoint y: 537, distance: 219.4
click at [637, 537] on quentale-workspace at bounding box center [784, 391] width 1568 height 783
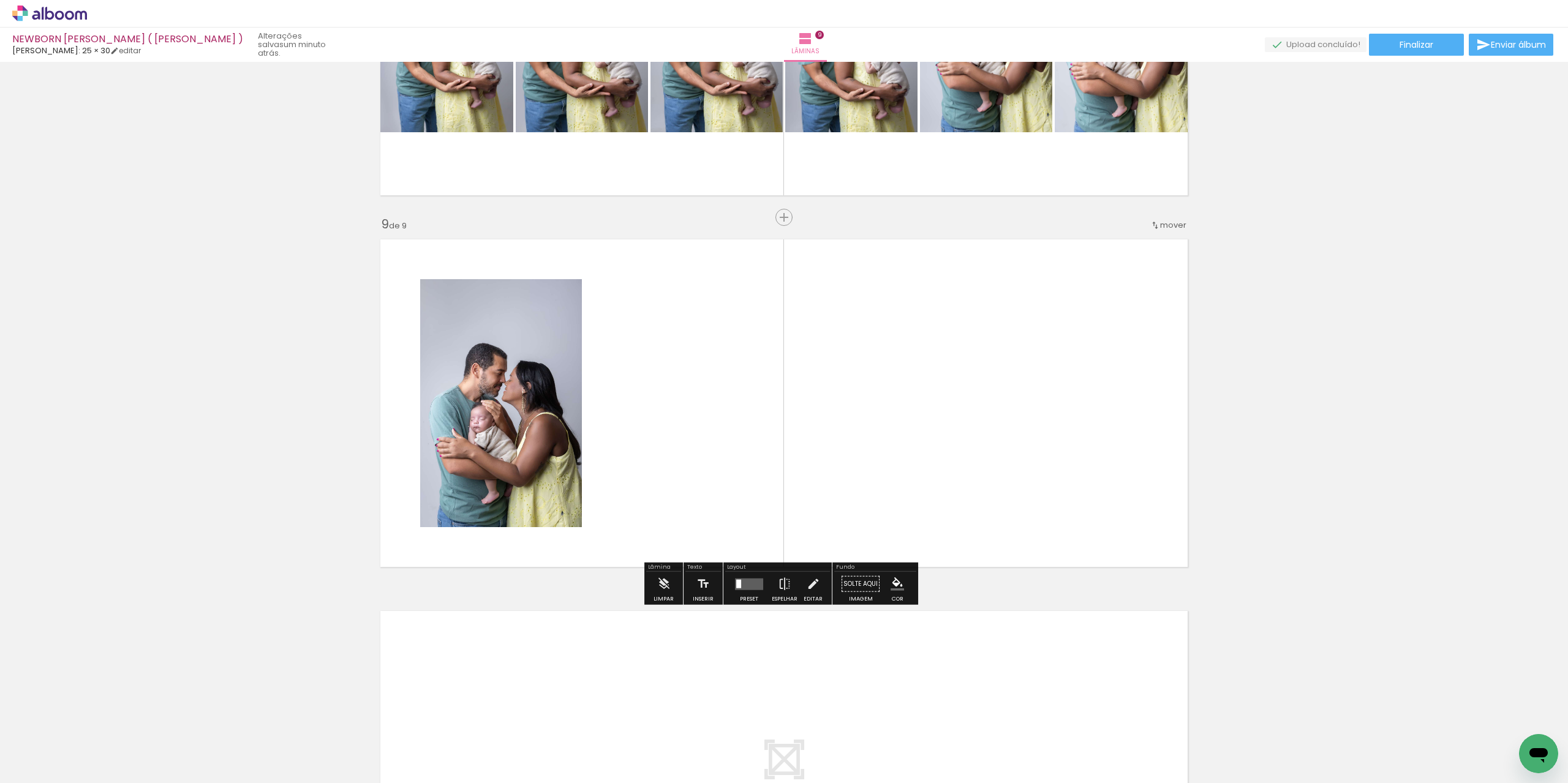
scroll to position [2858, 0]
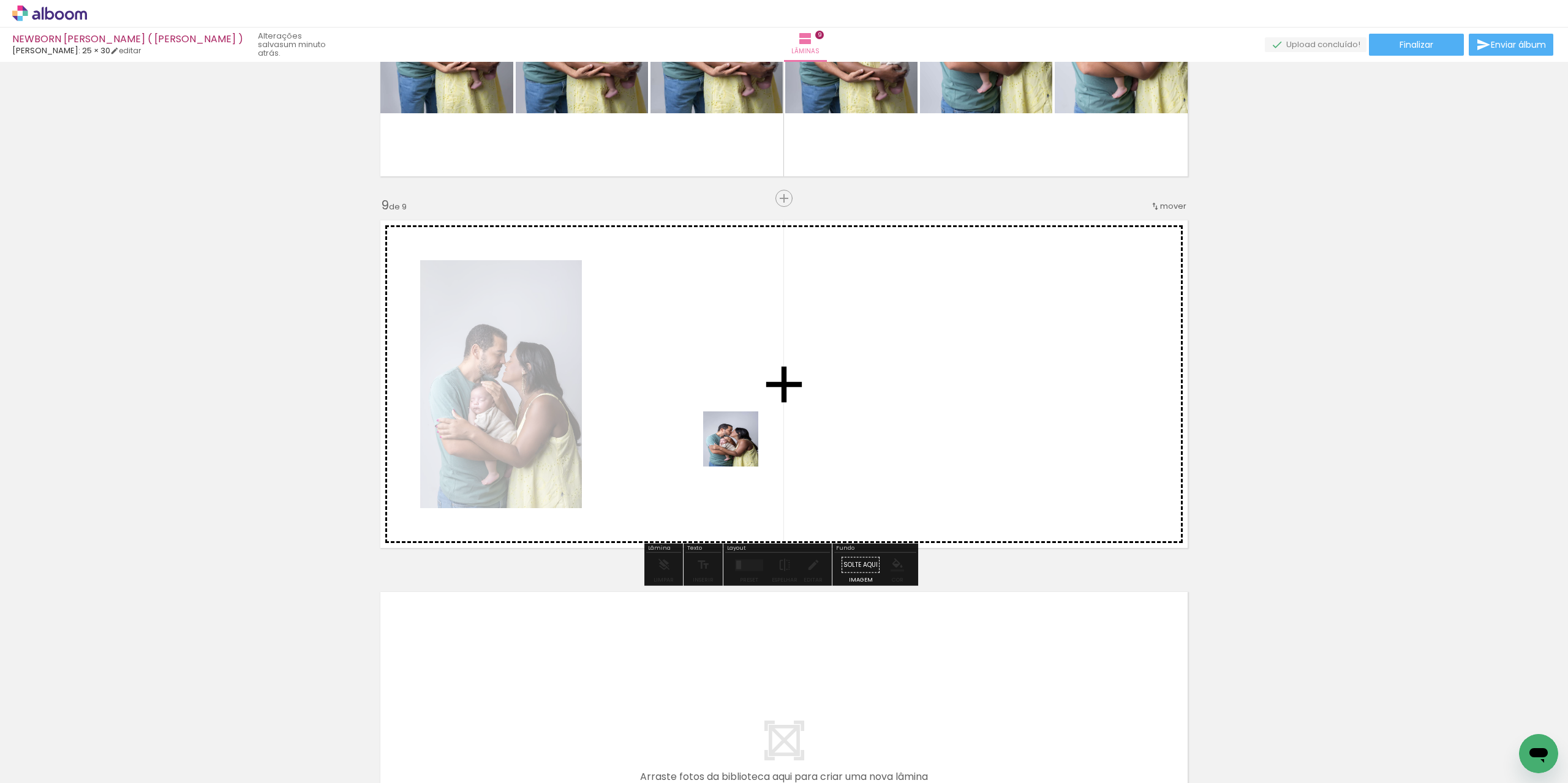
drag, startPoint x: 709, startPoint y: 752, endPoint x: 786, endPoint y: 500, distance: 263.5
click at [749, 395] on quentale-workspace at bounding box center [784, 391] width 1568 height 783
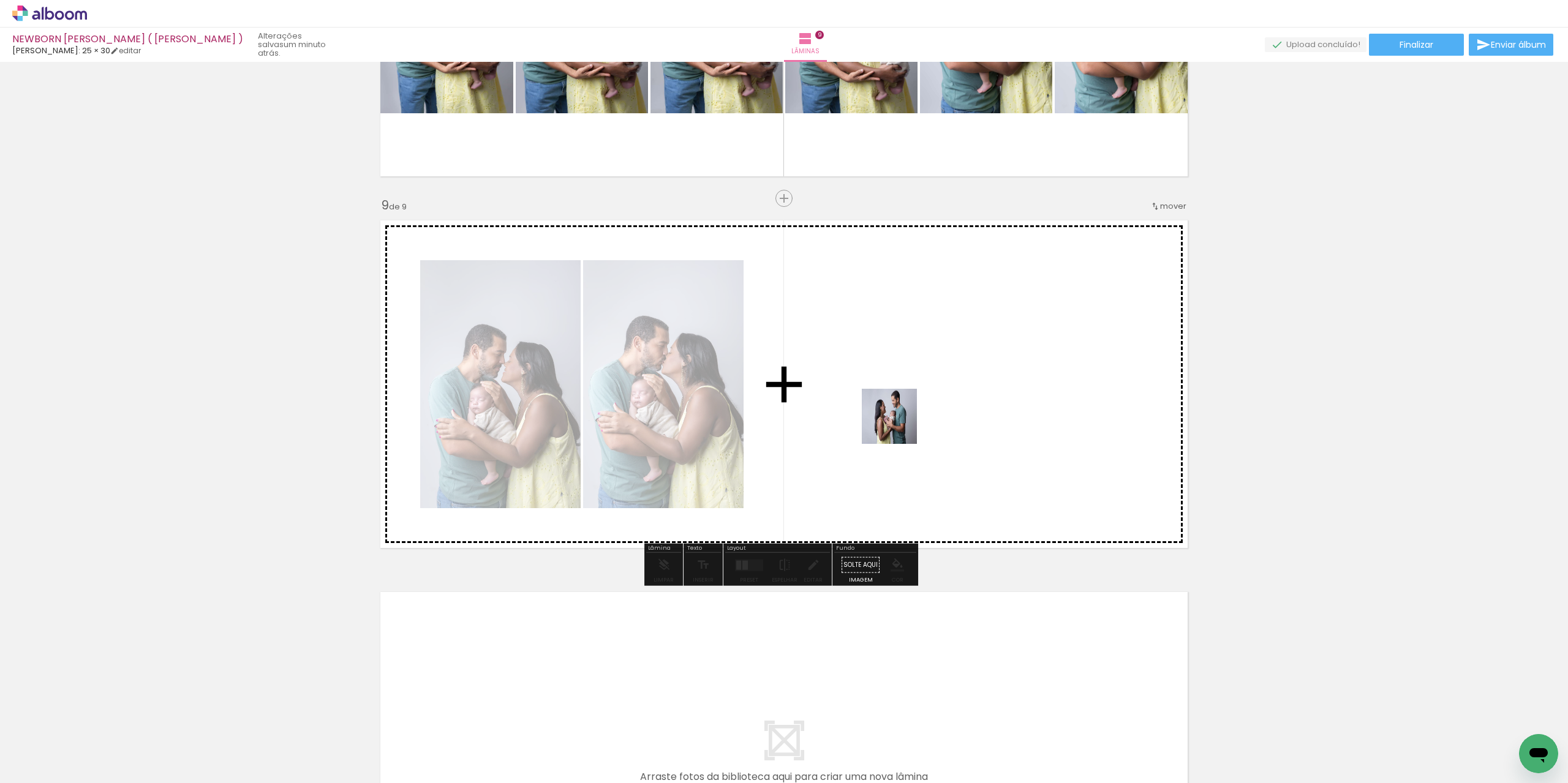
drag, startPoint x: 903, startPoint y: 749, endPoint x: 900, endPoint y: 410, distance: 339.0
click at [900, 410] on quentale-workspace at bounding box center [784, 391] width 1568 height 783
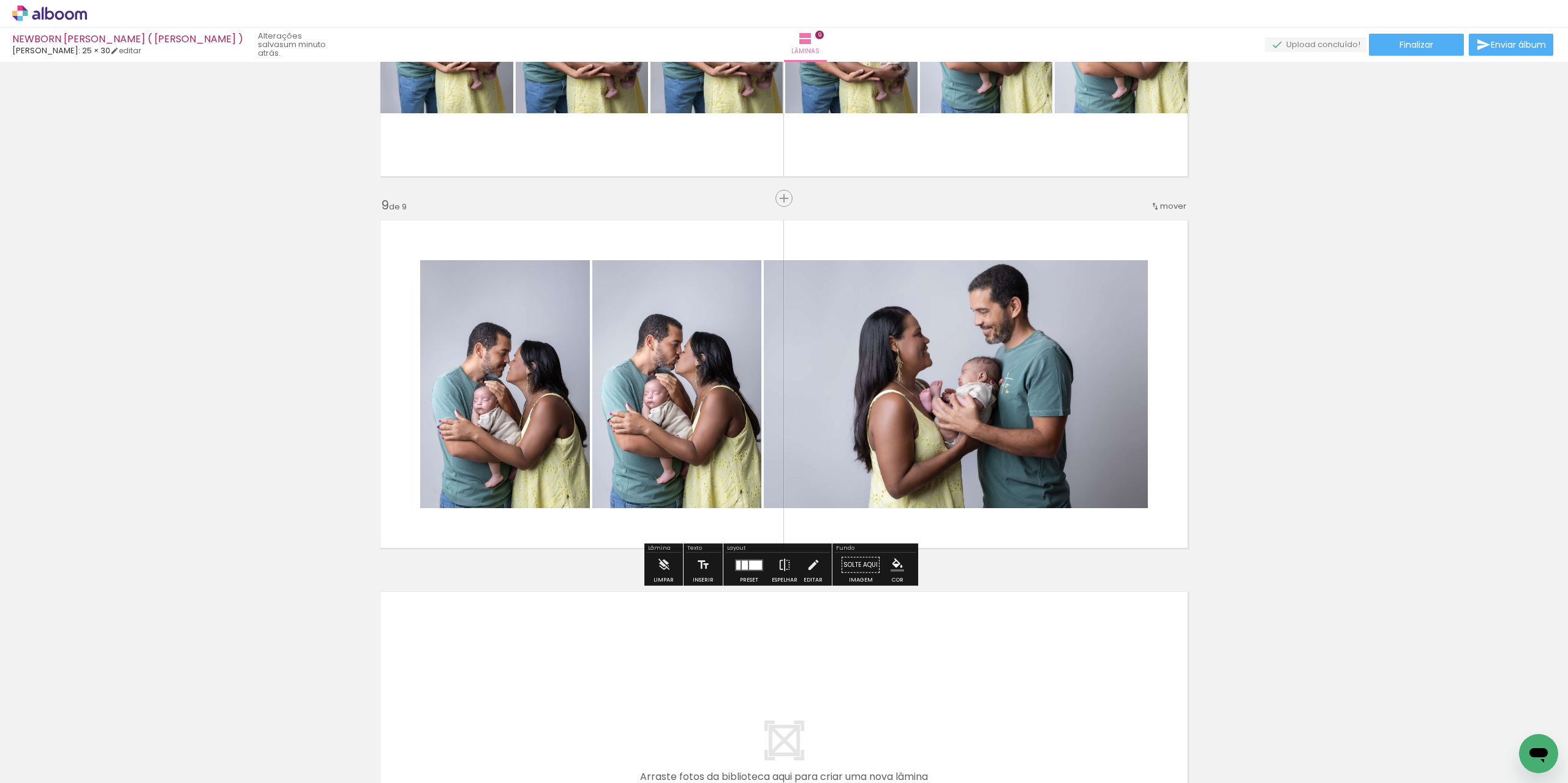
scroll to position [3041, 0]
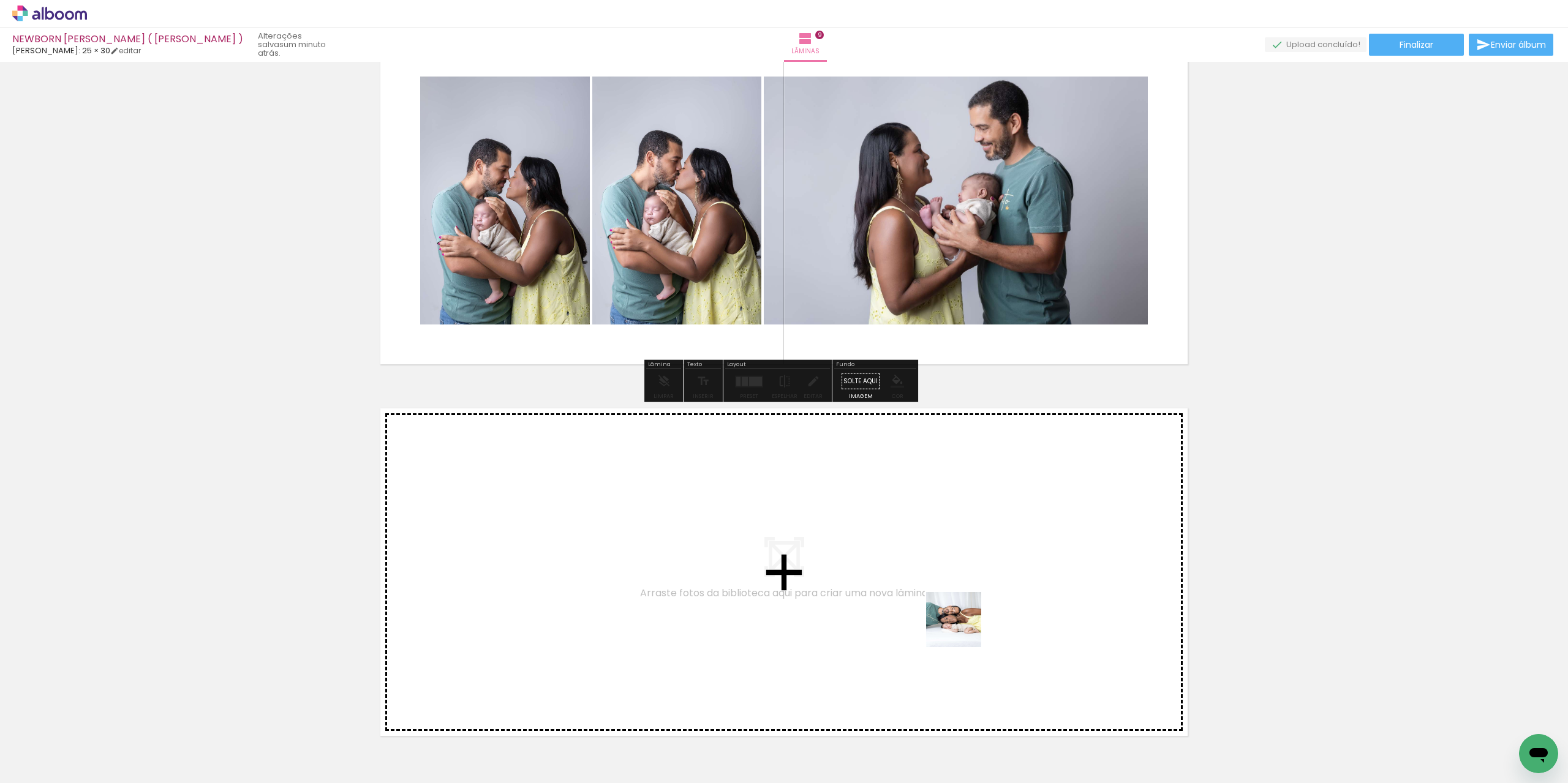
drag, startPoint x: 1113, startPoint y: 751, endPoint x: 858, endPoint y: 536, distance: 333.5
click at [858, 536] on quentale-workspace at bounding box center [784, 391] width 1568 height 783
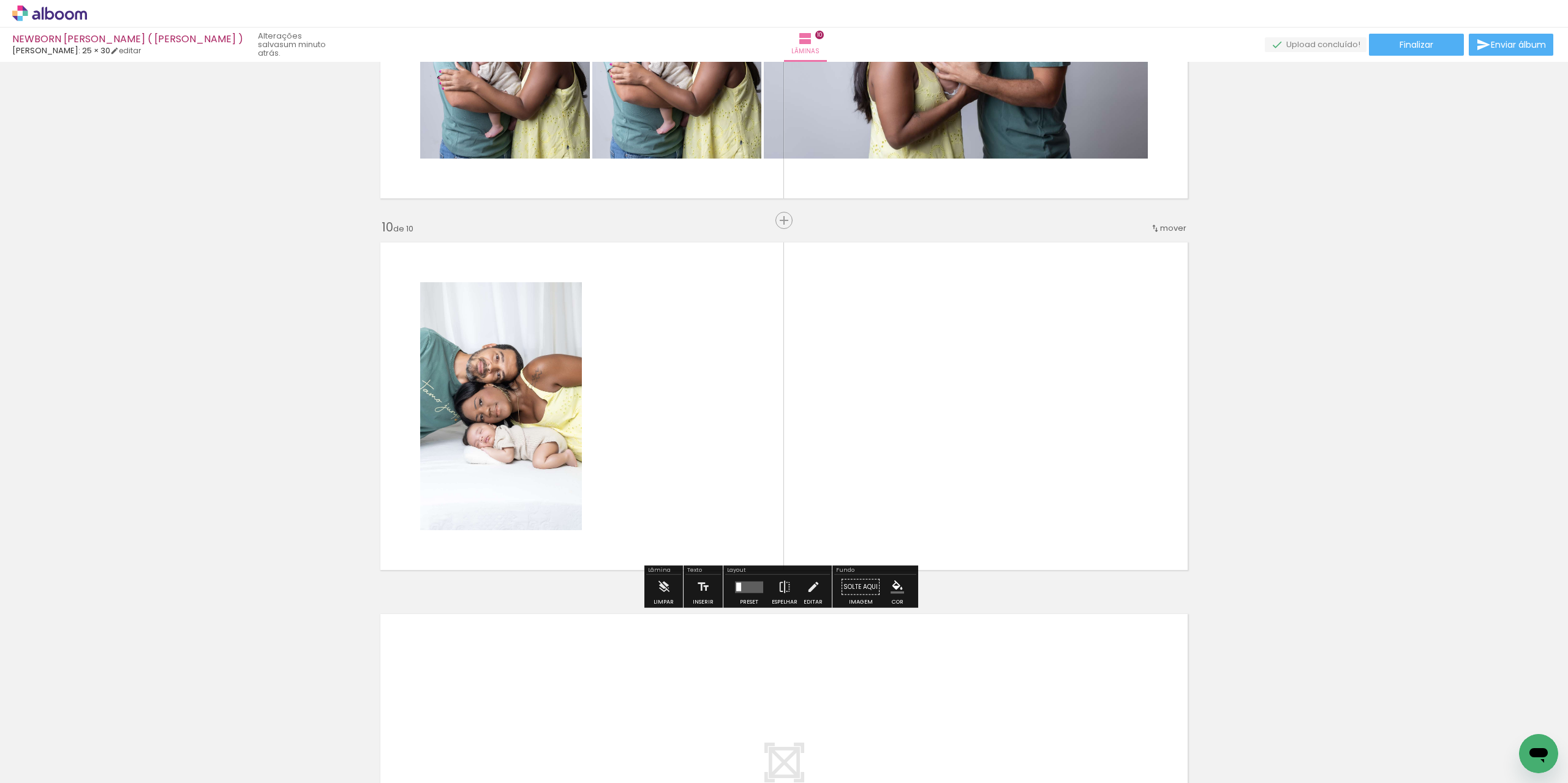
scroll to position [3228, 0]
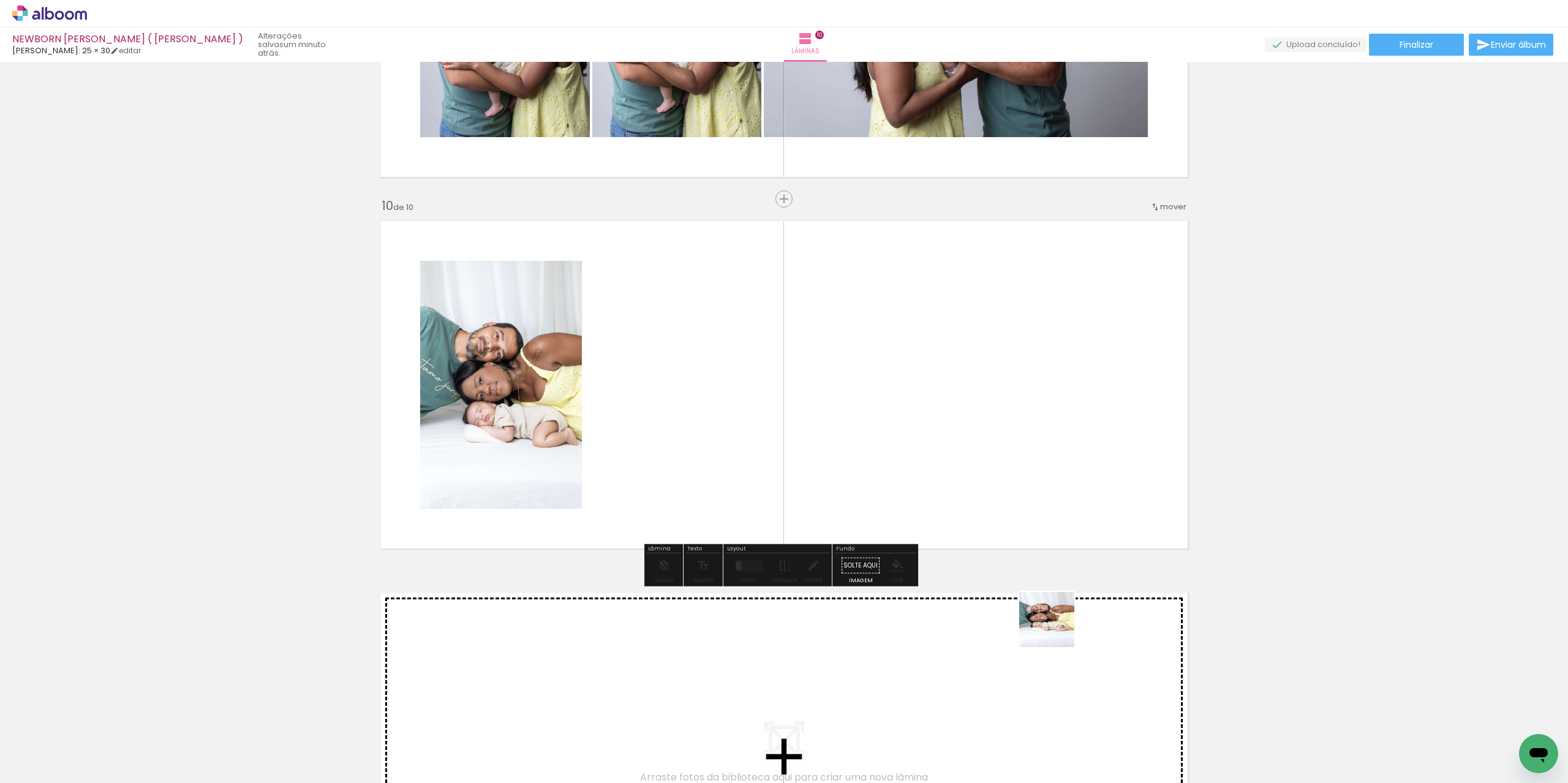
drag, startPoint x: 1178, startPoint y: 758, endPoint x: 894, endPoint y: 476, distance: 400.2
click at [894, 476] on quentale-workspace at bounding box center [784, 391] width 1568 height 783
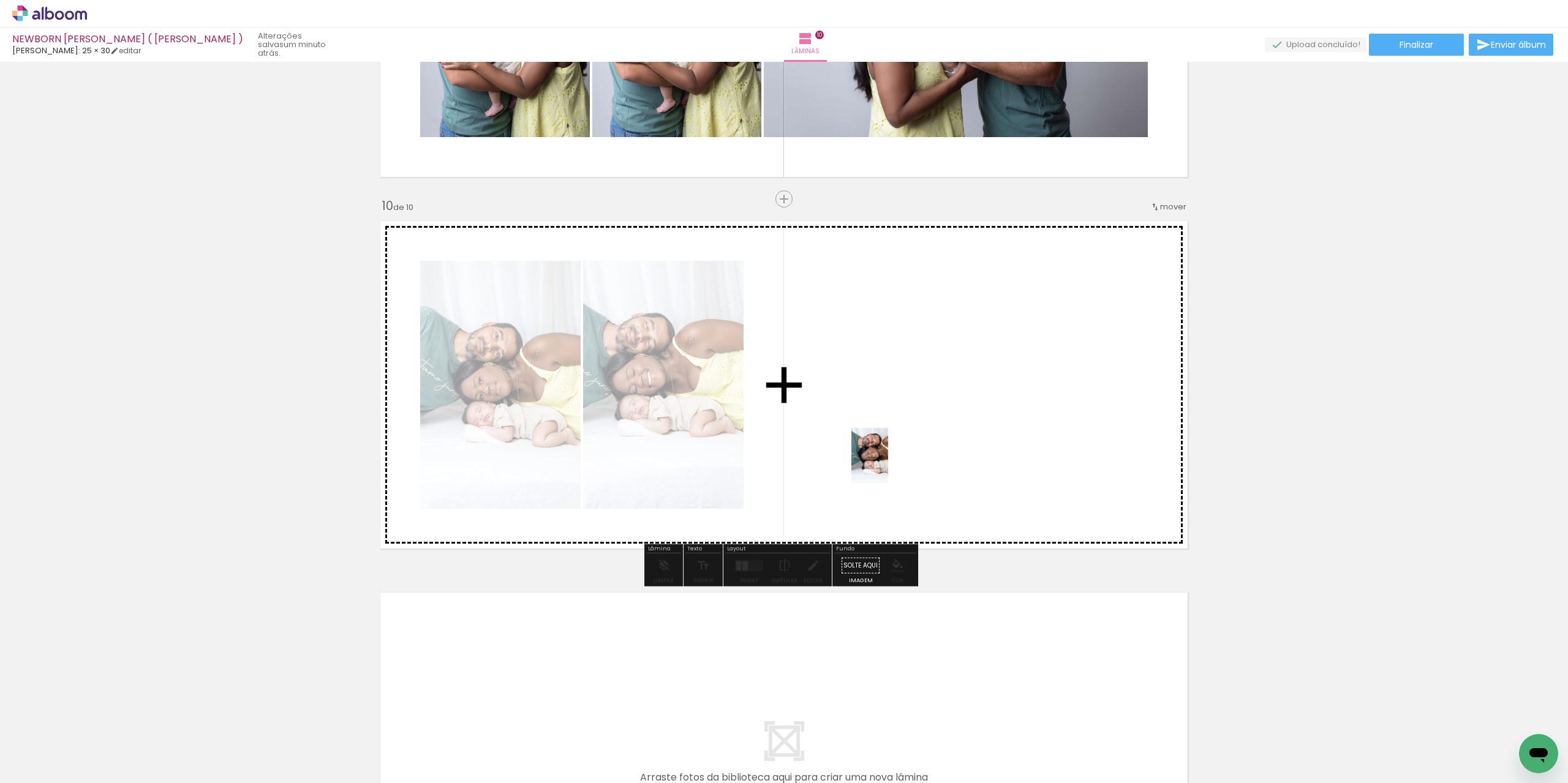
drag, startPoint x: 1247, startPoint y: 763, endPoint x: 909, endPoint y: 468, distance: 448.6
click at [883, 455] on quentale-workspace at bounding box center [784, 391] width 1568 height 783
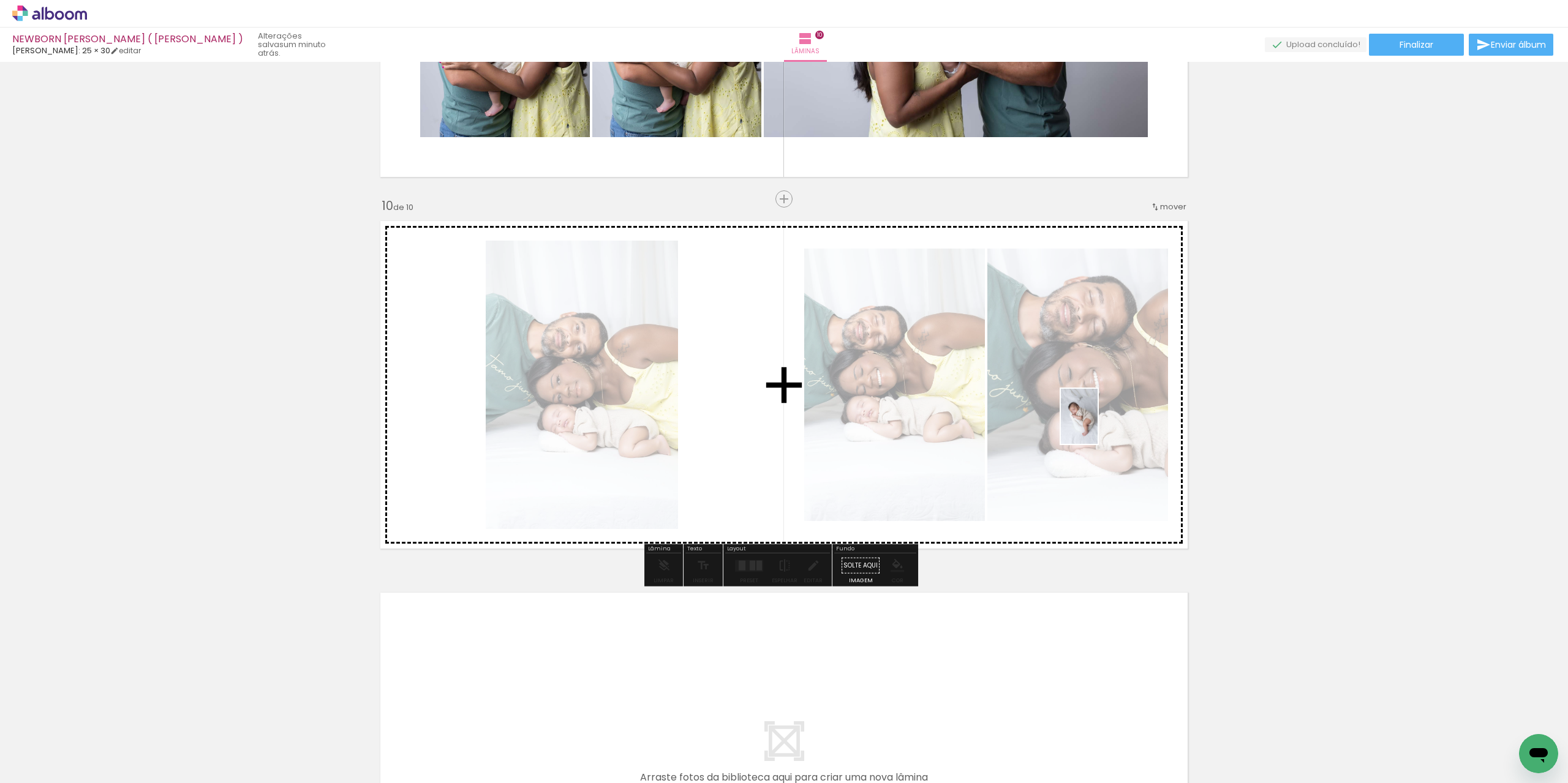
drag, startPoint x: 1316, startPoint y: 744, endPoint x: 1098, endPoint y: 426, distance: 385.5
click at [1098, 426] on quentale-workspace at bounding box center [784, 391] width 1568 height 783
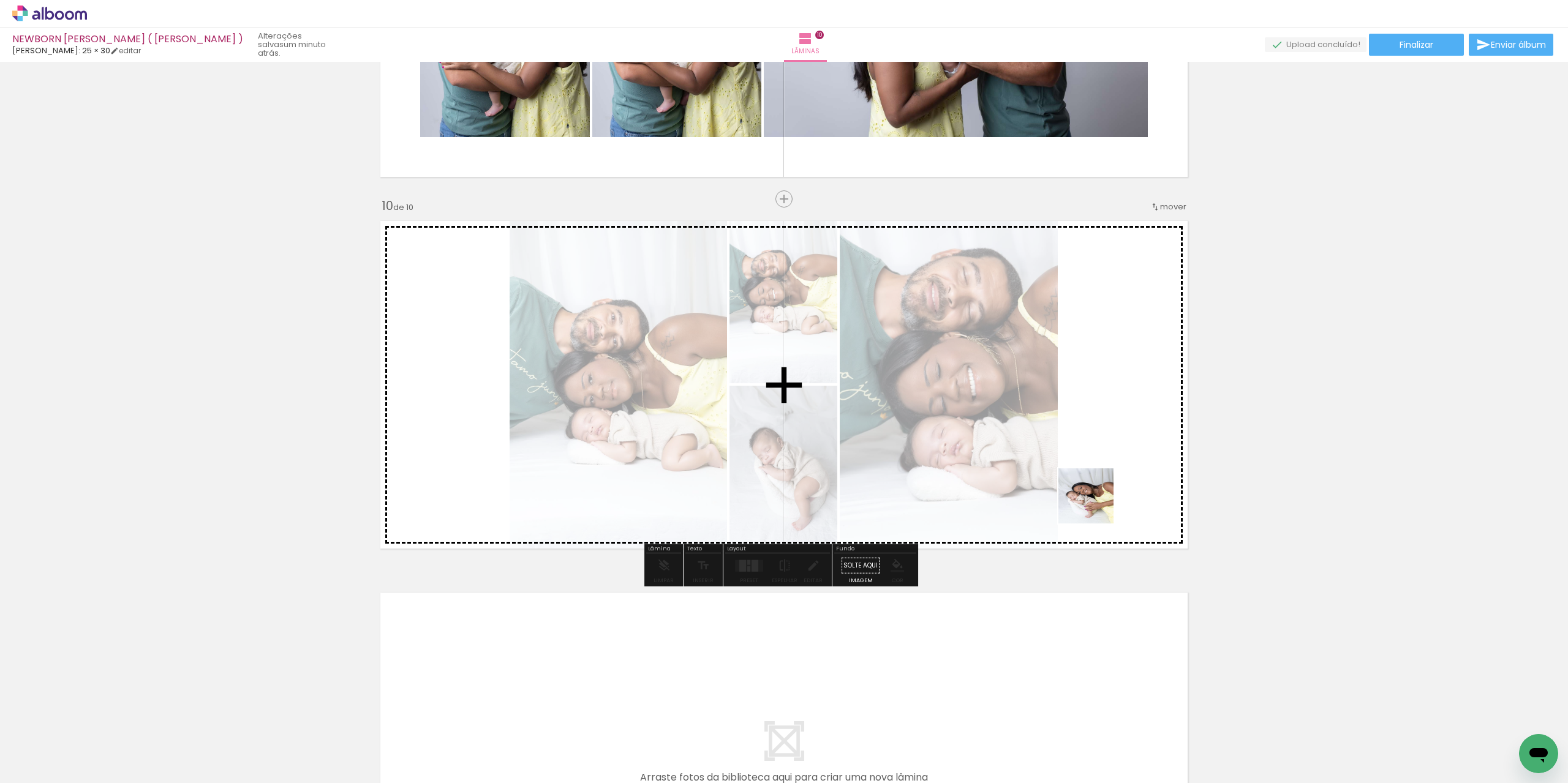
drag, startPoint x: 1333, startPoint y: 717, endPoint x: 1373, endPoint y: 700, distance: 43.5
click at [1081, 461] on quentale-workspace at bounding box center [784, 391] width 1568 height 783
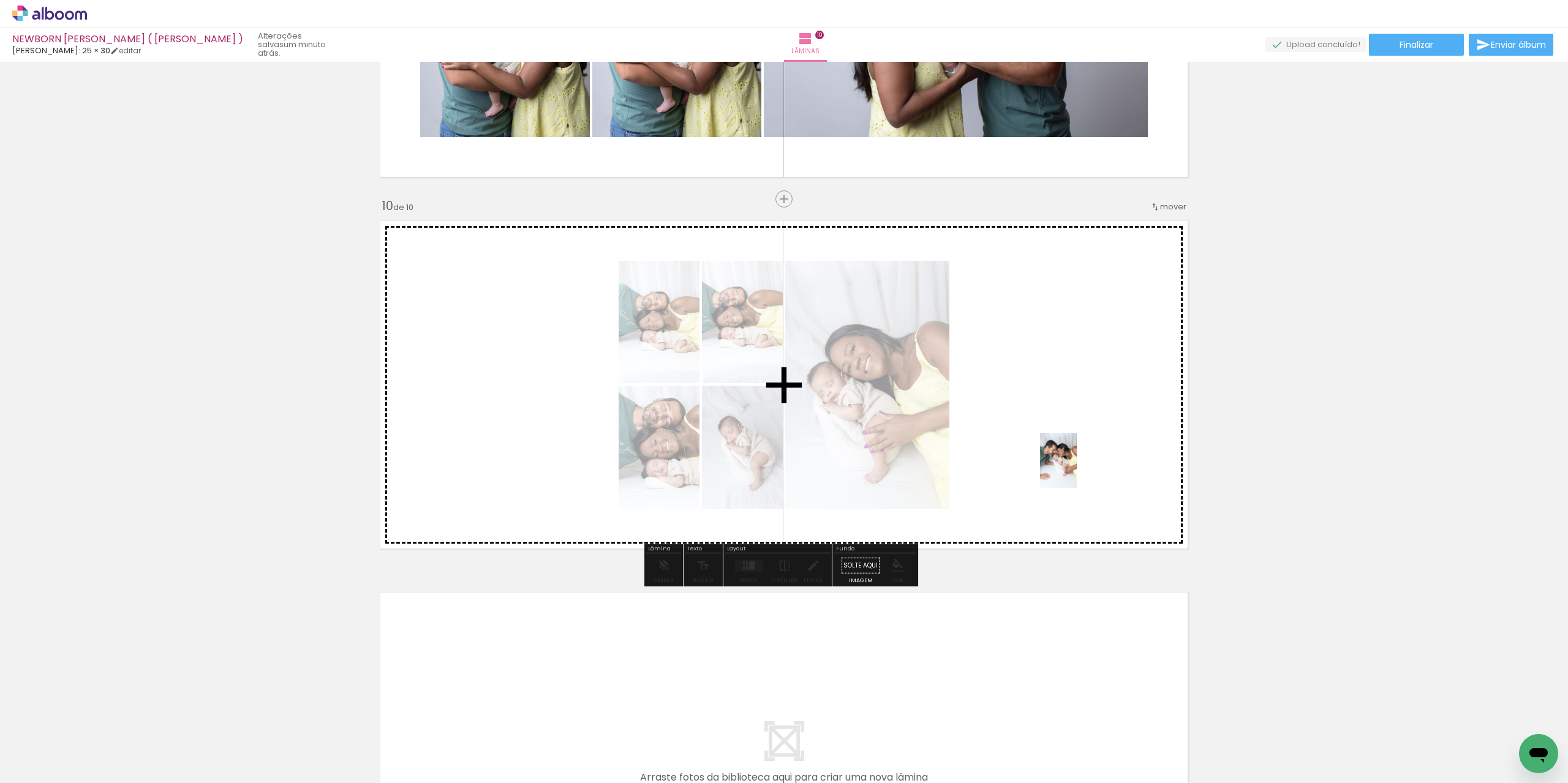
drag, startPoint x: 1450, startPoint y: 760, endPoint x: 1534, endPoint y: 730, distance: 89.2
click at [1076, 468] on quentale-workspace at bounding box center [784, 391] width 1568 height 783
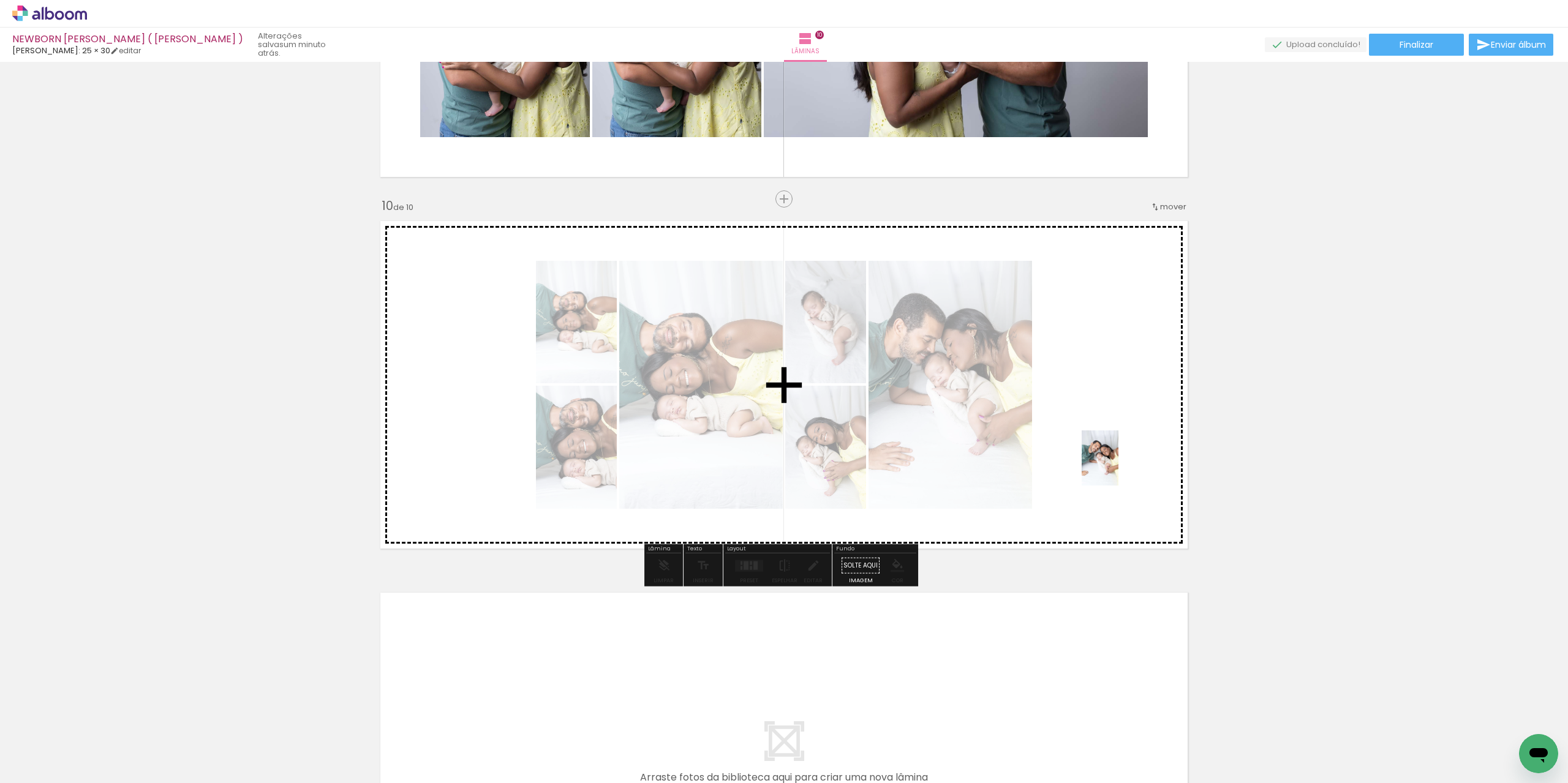
drag, startPoint x: 1521, startPoint y: 731, endPoint x: 1086, endPoint y: 440, distance: 523.4
click at [1086, 440] on quentale-workspace at bounding box center [784, 391] width 1568 height 783
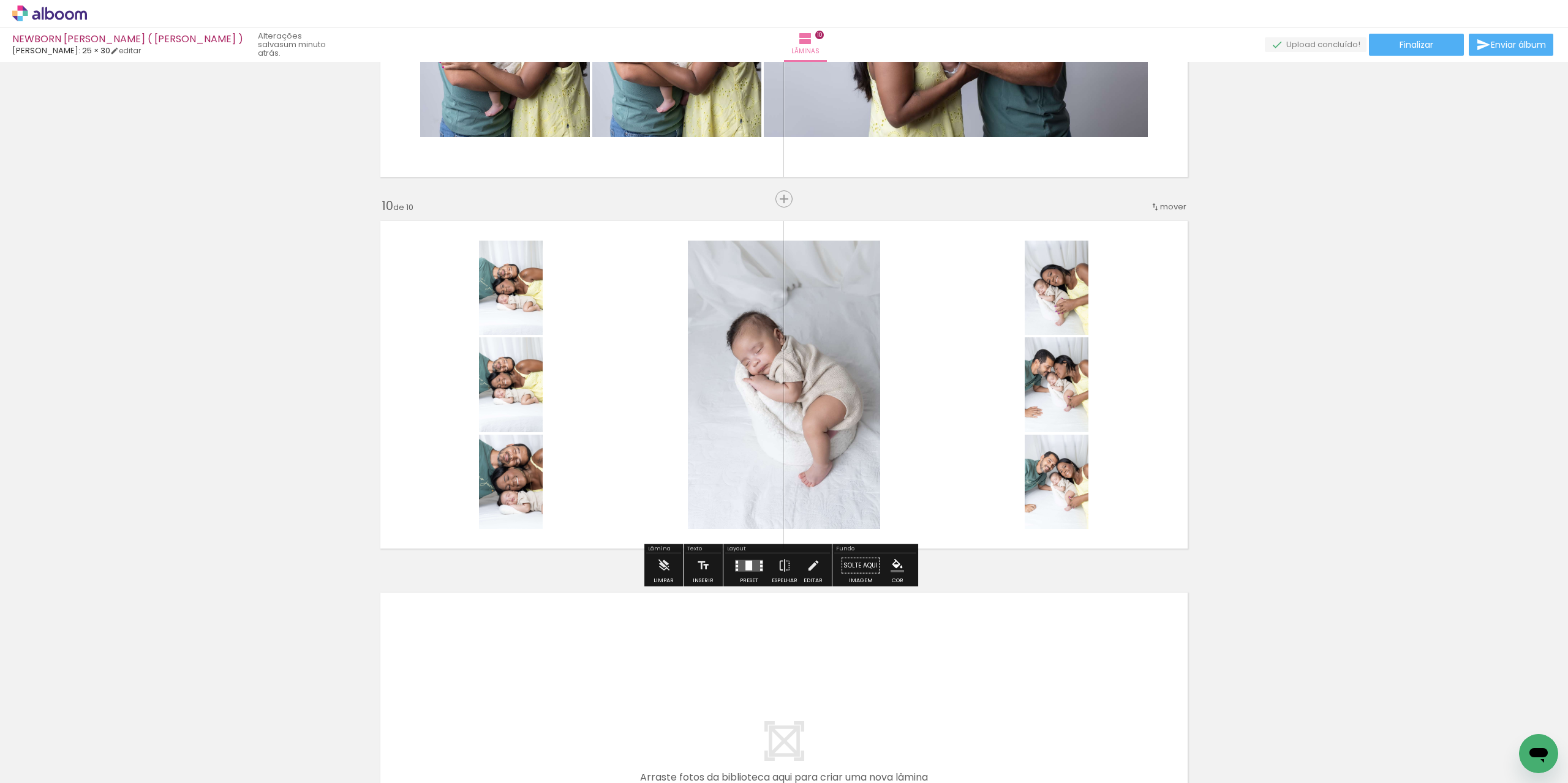
drag, startPoint x: 743, startPoint y: 560, endPoint x: 811, endPoint y: 556, distance: 68.1
click at [745, 560] on div at bounding box center [749, 565] width 7 height 10
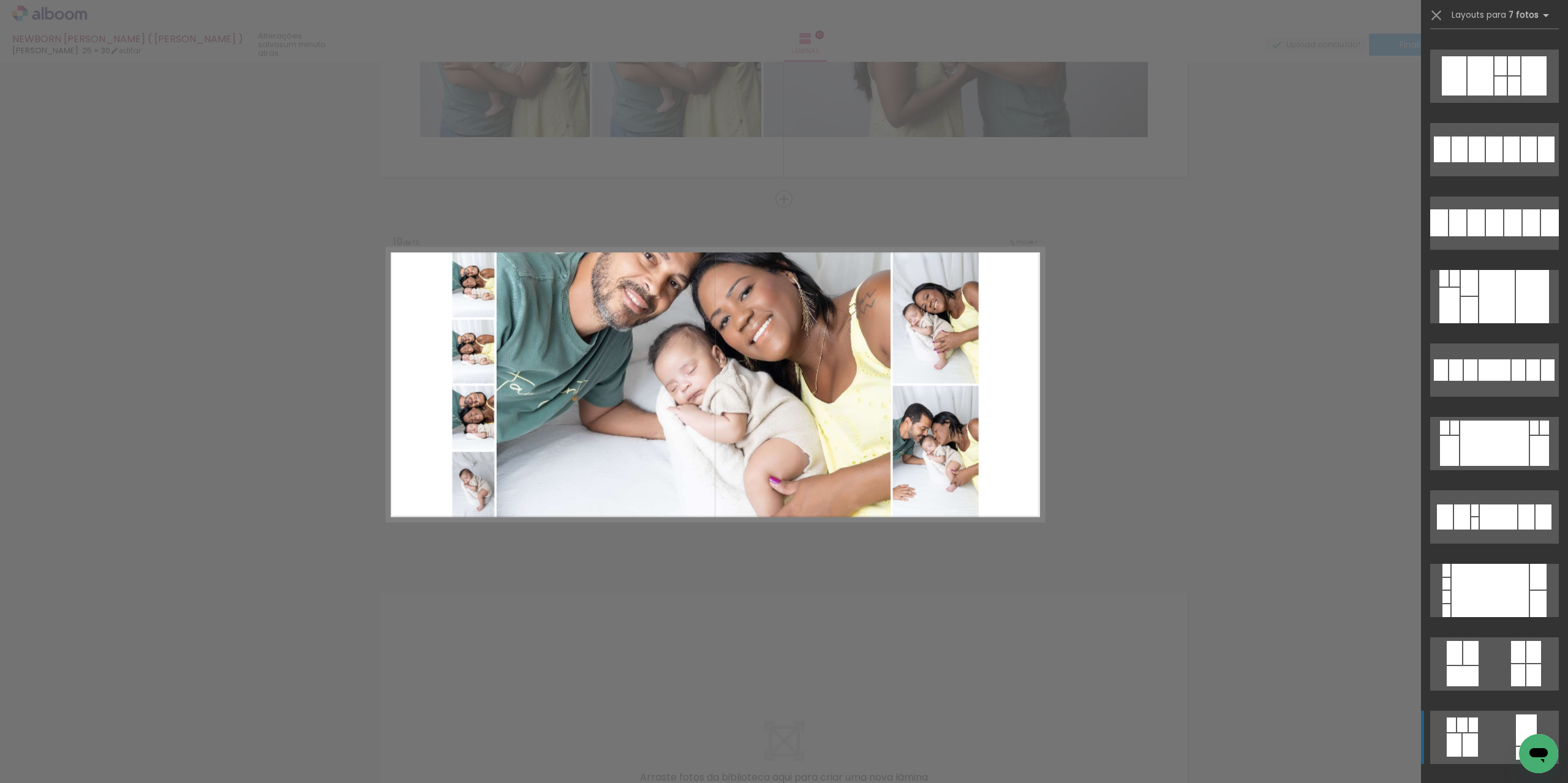
scroll to position [1041, 0]
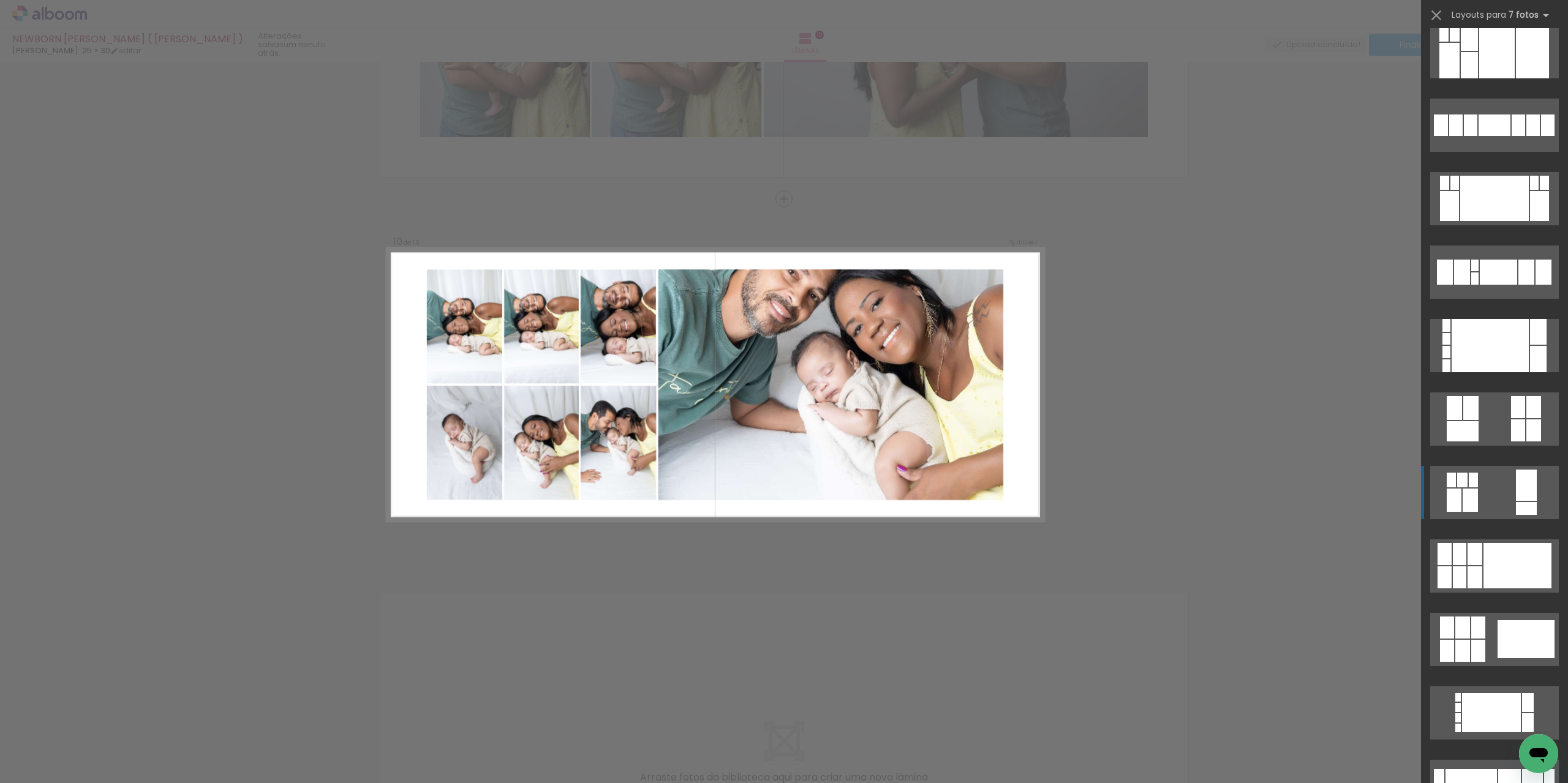
click at [1494, 584] on div at bounding box center [1517, 566] width 68 height 46
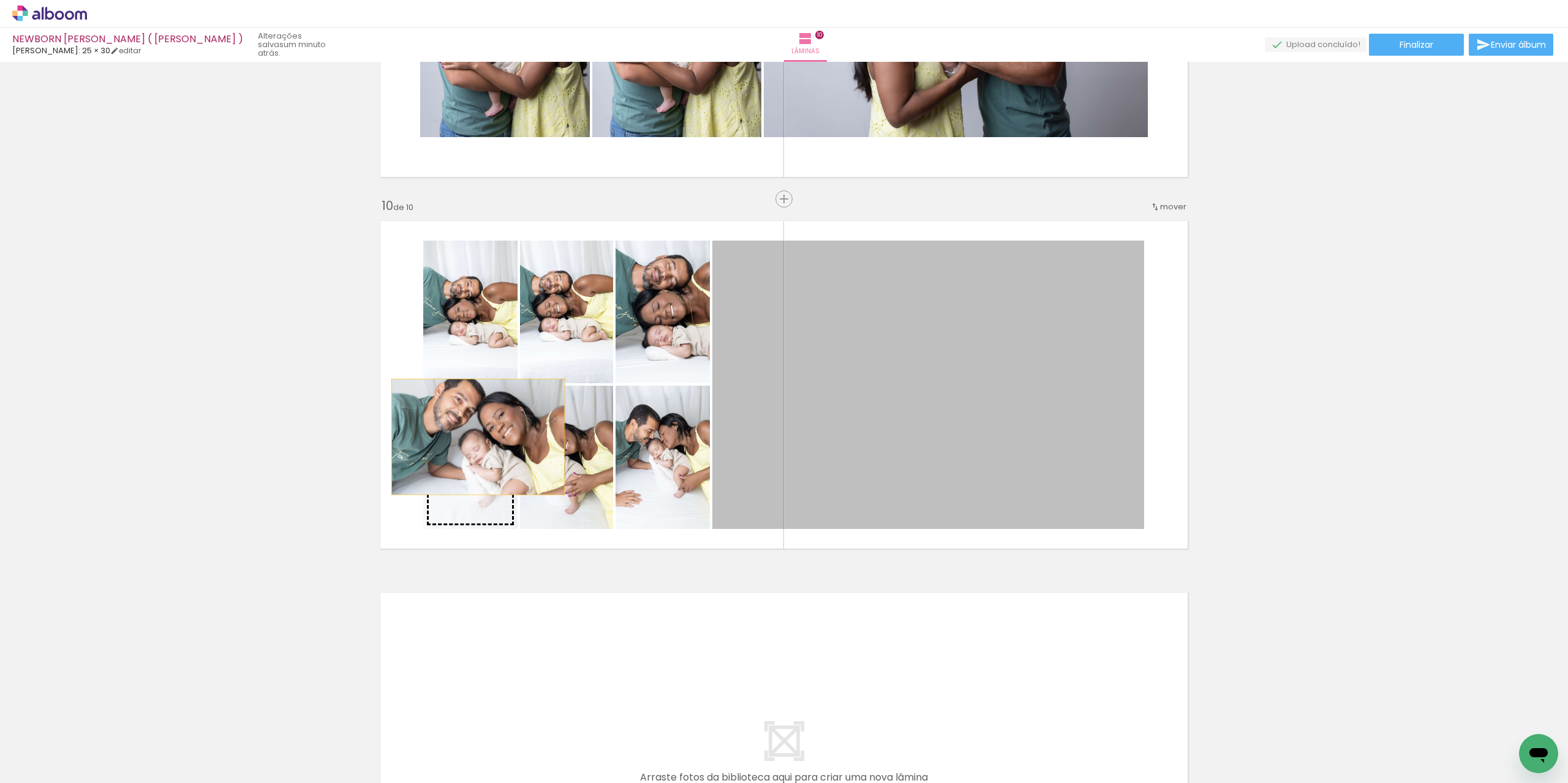
drag, startPoint x: 946, startPoint y: 389, endPoint x: 473, endPoint y: 437, distance: 475.4
click at [0, 0] on slot at bounding box center [0, 0] width 0 height 0
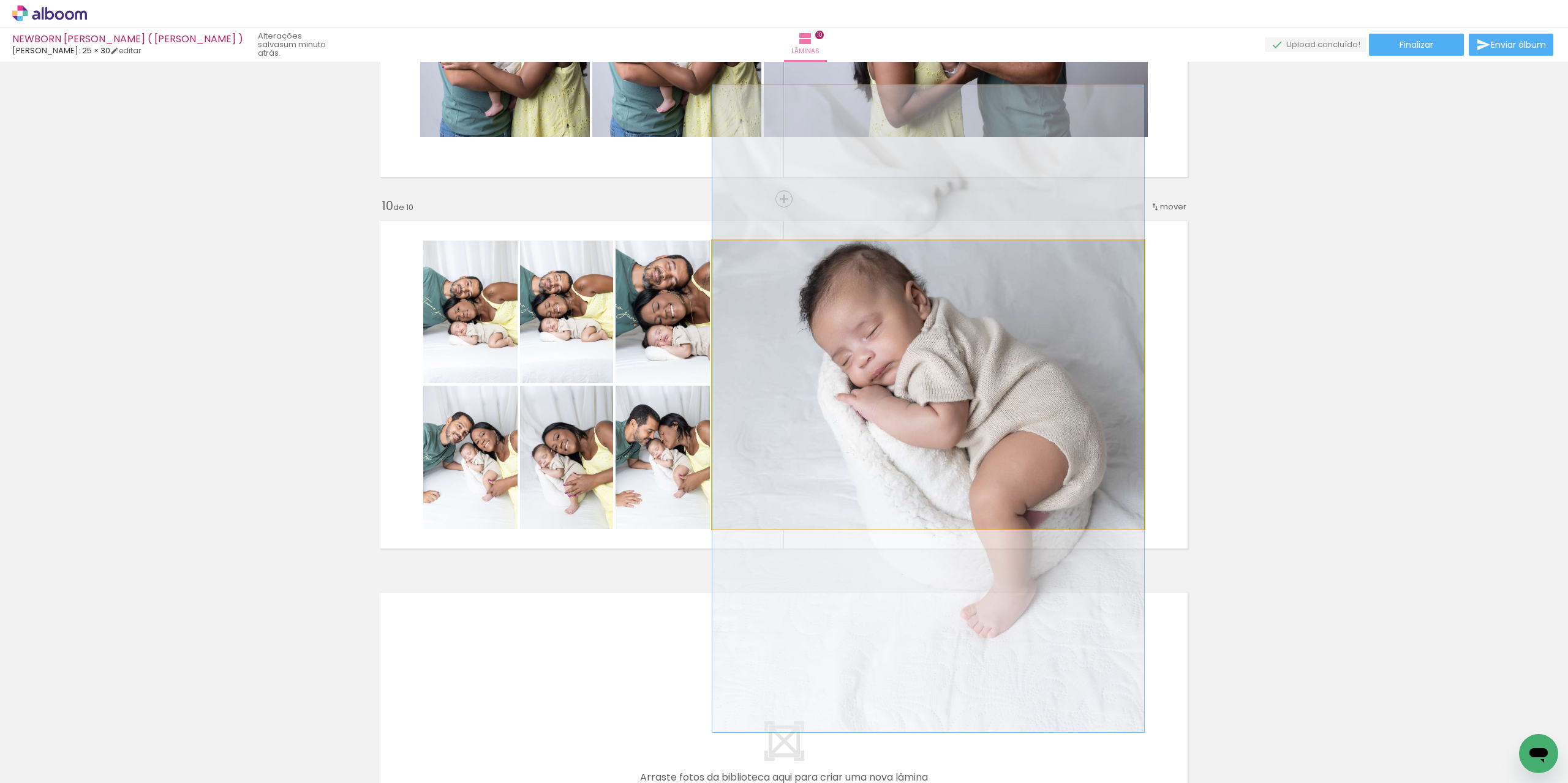
drag, startPoint x: 911, startPoint y: 383, endPoint x: 903, endPoint y: 406, distance: 24.4
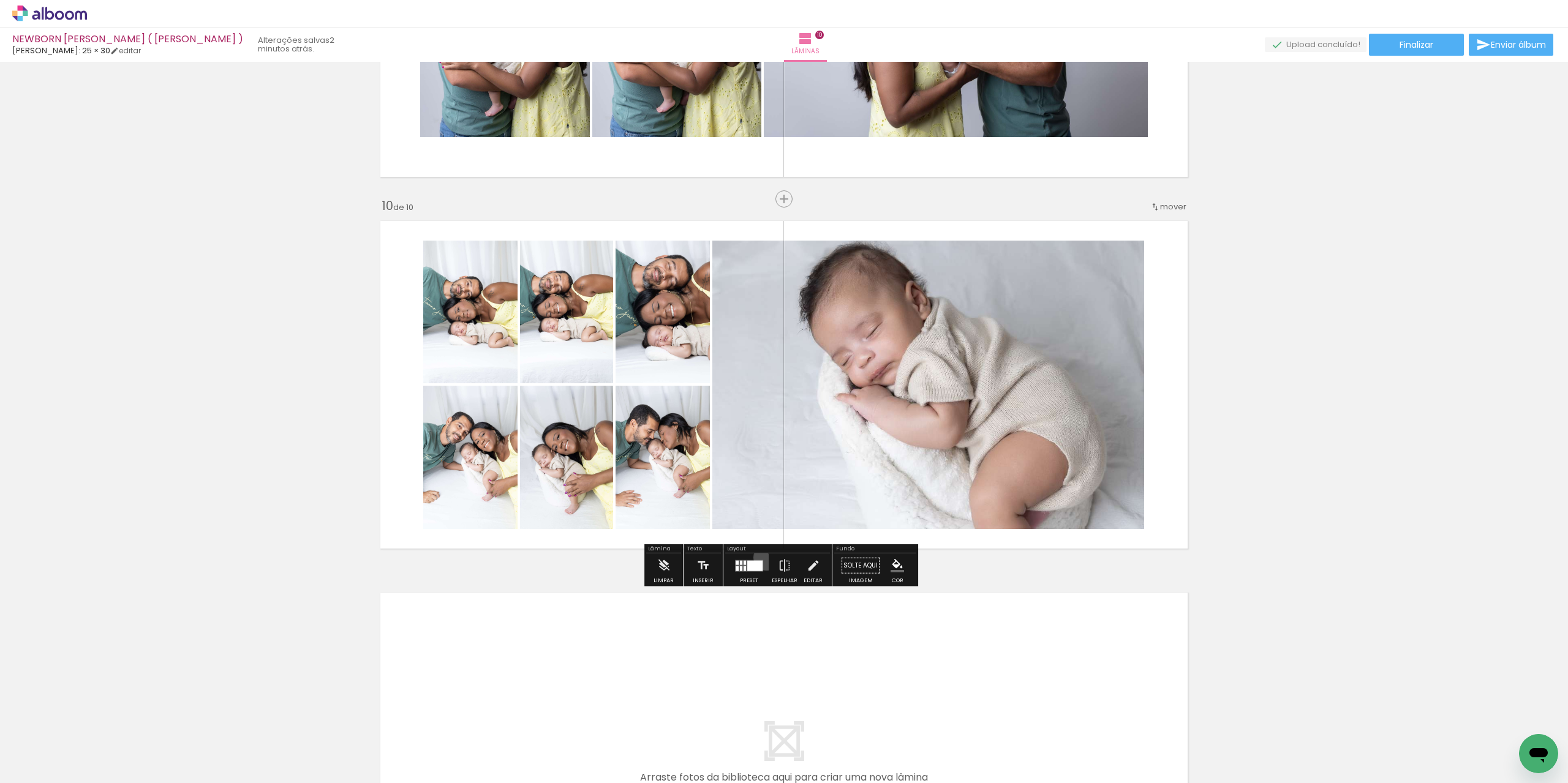
click at [764, 556] on paper-button "Preset" at bounding box center [749, 569] width 39 height 31
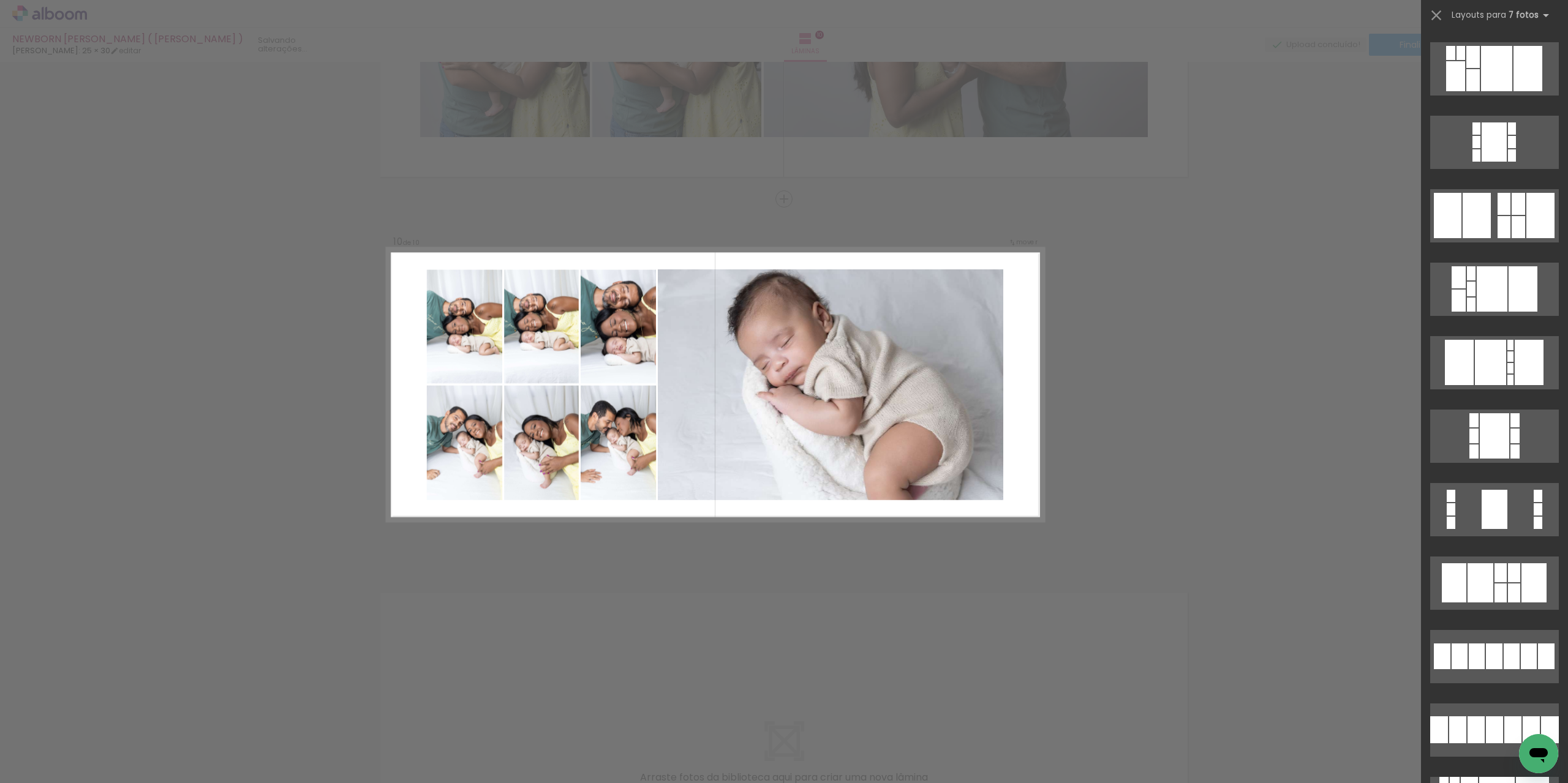
scroll to position [0, 0]
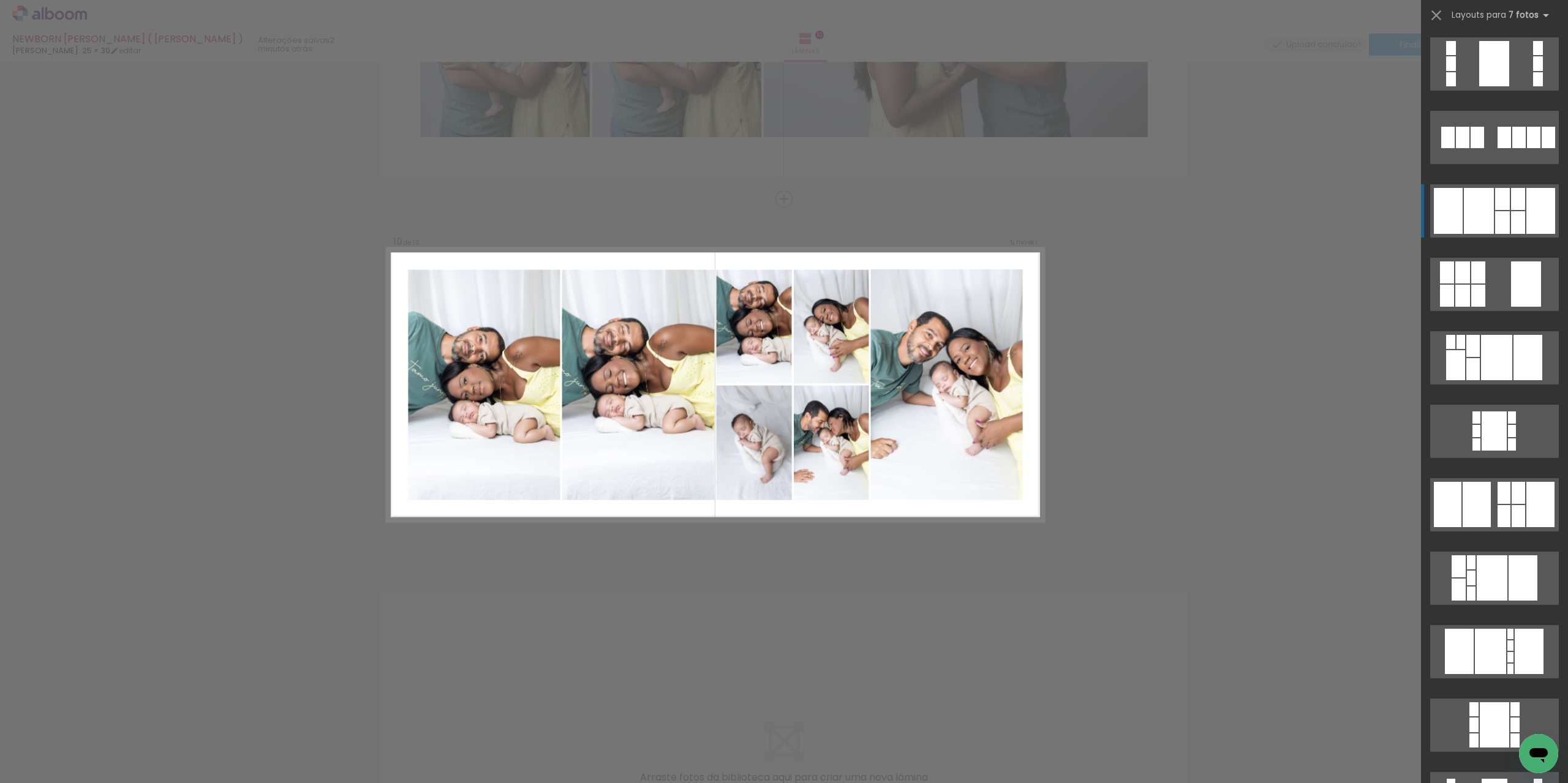
click at [1469, 205] on div at bounding box center [1478, 211] width 30 height 46
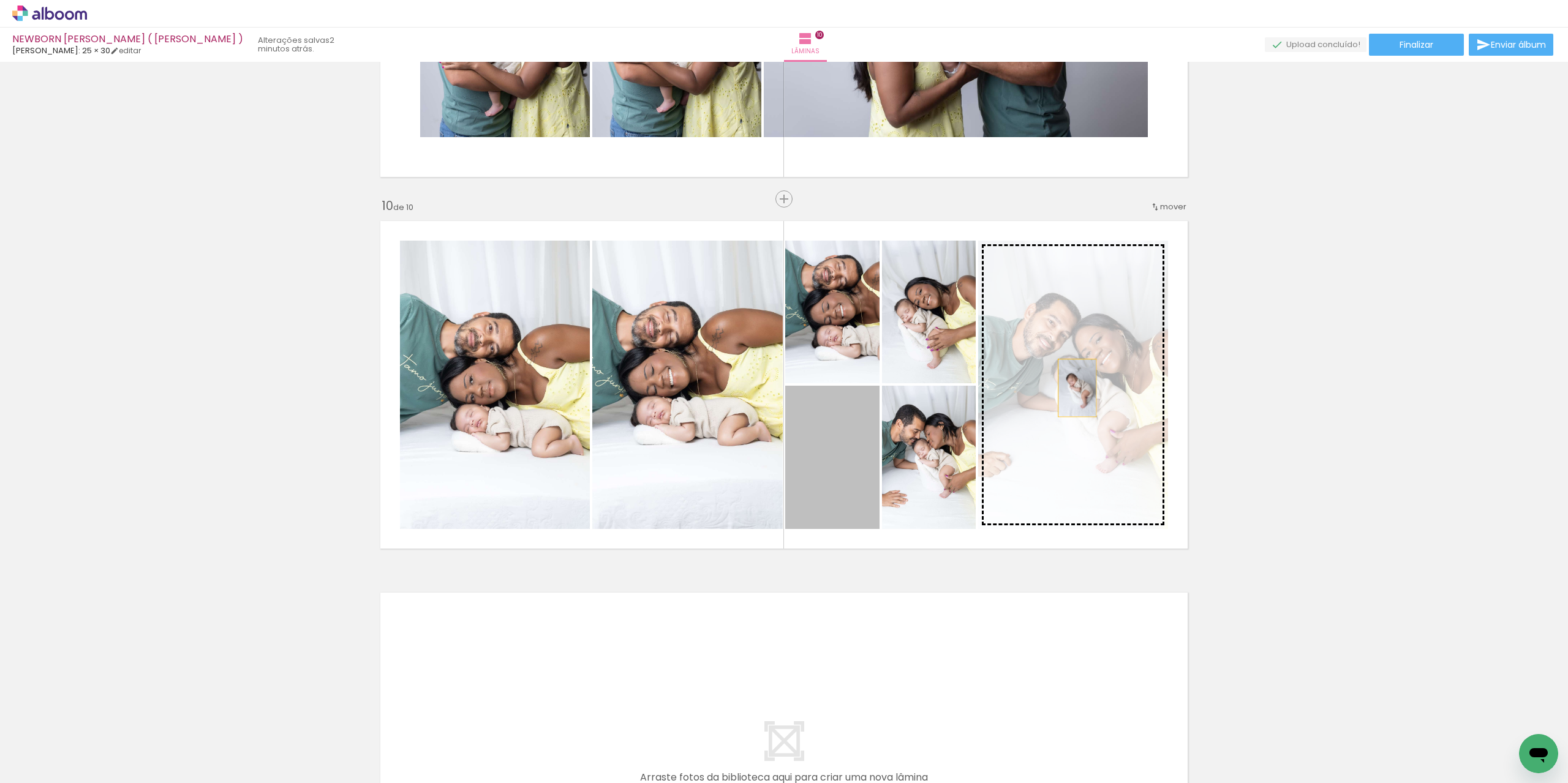
drag, startPoint x: 824, startPoint y: 473, endPoint x: 1072, endPoint y: 388, distance: 262.2
click at [0, 0] on slot at bounding box center [0, 0] width 0 height 0
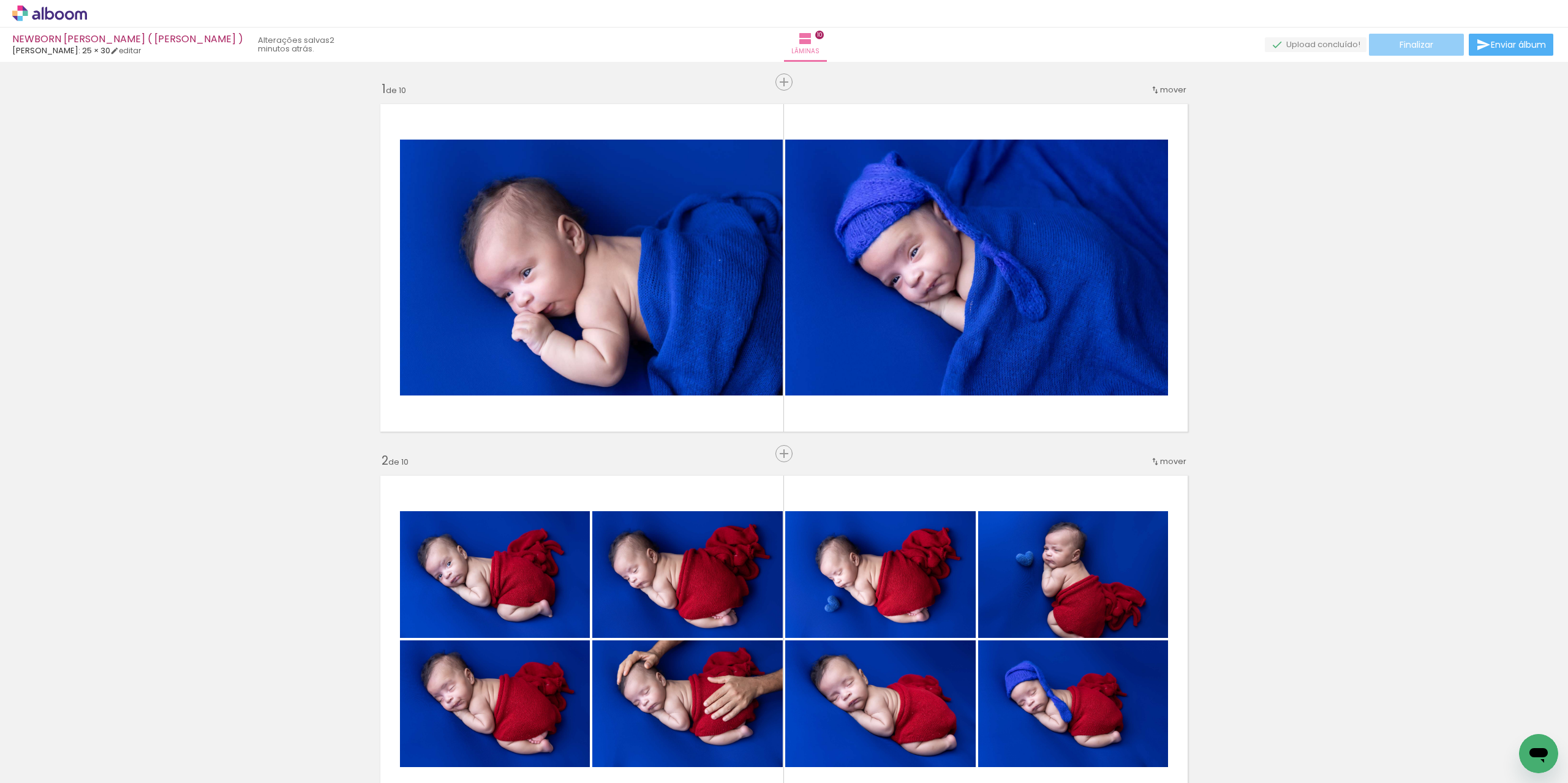
click at [1415, 42] on span "Finalizar" at bounding box center [1416, 44] width 34 height 9
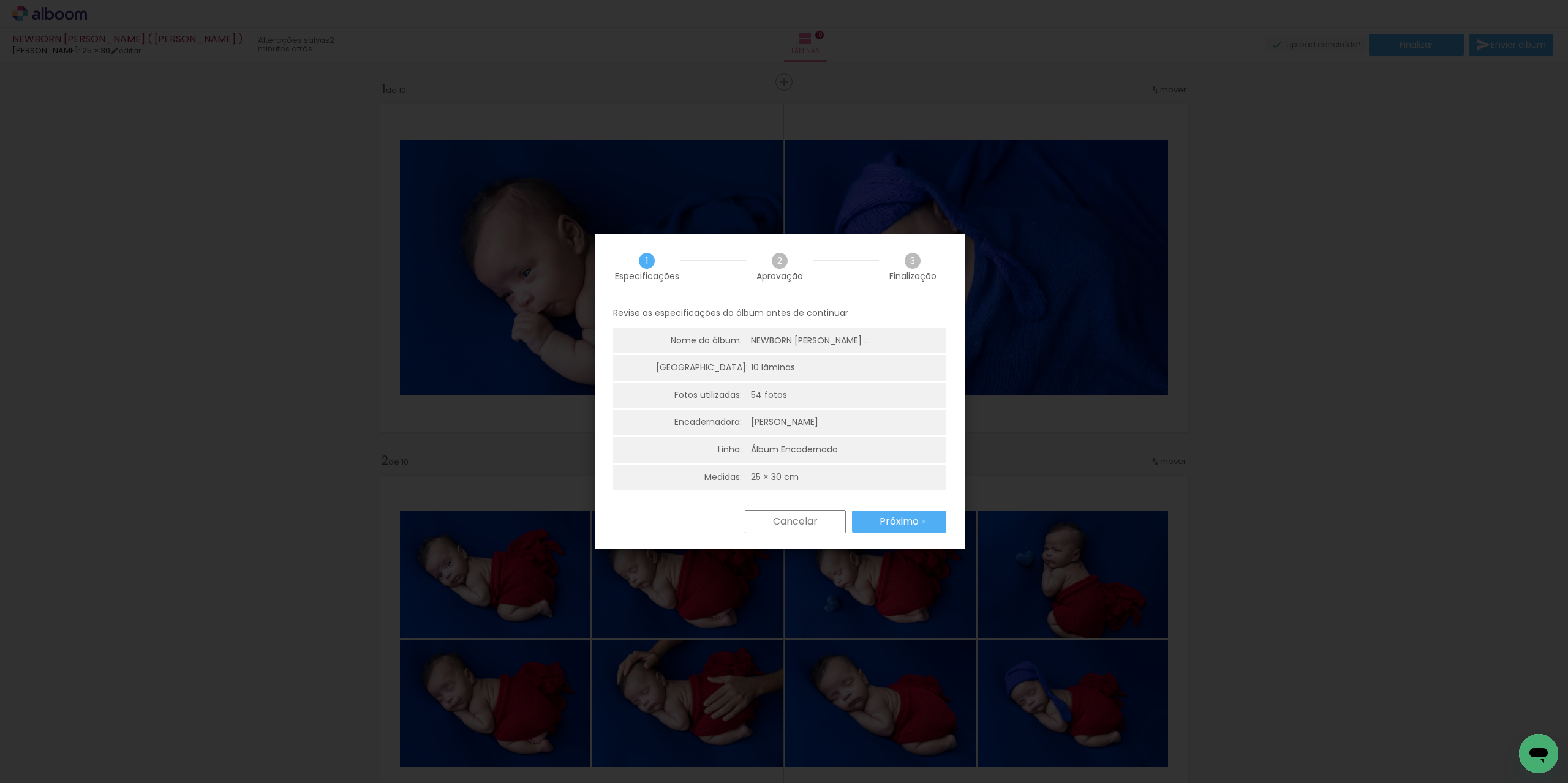
click at [923, 522] on paper-button "Próximo" at bounding box center [899, 521] width 94 height 22
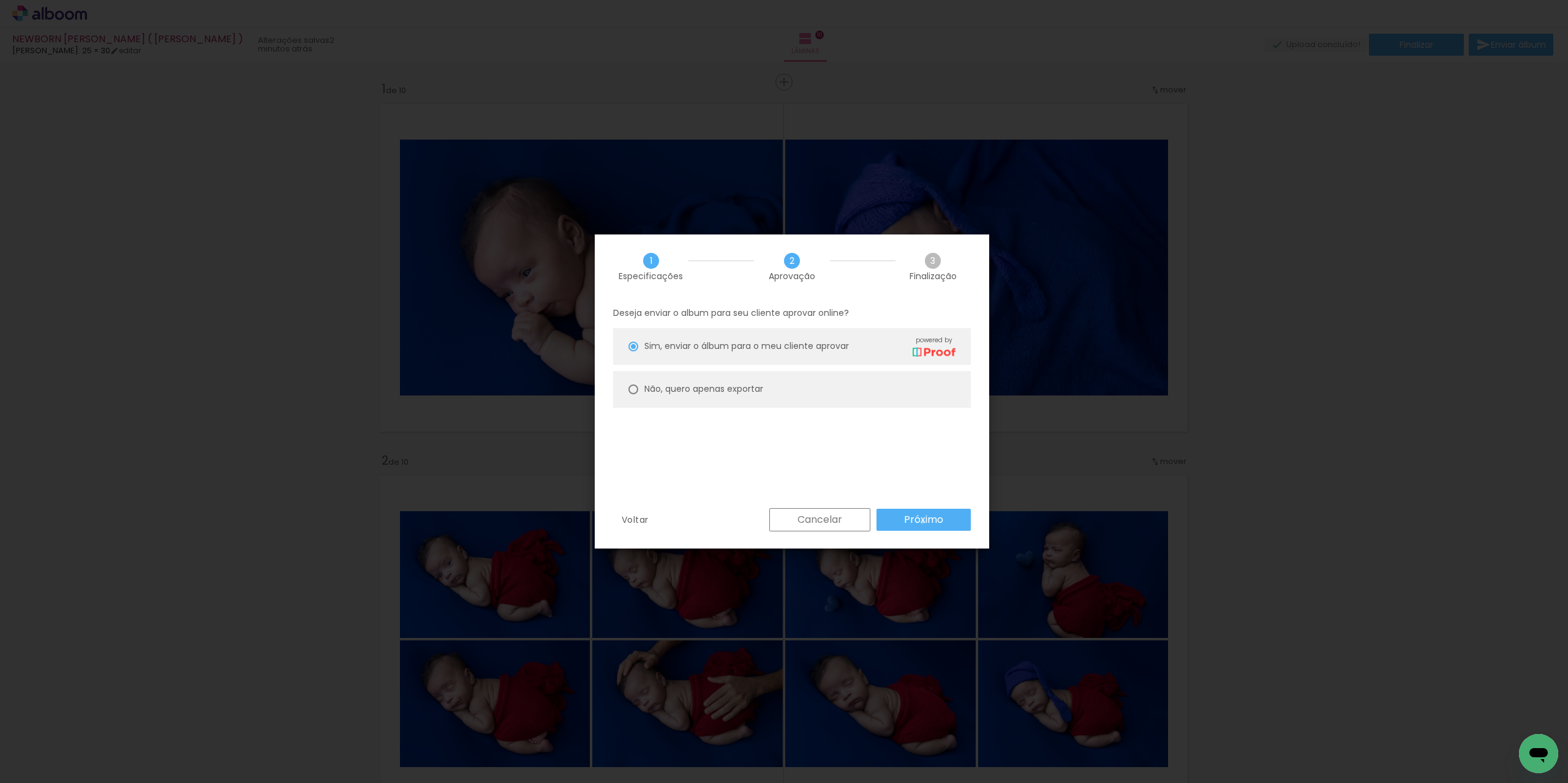
click at [0, 0] on slot "Próximo" at bounding box center [0, 0] width 0 height 0
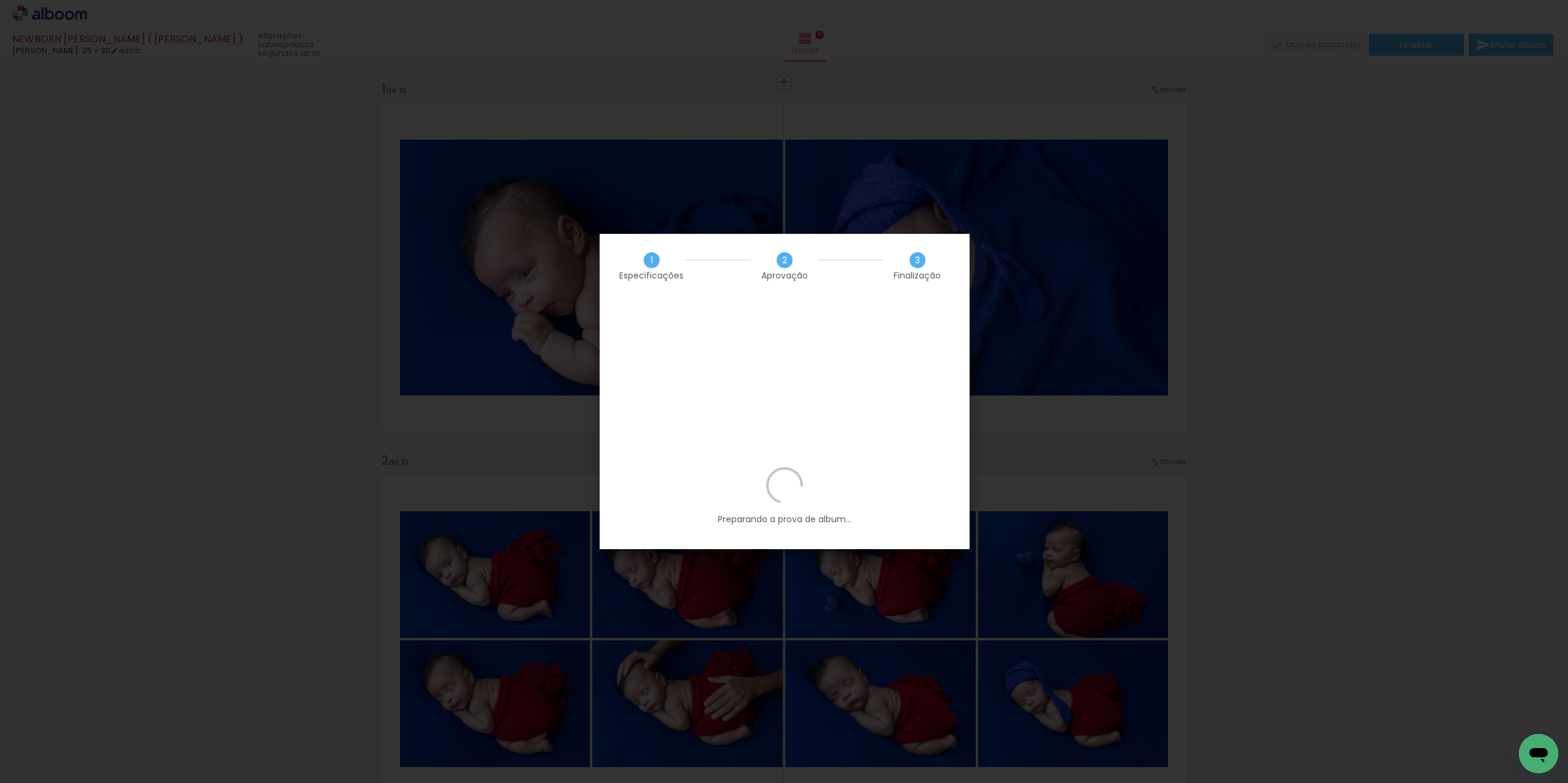
scroll to position [0, 2309]
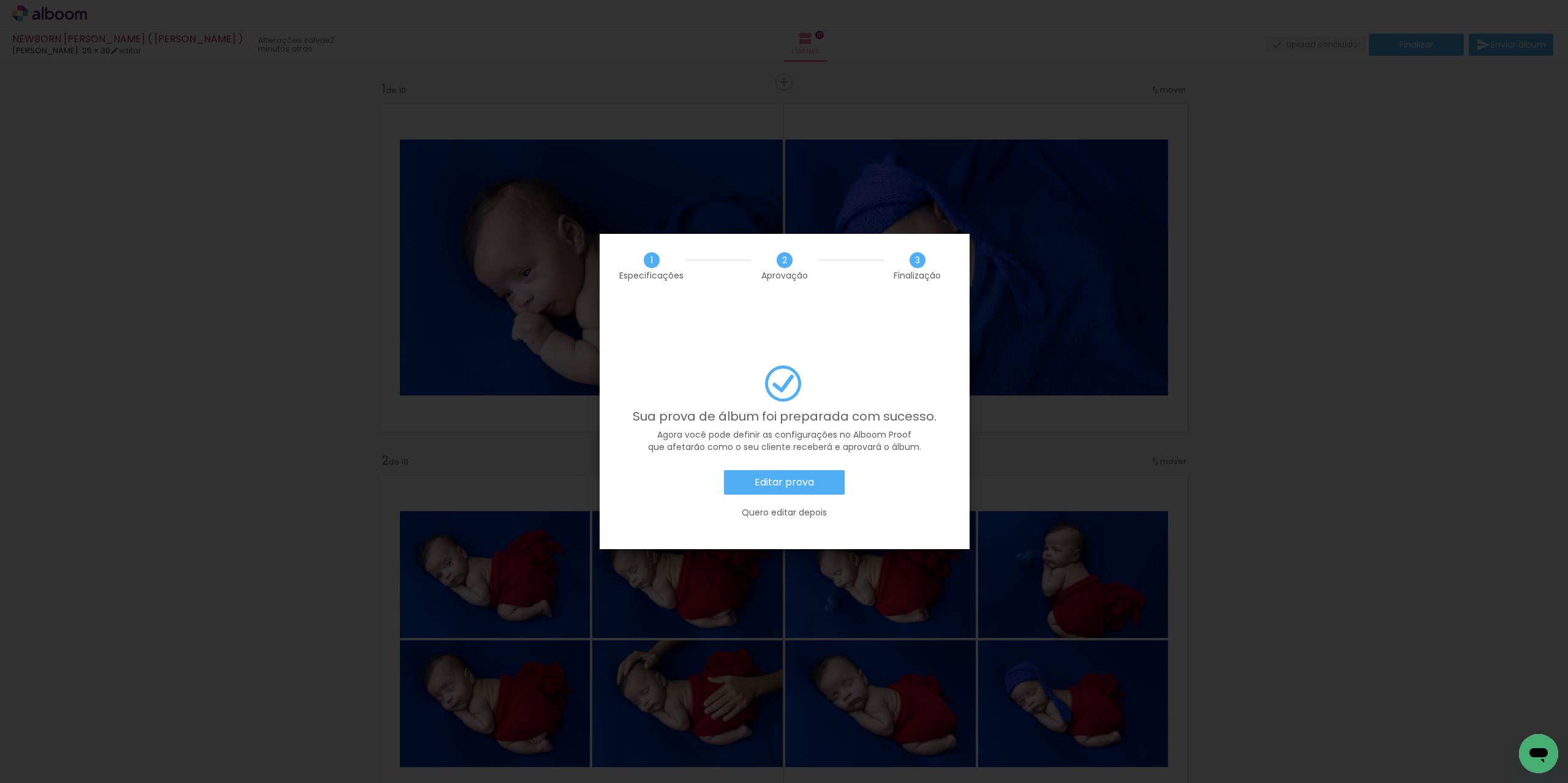
click at [0, 0] on slot "Editar prova" at bounding box center [0, 0] width 0 height 0
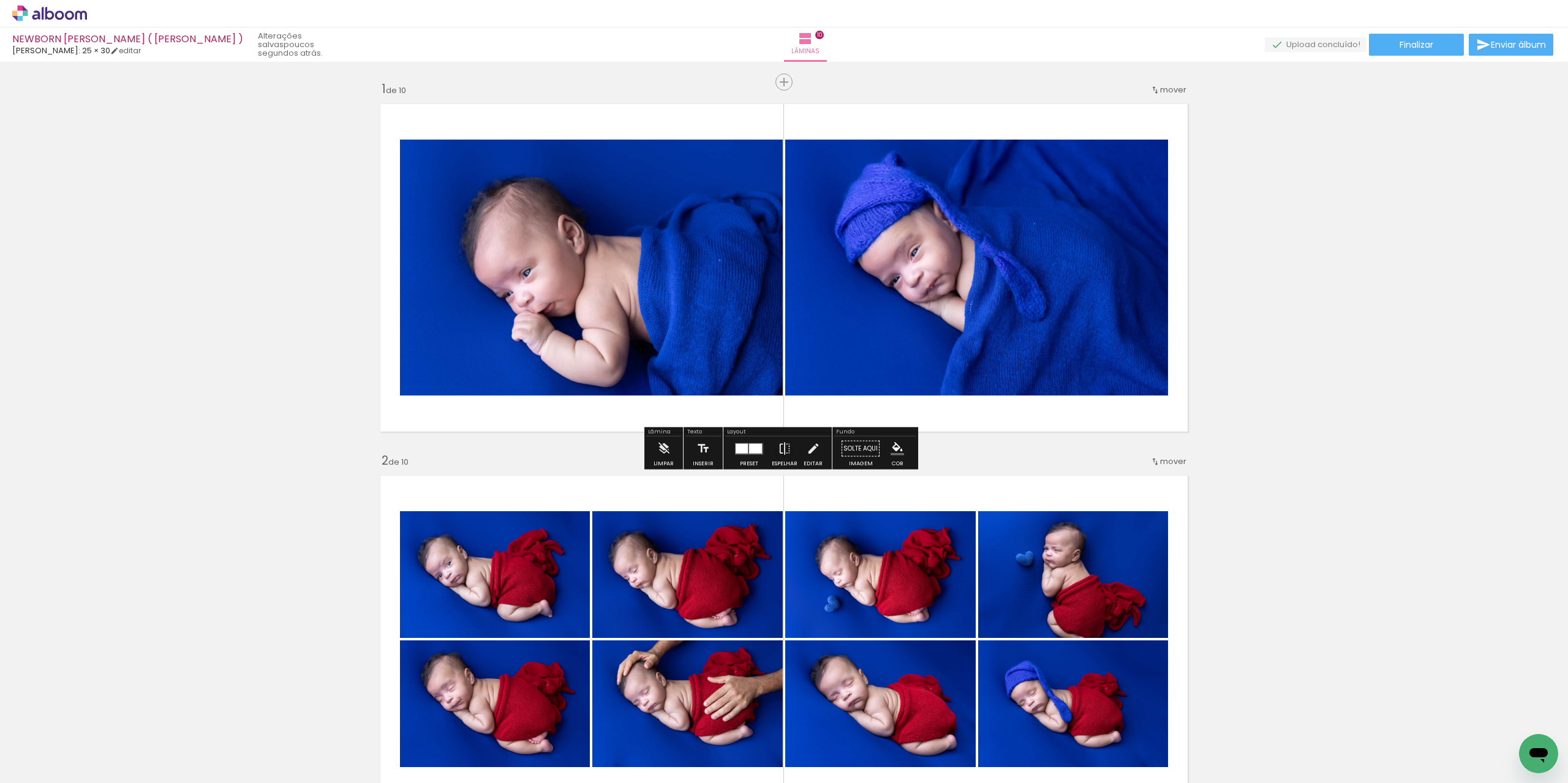
scroll to position [0, 2309]
click at [1418, 43] on span "Finalizar" at bounding box center [1416, 44] width 34 height 9
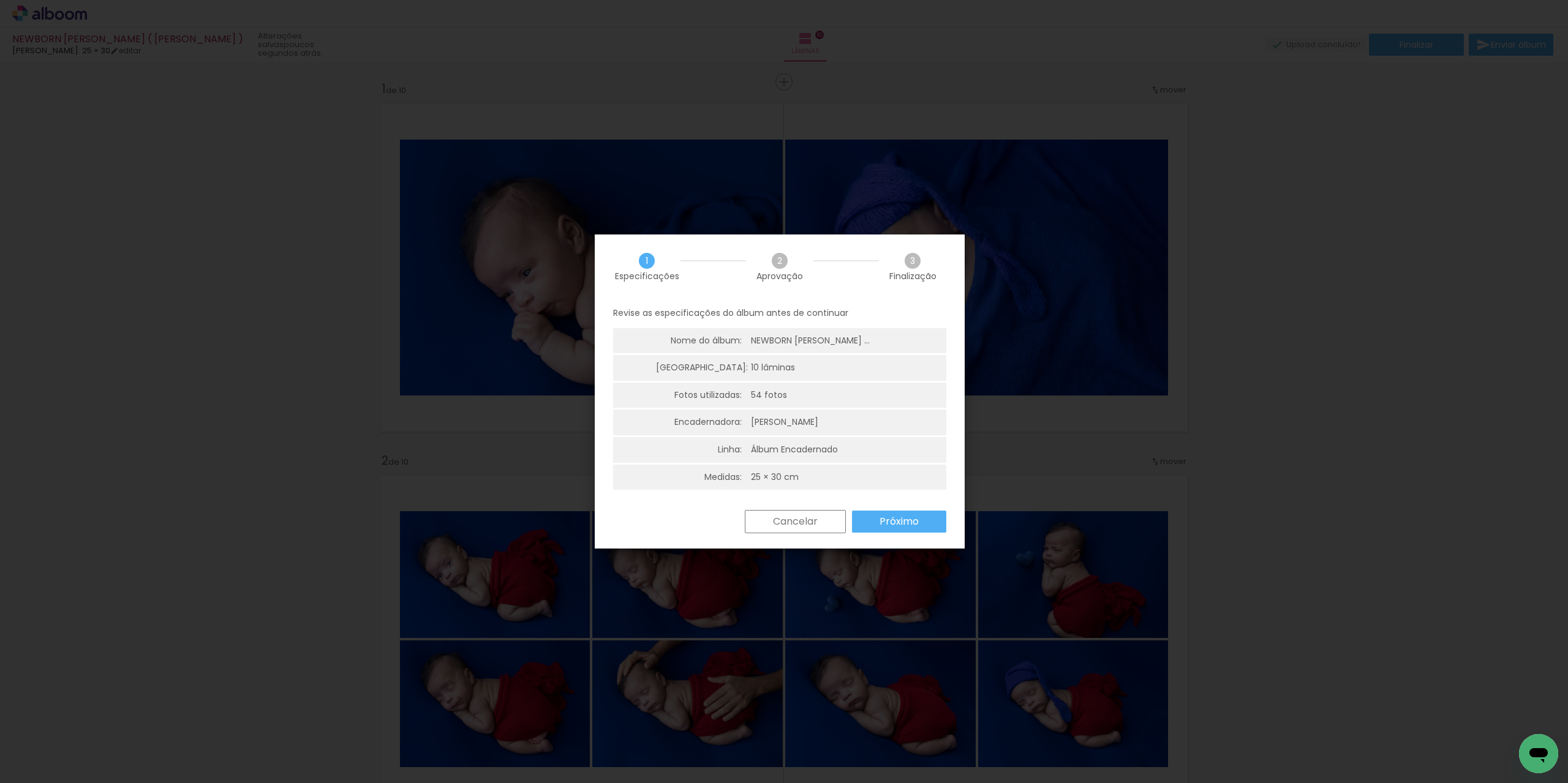
click at [901, 531] on paper-button "Próximo" at bounding box center [899, 521] width 94 height 22
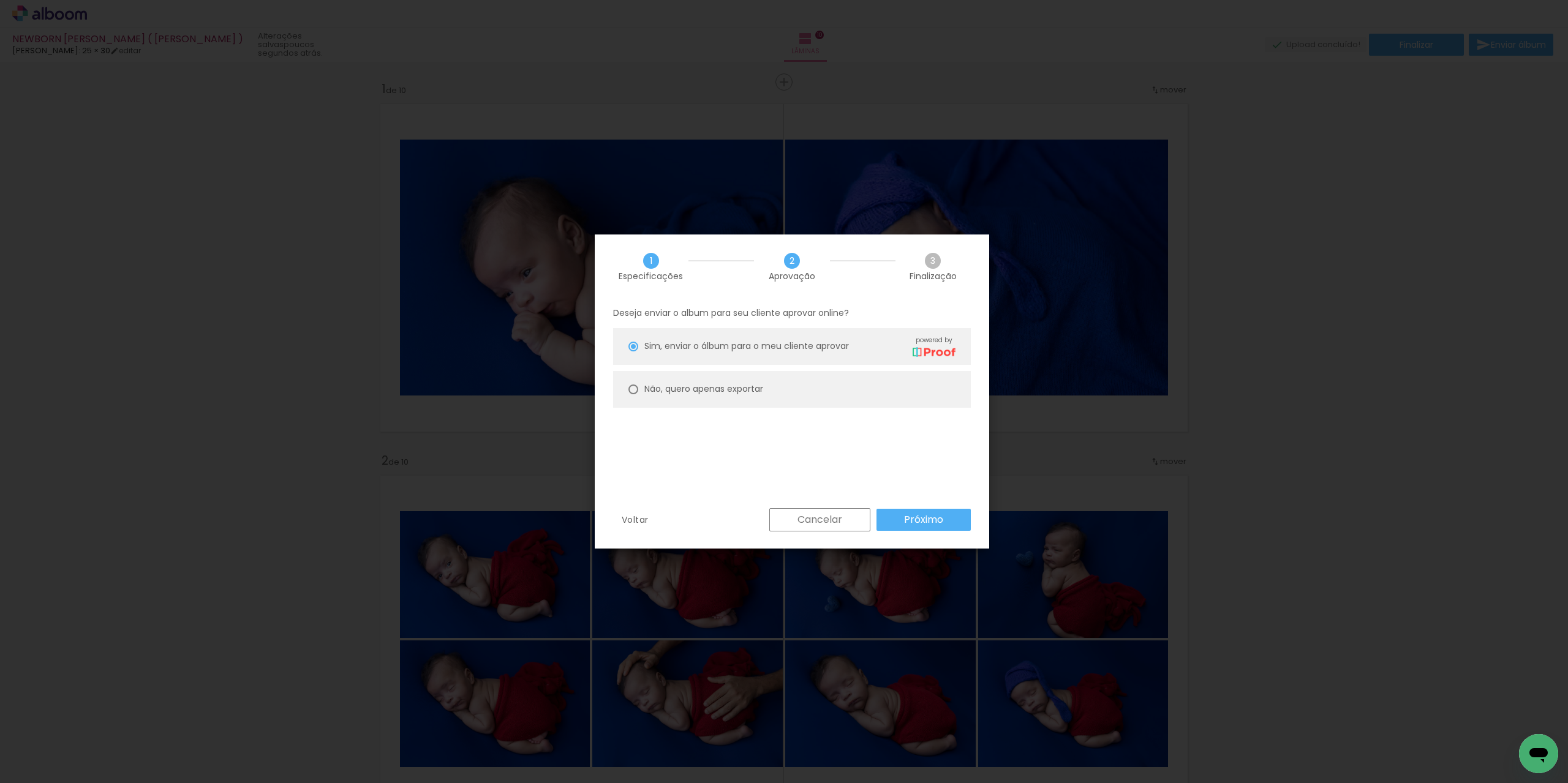
click at [0, 0] on slot "Próximo" at bounding box center [0, 0] width 0 height 0
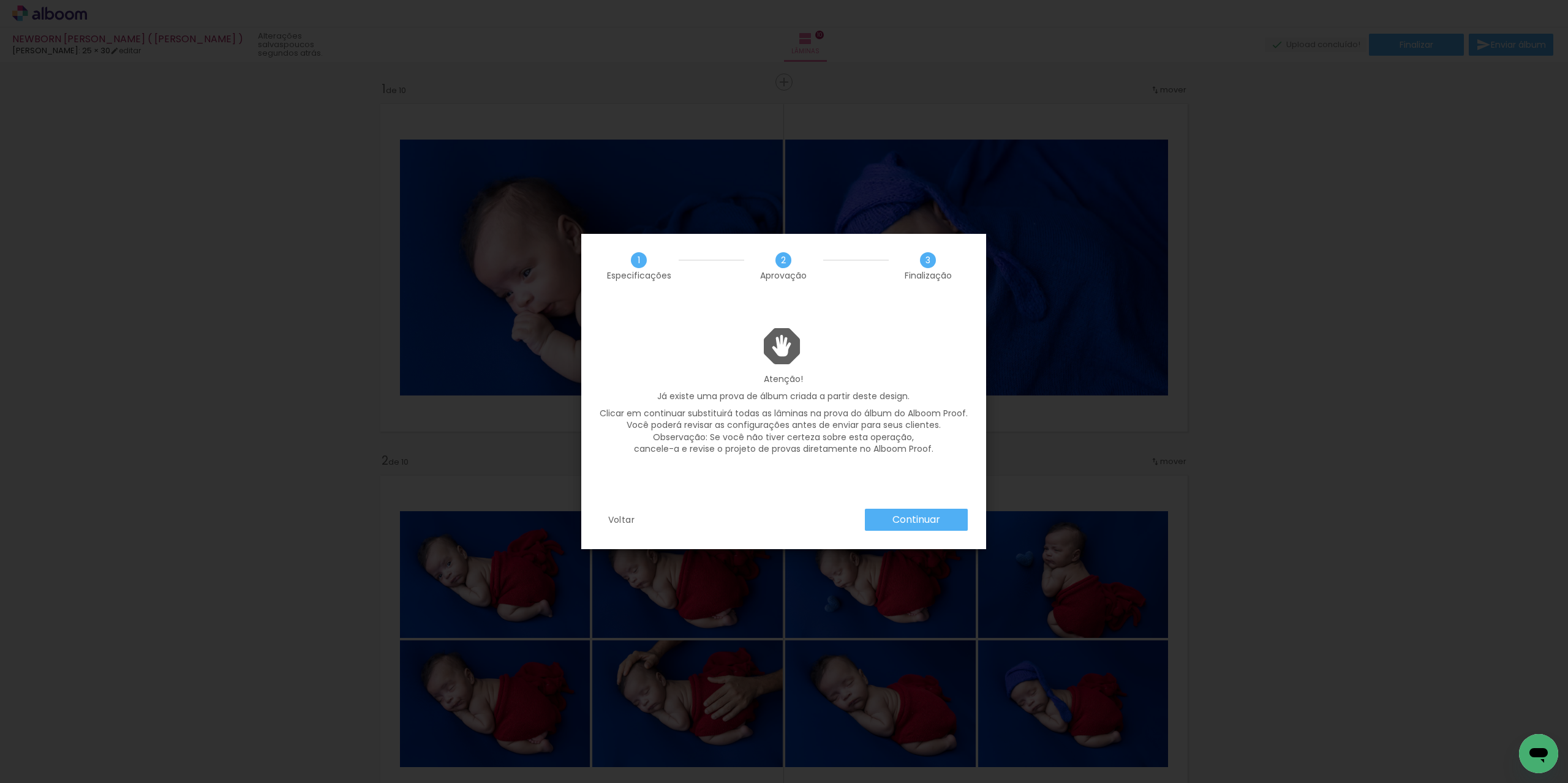
click at [942, 515] on paper-button "Continuar" at bounding box center [916, 519] width 103 height 22
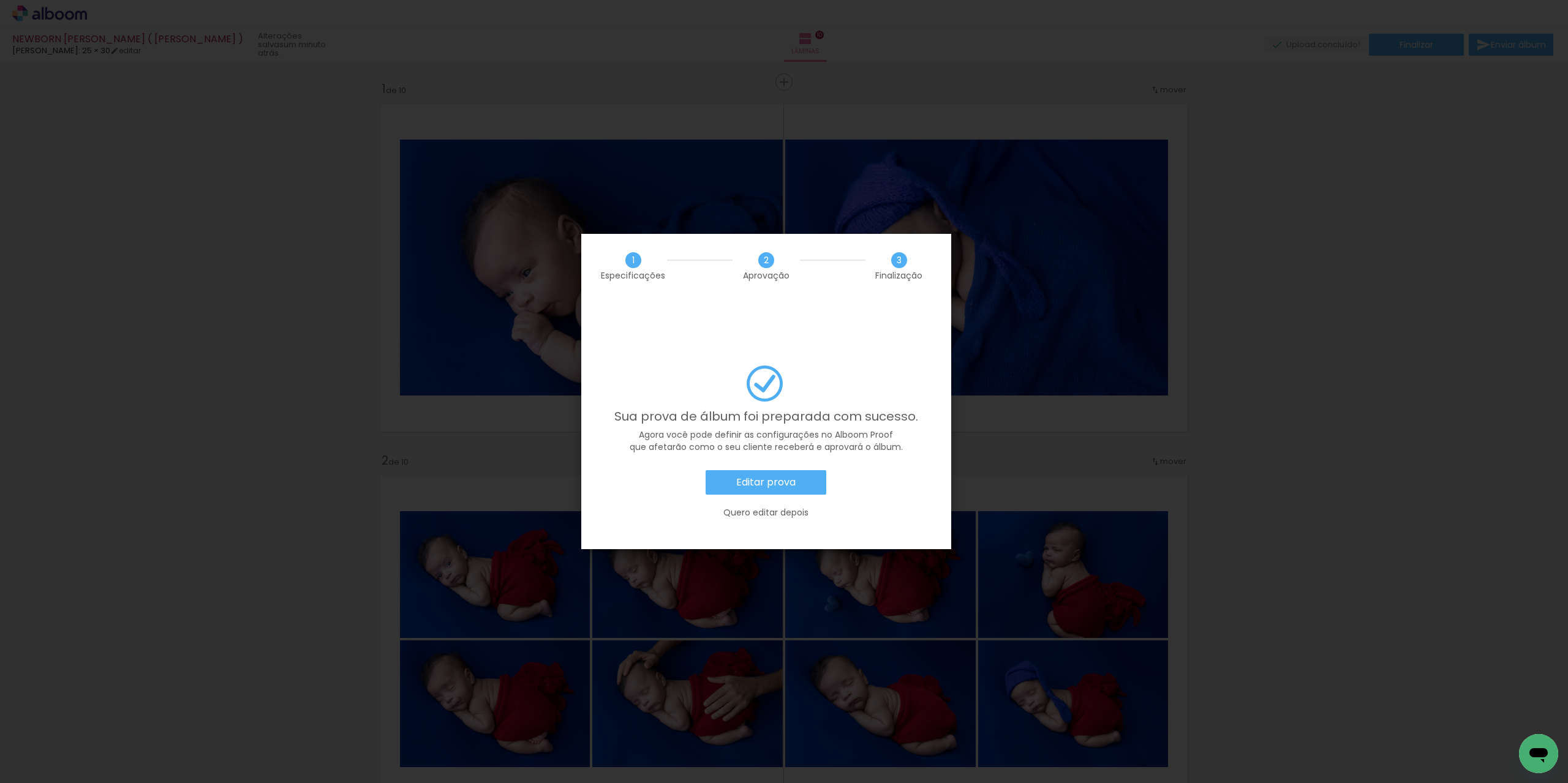
scroll to position [0, 2309]
click at [0, 0] on slot "Editar prova" at bounding box center [0, 0] width 0 height 0
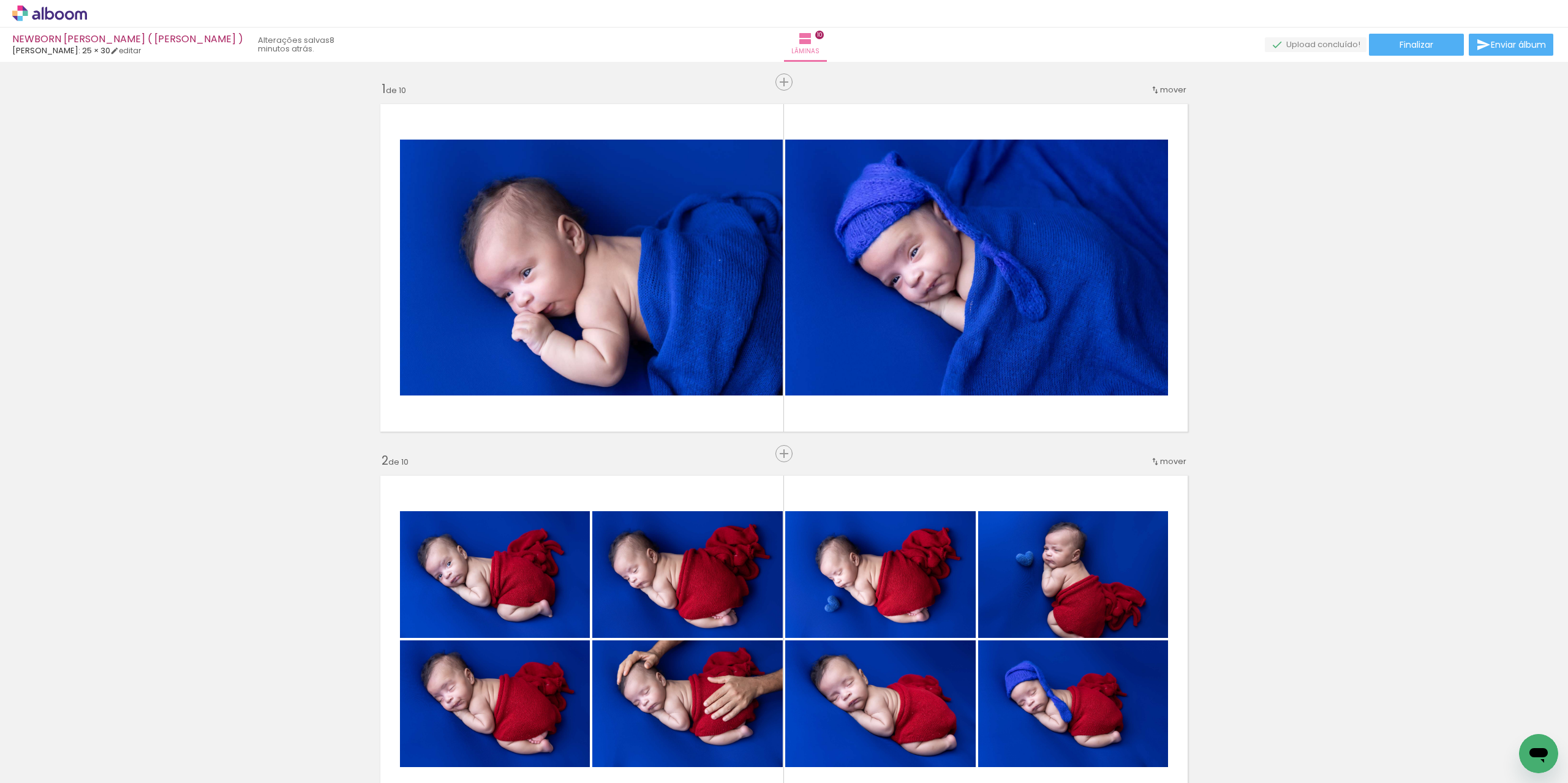
scroll to position [0, 2309]
